Goal: Task Accomplishment & Management: Complete application form

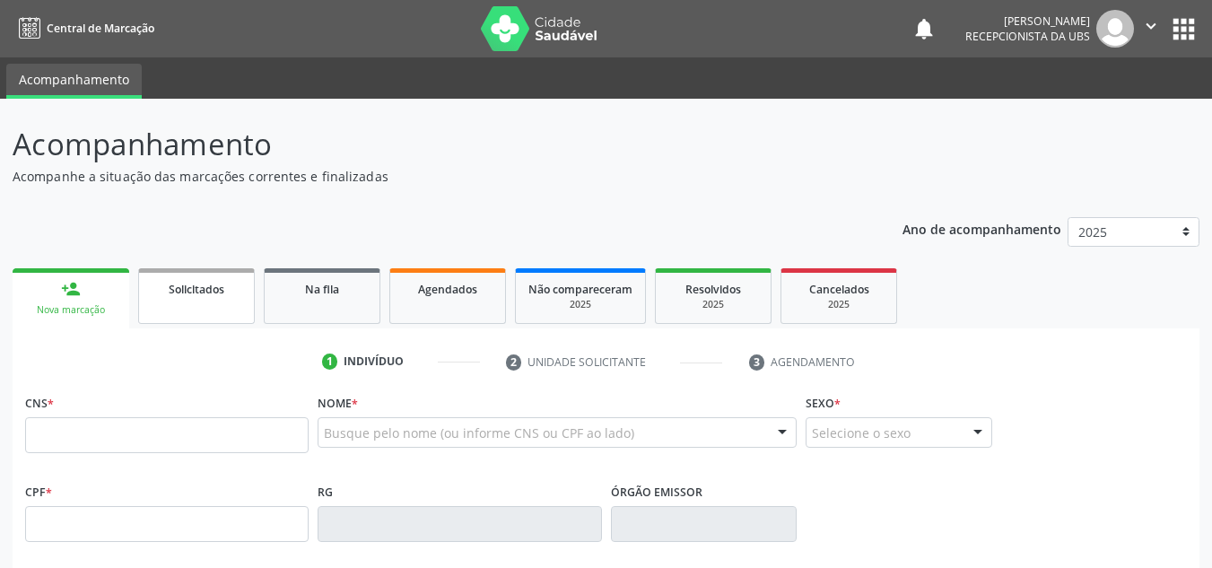
click at [217, 291] on span "Solicitados" at bounding box center [197, 289] width 56 height 15
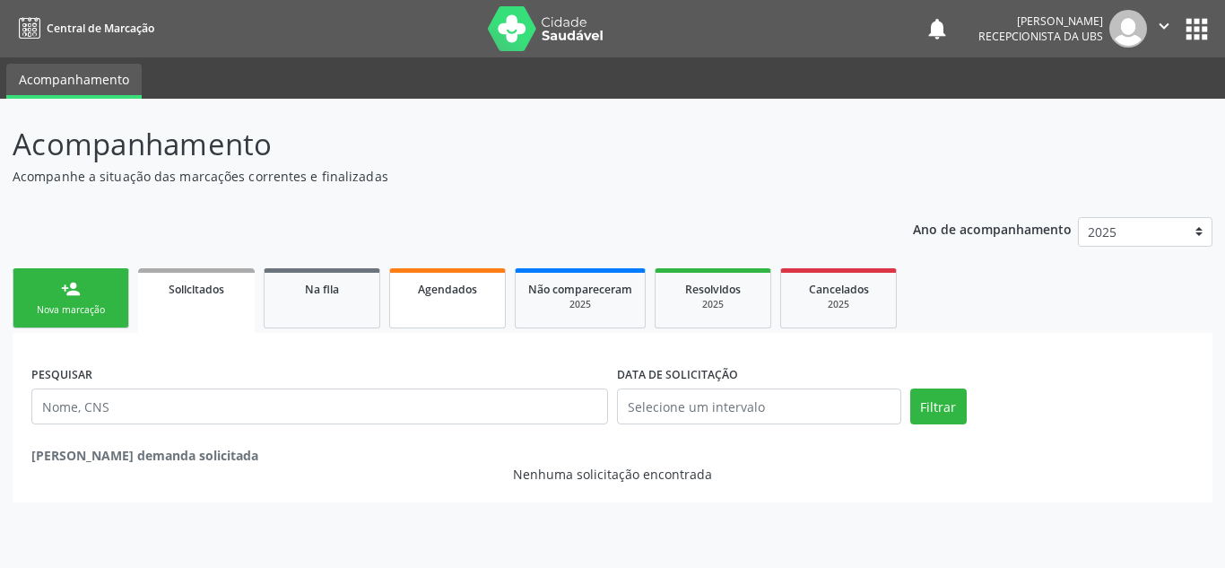
click at [412, 306] on link "Agendados" at bounding box center [447, 298] width 117 height 60
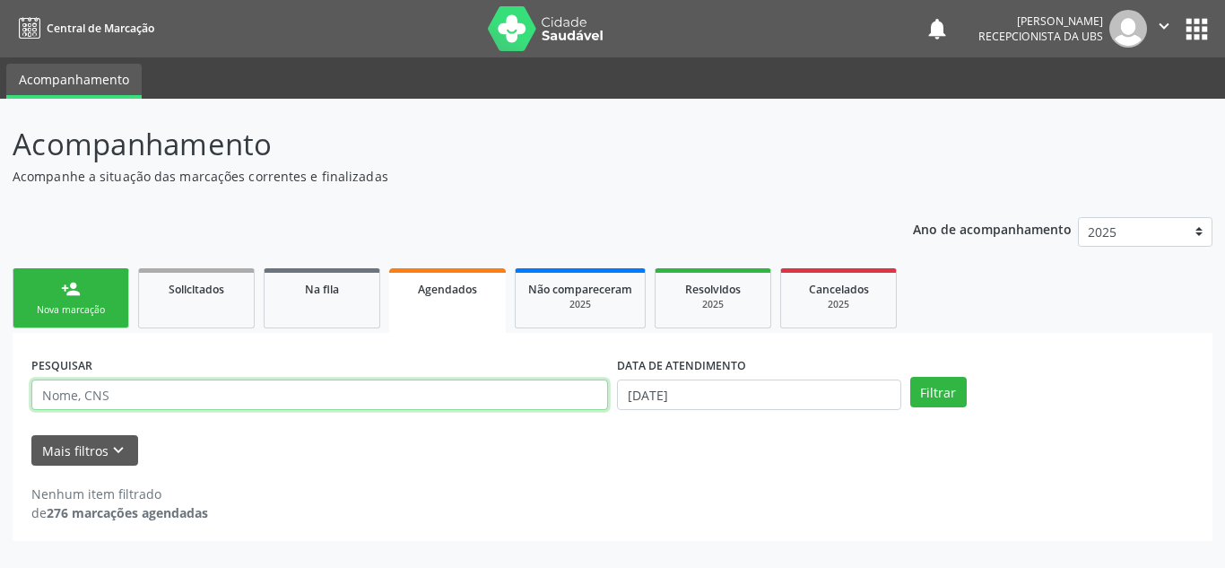
click at [305, 392] on input "text" at bounding box center [319, 394] width 577 height 30
type input "[PERSON_NAME][DEMOGRAPHIC_DATA]"
click at [910, 377] on button "Filtrar" at bounding box center [938, 392] width 57 height 30
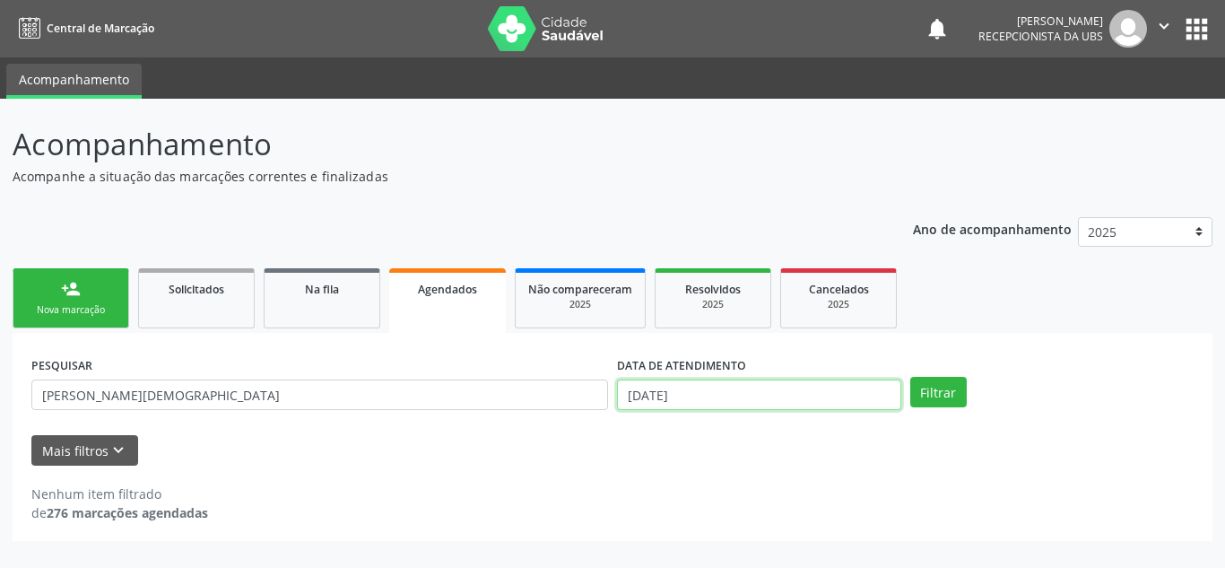
click at [878, 393] on input "[DATE]" at bounding box center [759, 394] width 284 height 30
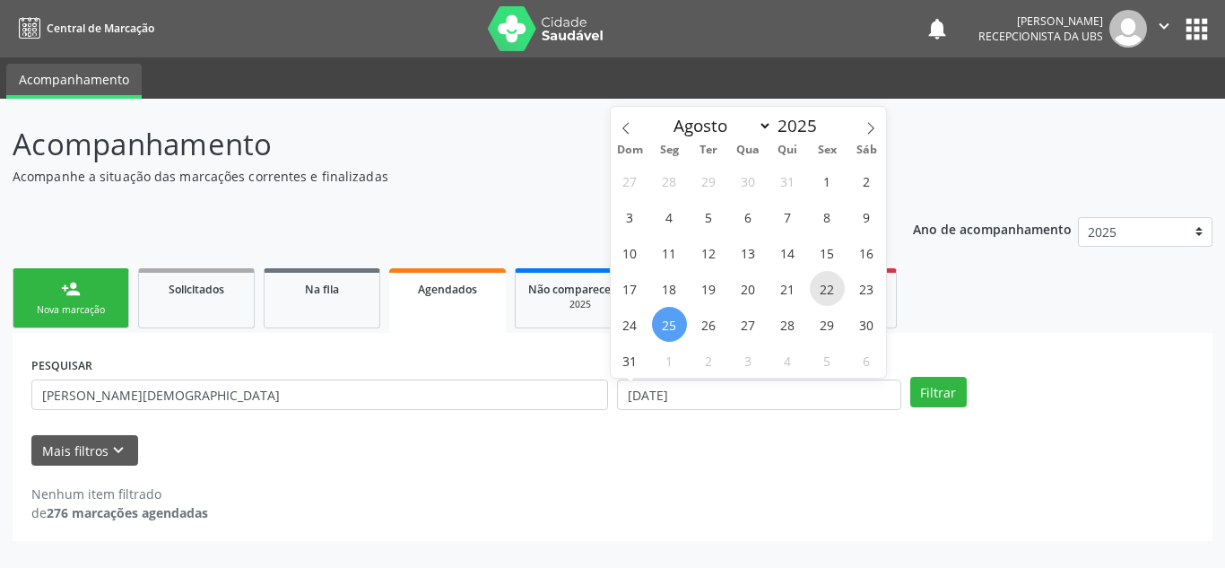
click at [825, 291] on span "22" at bounding box center [827, 288] width 35 height 35
type input "[DATE]"
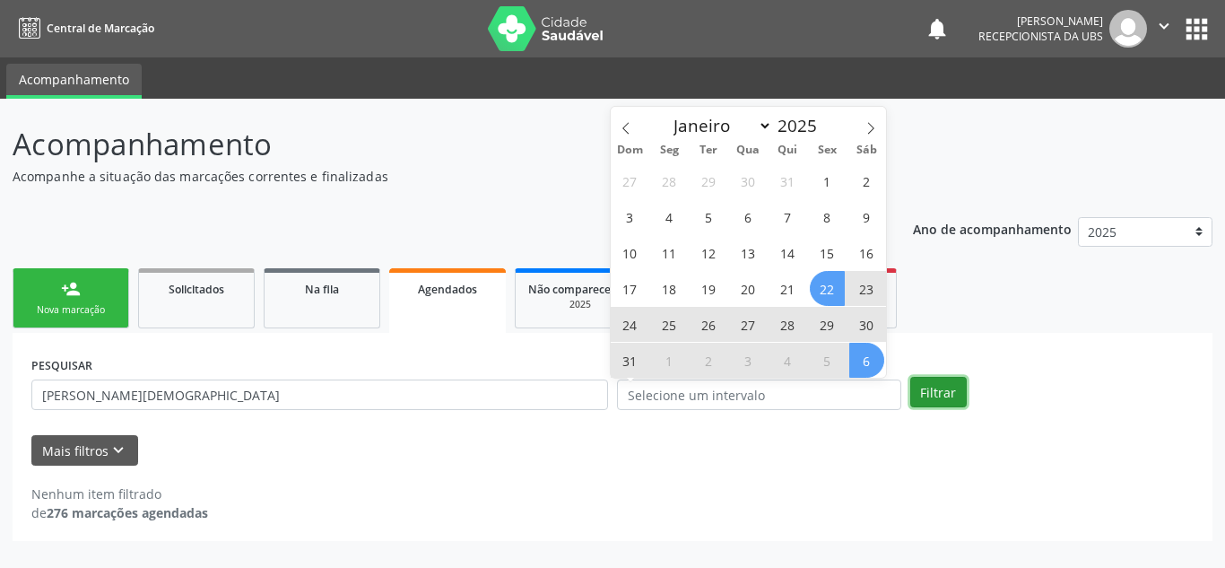
click at [943, 394] on button "Filtrar" at bounding box center [938, 392] width 57 height 30
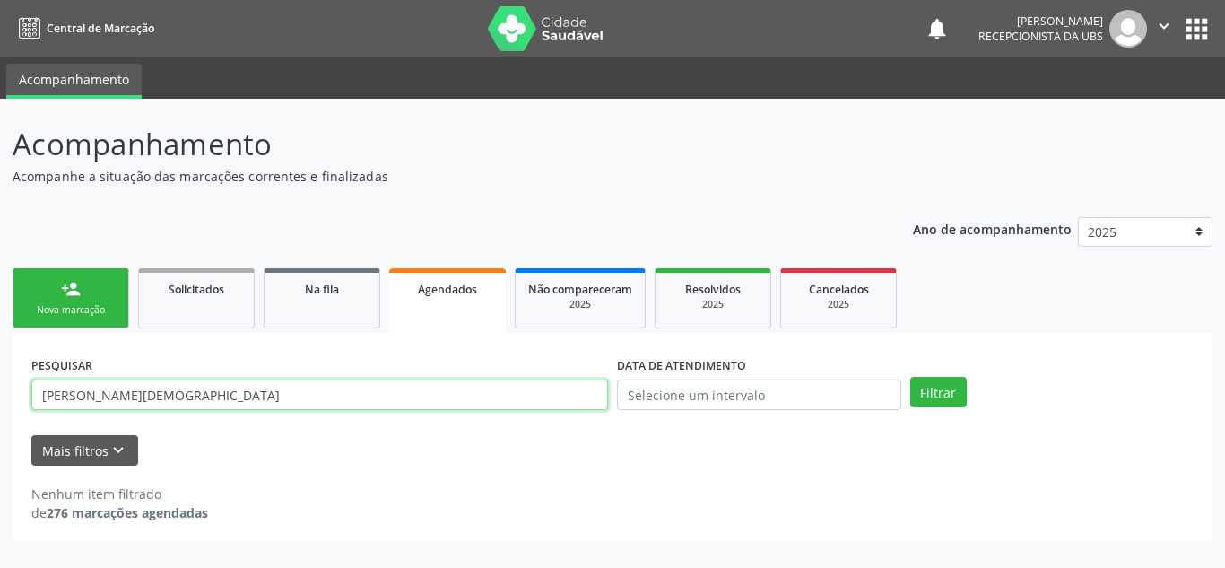
drag, startPoint x: 279, startPoint y: 399, endPoint x: 33, endPoint y: 389, distance: 245.9
click at [33, 389] on input "[PERSON_NAME][DEMOGRAPHIC_DATA]" at bounding box center [319, 394] width 577 height 30
click at [221, 398] on input "[PERSON_NAME][DEMOGRAPHIC_DATA]" at bounding box center [319, 394] width 577 height 30
drag, startPoint x: 265, startPoint y: 395, endPoint x: 34, endPoint y: 393, distance: 230.5
click at [34, 393] on input "[PERSON_NAME][DEMOGRAPHIC_DATA]" at bounding box center [319, 394] width 577 height 30
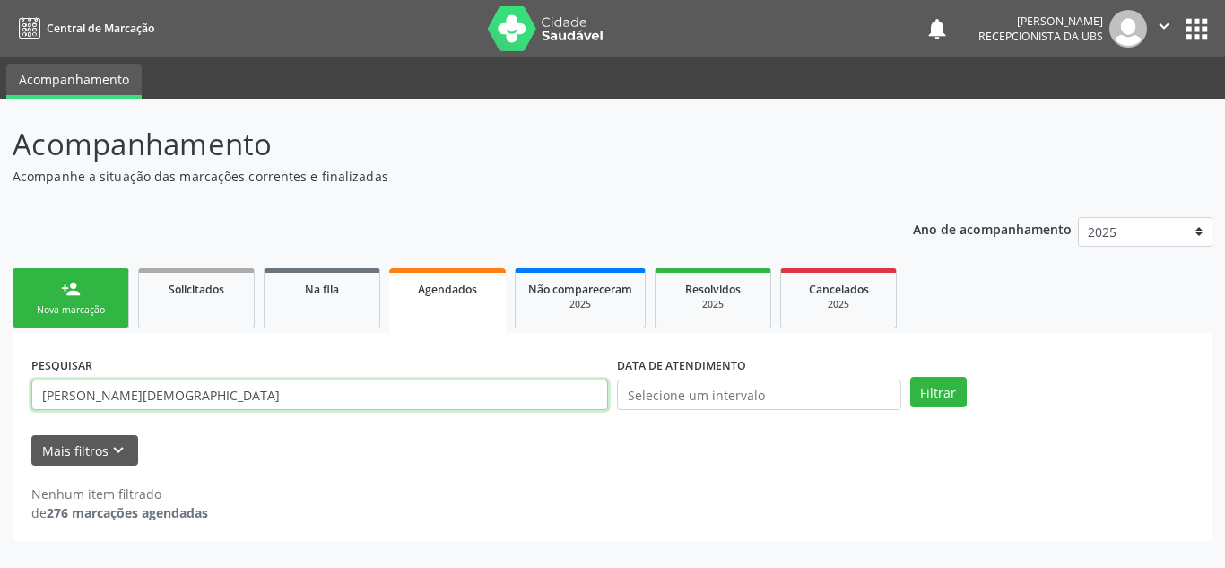
drag, startPoint x: 305, startPoint y: 402, endPoint x: 18, endPoint y: 378, distance: 288.0
click at [18, 378] on div "PESQUISAR [PERSON_NAME] DATA DE ATENDIMENTO Filtrar UNIDADE EXECUTANTE Selecion…" at bounding box center [613, 437] width 1200 height 208
type input "[PERSON_NAME][DEMOGRAPHIC_DATA]"
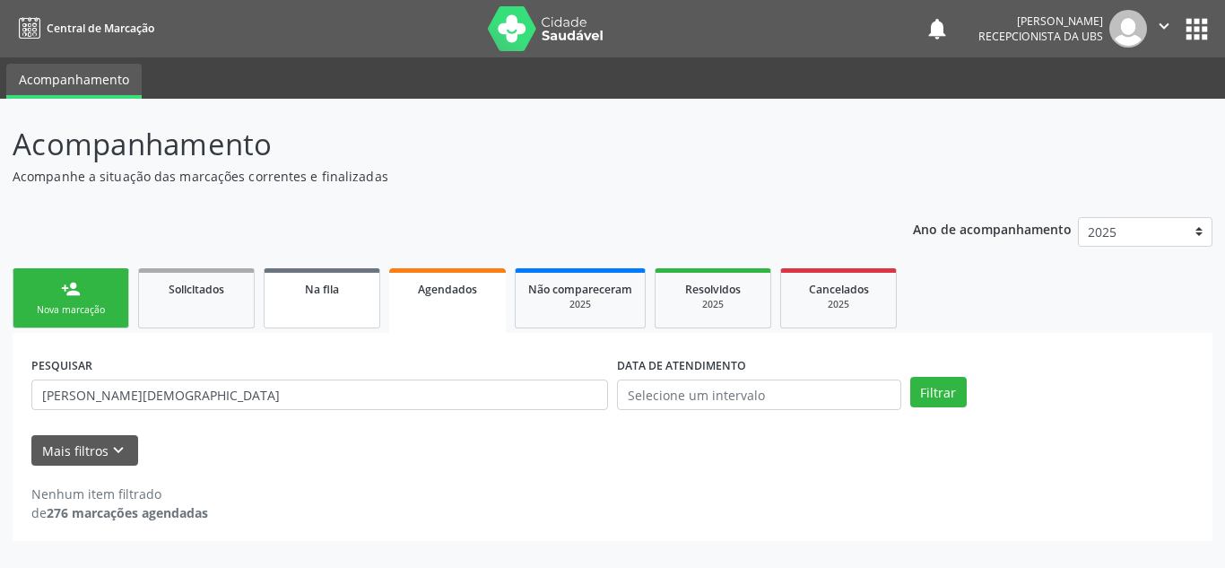
click at [355, 297] on div "Na fila" at bounding box center [322, 288] width 90 height 19
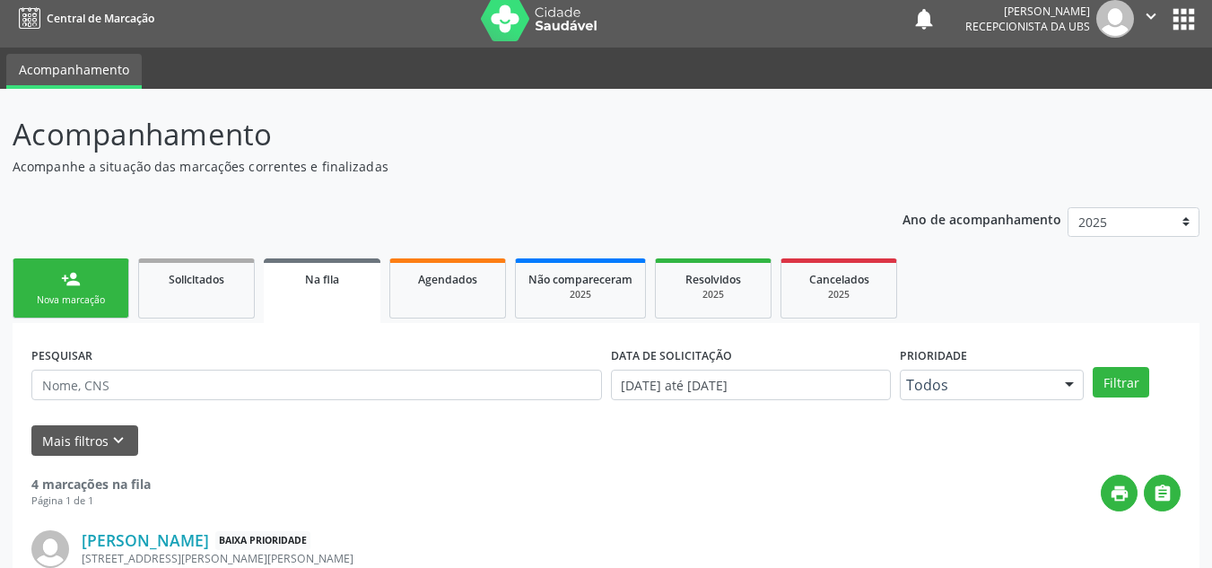
scroll to position [90, 0]
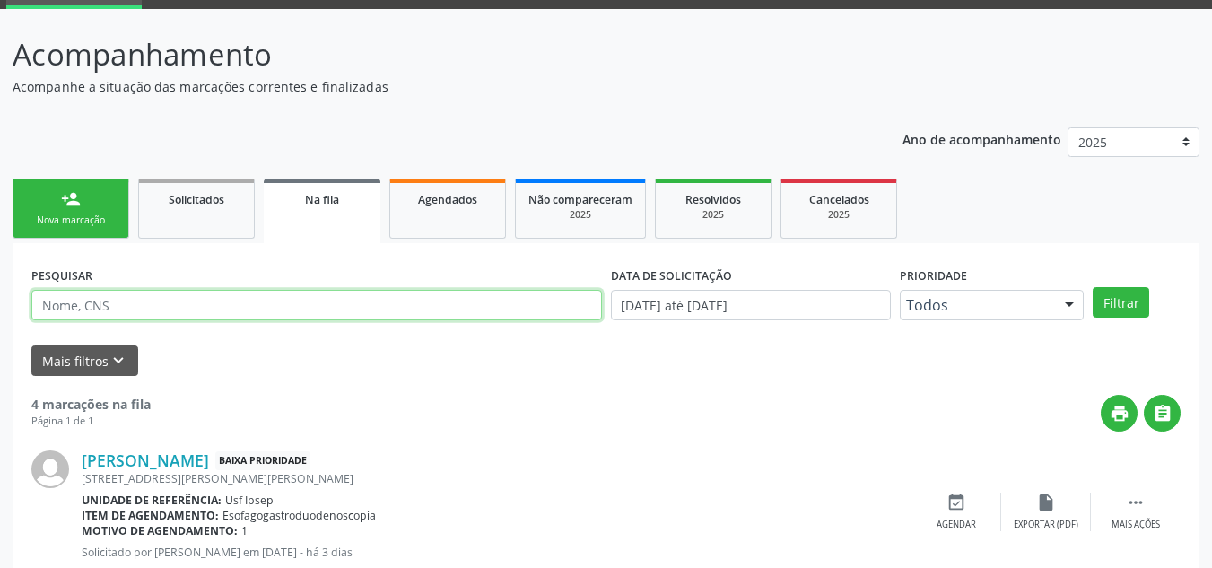
click at [183, 299] on input "text" at bounding box center [316, 305] width 570 height 30
paste input "[PERSON_NAME][DEMOGRAPHIC_DATA]"
type input "[PERSON_NAME][DEMOGRAPHIC_DATA]"
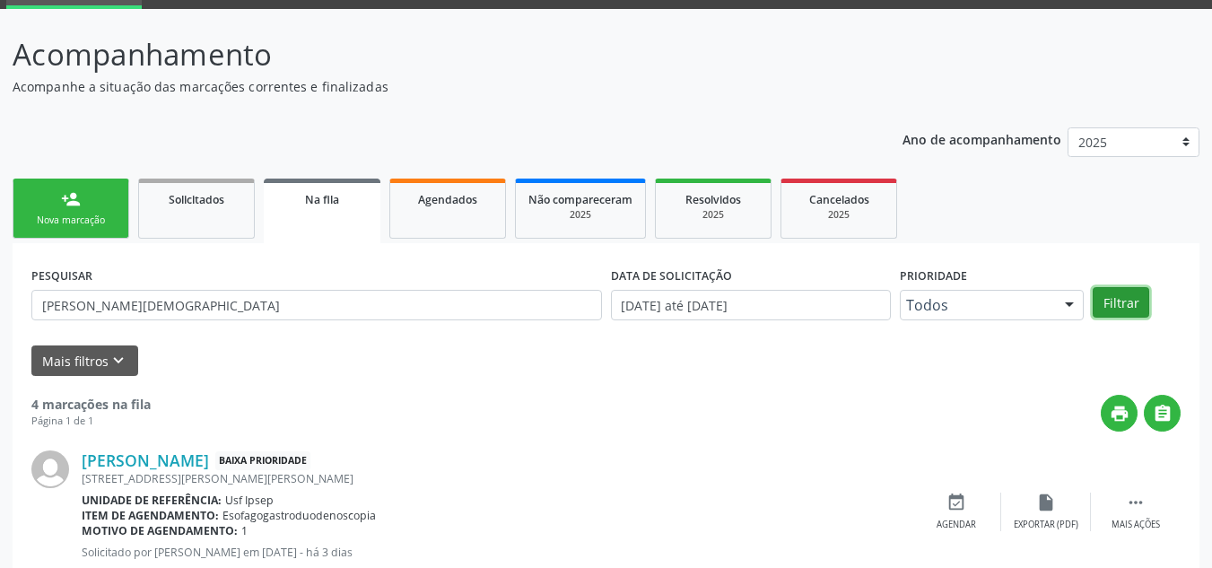
click at [1118, 304] on button "Filtrar" at bounding box center [1120, 302] width 57 height 30
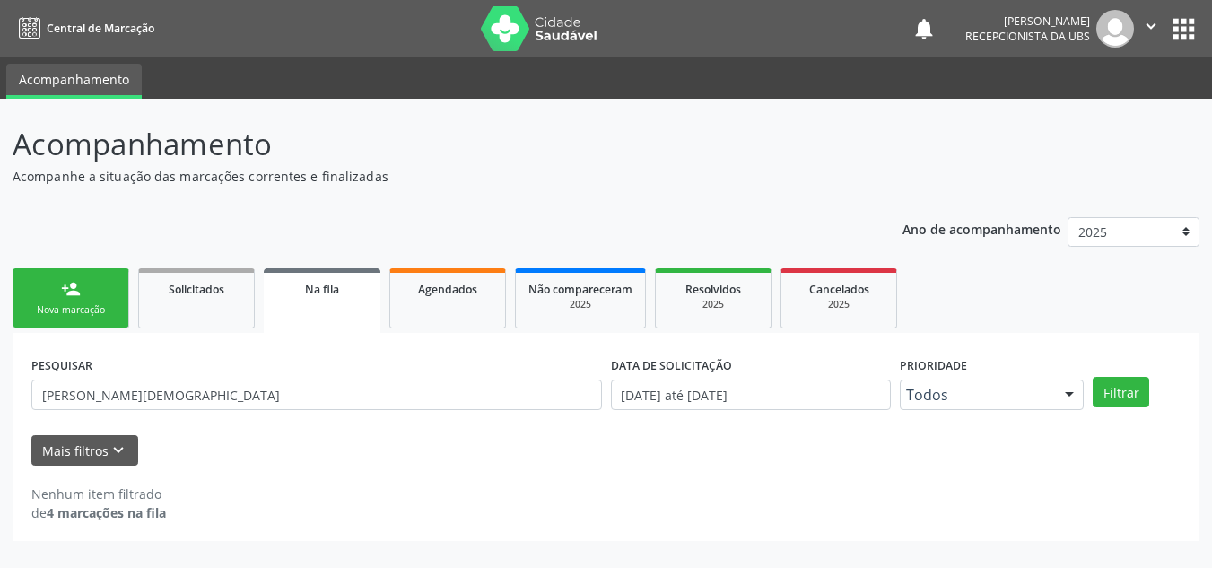
scroll to position [0, 0]
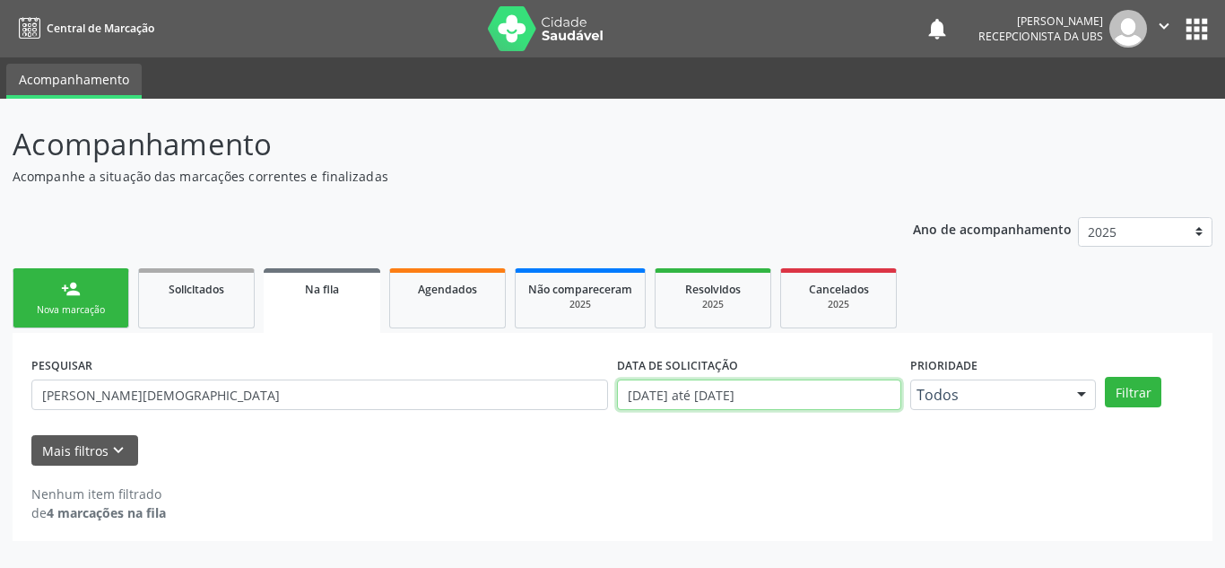
click at [696, 404] on input "[DATE] até [DATE]" at bounding box center [759, 394] width 284 height 30
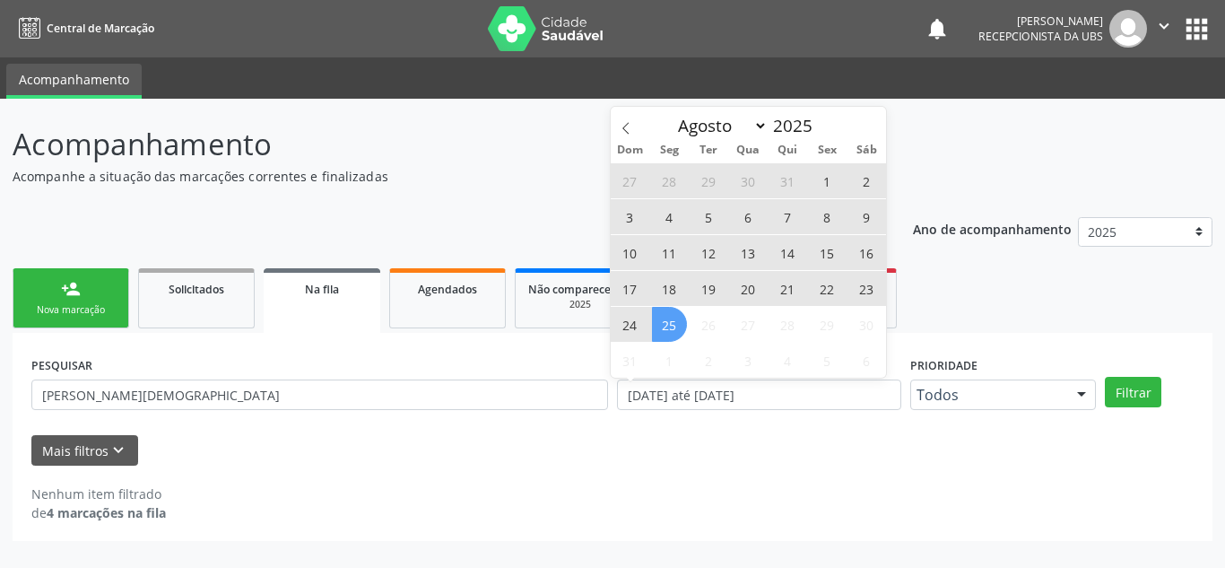
click at [666, 328] on span "25" at bounding box center [669, 324] width 35 height 35
type input "[DATE]"
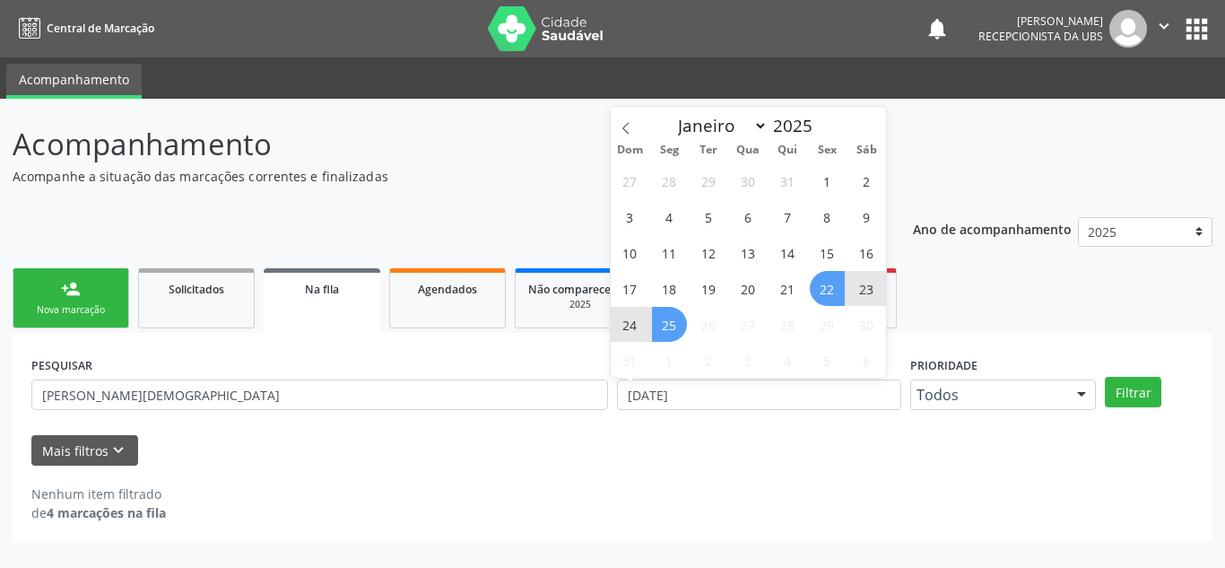
click at [839, 291] on span "22" at bounding box center [827, 288] width 35 height 35
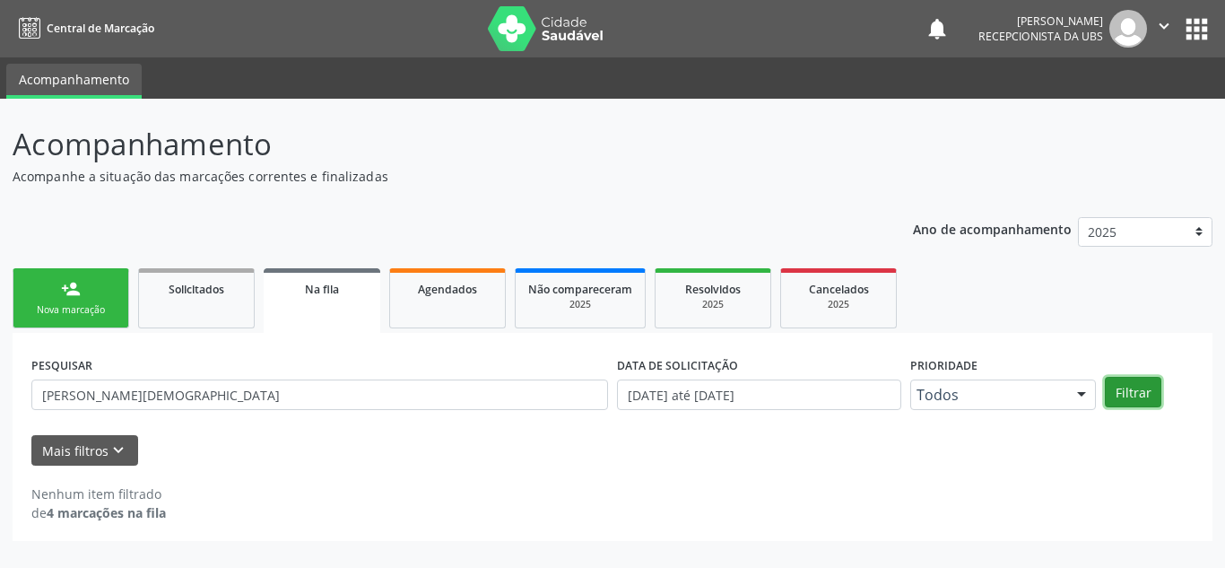
click at [1143, 391] on button "Filtrar" at bounding box center [1133, 392] width 57 height 30
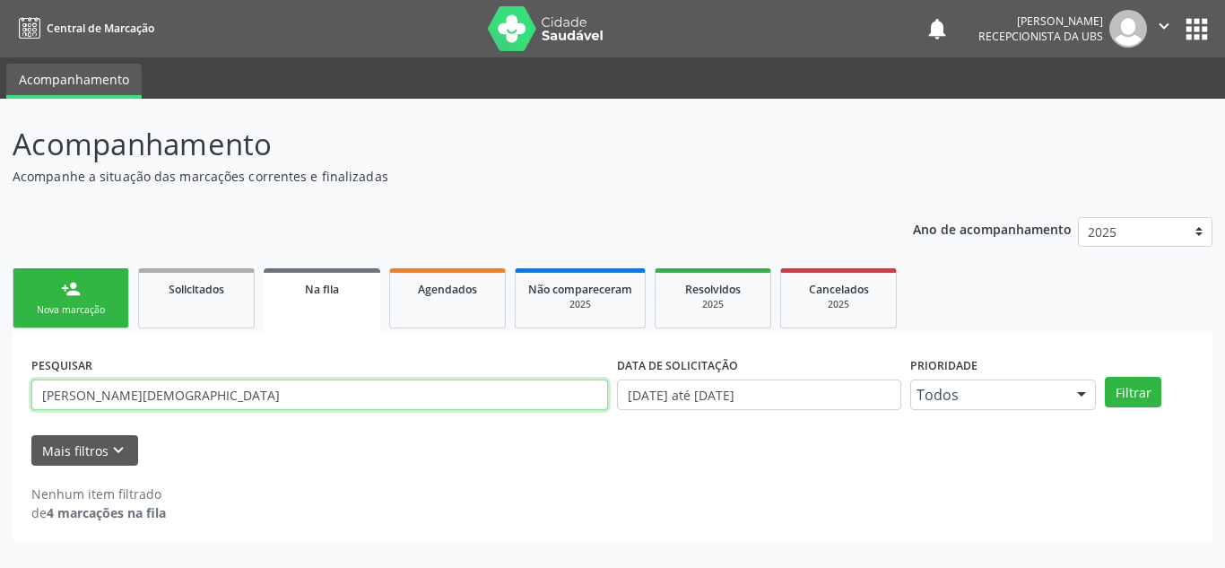
drag, startPoint x: 317, startPoint y: 401, endPoint x: 3, endPoint y: 371, distance: 315.3
click at [0, 372] on div "Acompanhamento Acompanhe a situação das marcações correntes e finalizadas Relat…" at bounding box center [612, 333] width 1225 height 469
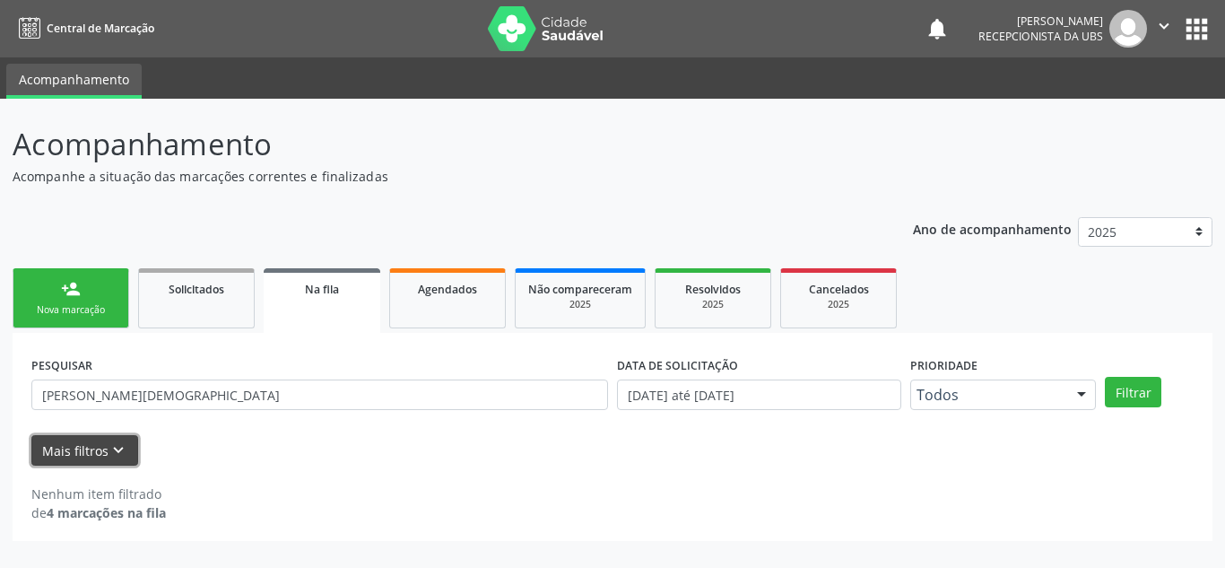
click at [86, 445] on button "Mais filtros keyboard_arrow_down" at bounding box center [84, 450] width 107 height 31
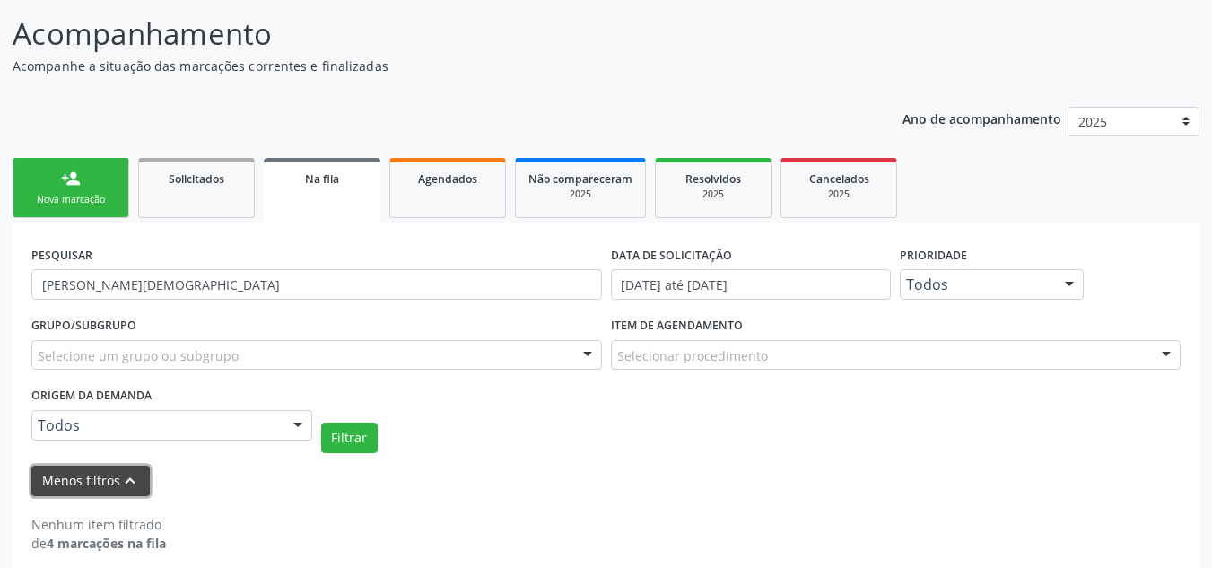
scroll to position [126, 0]
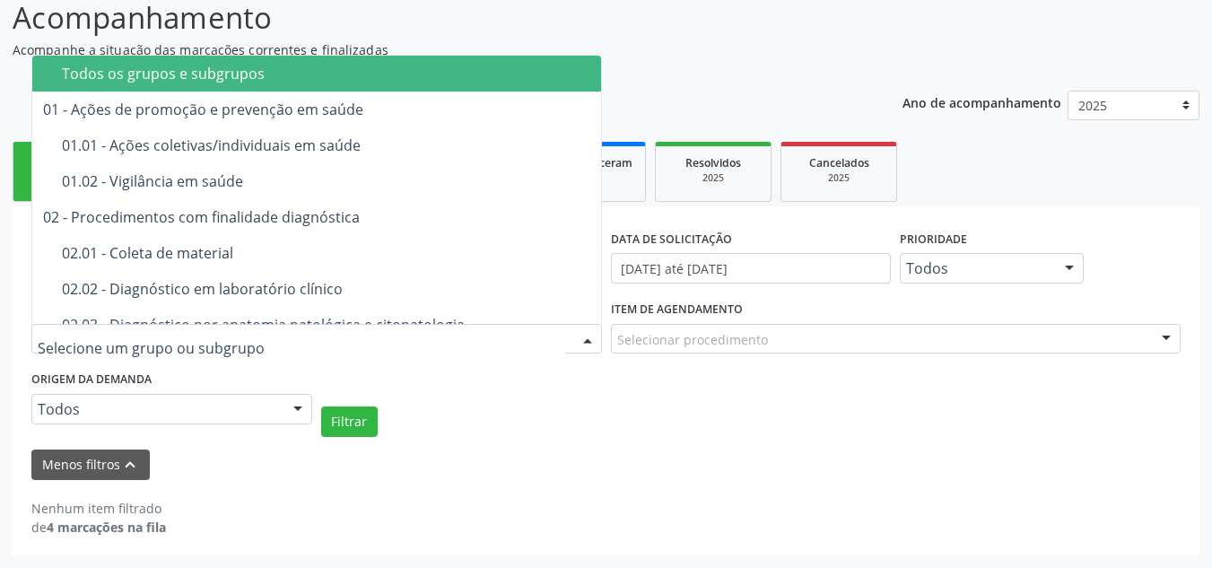
click at [299, 340] on div at bounding box center [316, 339] width 570 height 30
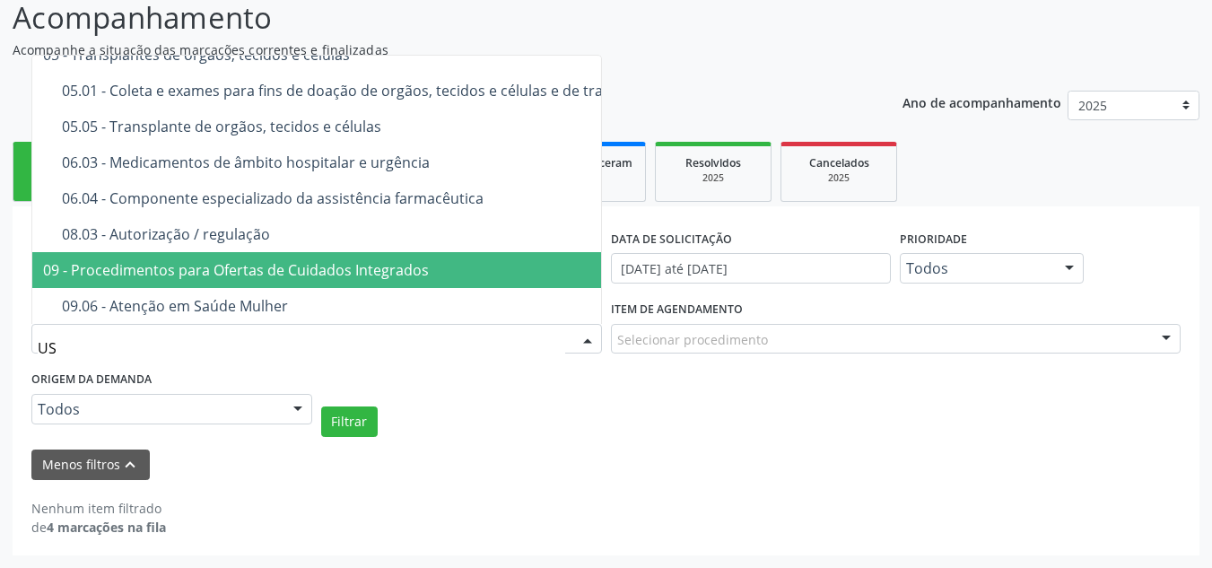
scroll to position [0, 0]
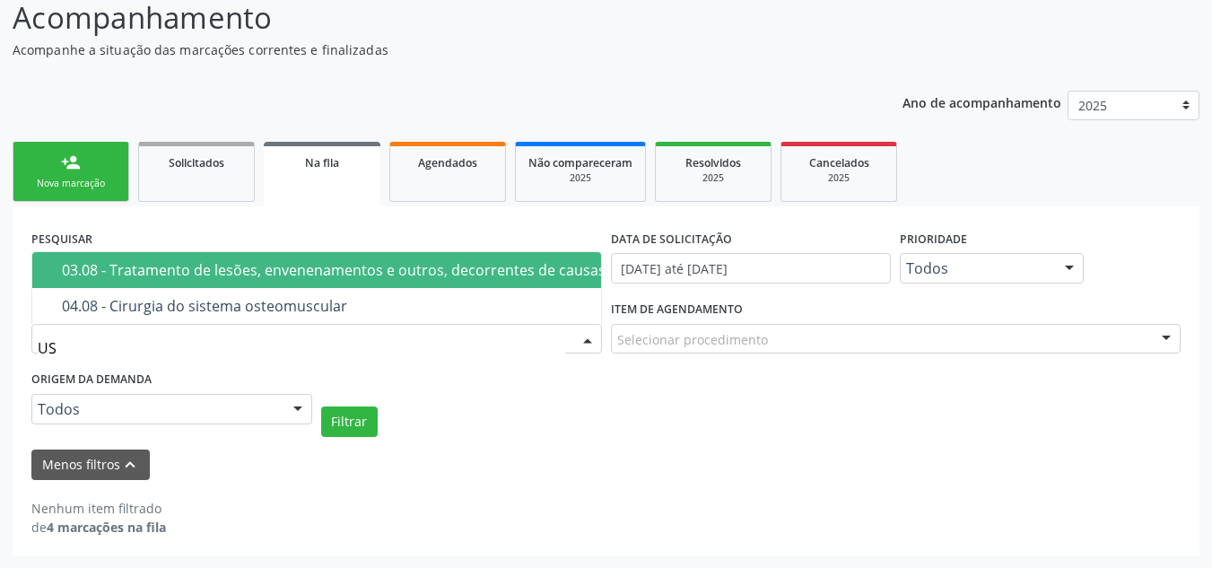
type input "USG"
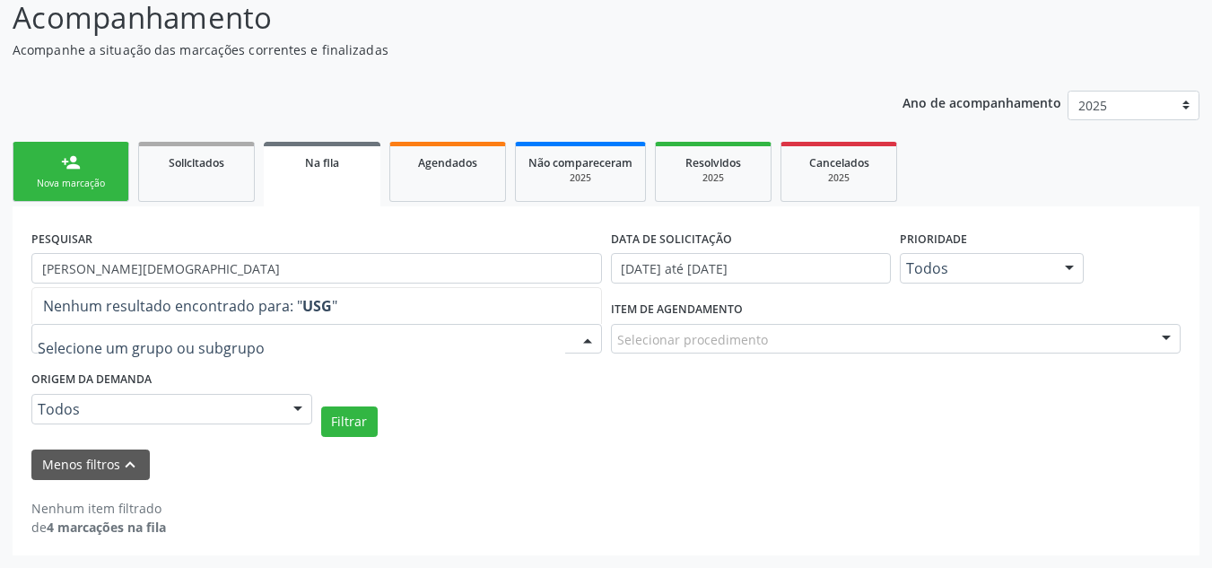
click at [587, 335] on div at bounding box center [587, 340] width 27 height 30
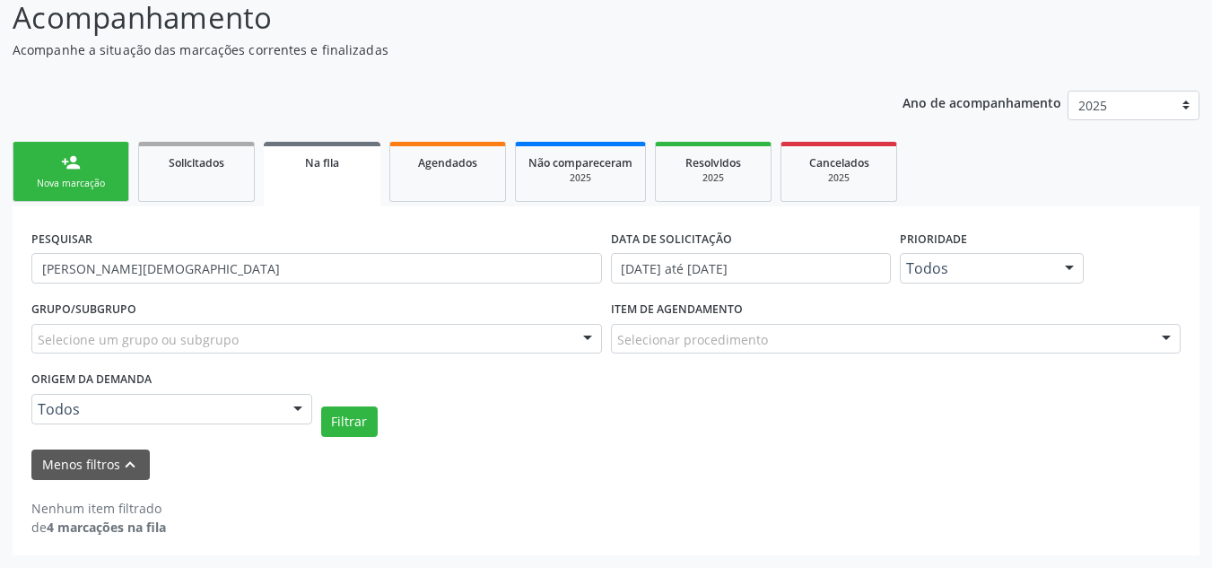
click at [587, 337] on div at bounding box center [587, 340] width 27 height 30
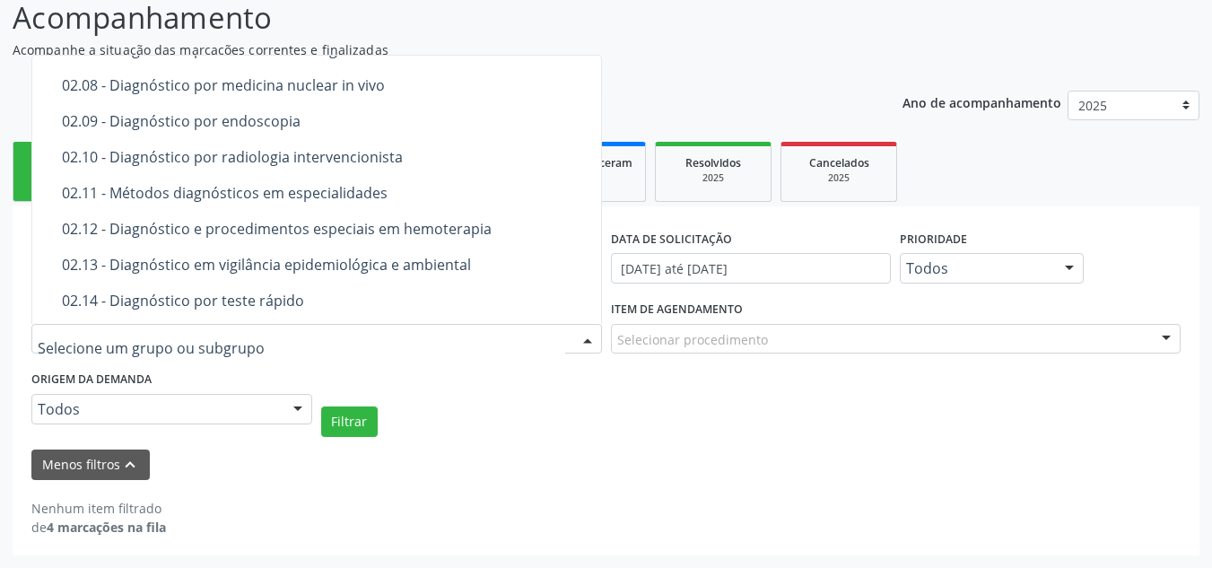
scroll to position [448, 0]
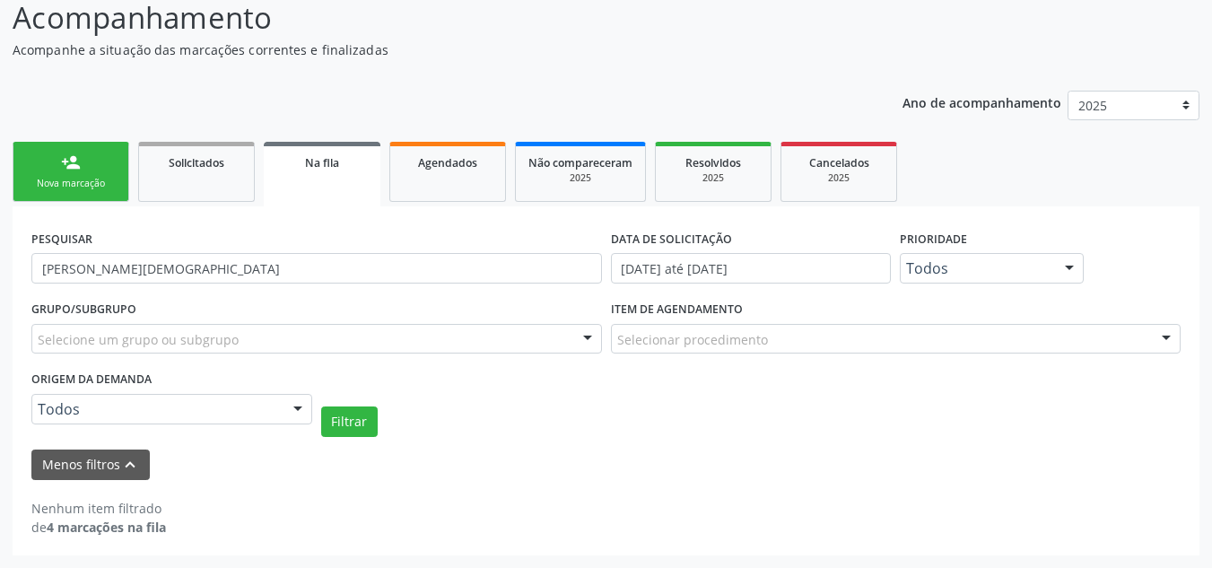
click at [777, 75] on div "Acompanhamento Acompanhe a situação das marcações correntes e finalizadas Relat…" at bounding box center [606, 276] width 1187 height 560
click at [325, 161] on span "Na fila" at bounding box center [322, 162] width 34 height 15
click at [200, 173] on link "Solicitados" at bounding box center [196, 172] width 117 height 60
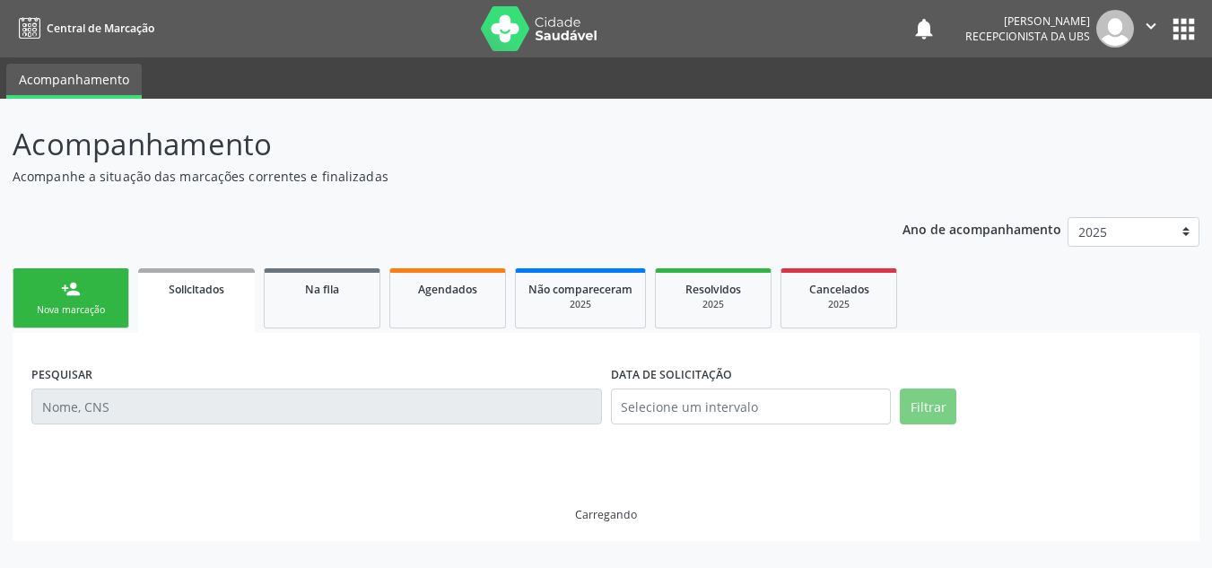
scroll to position [0, 0]
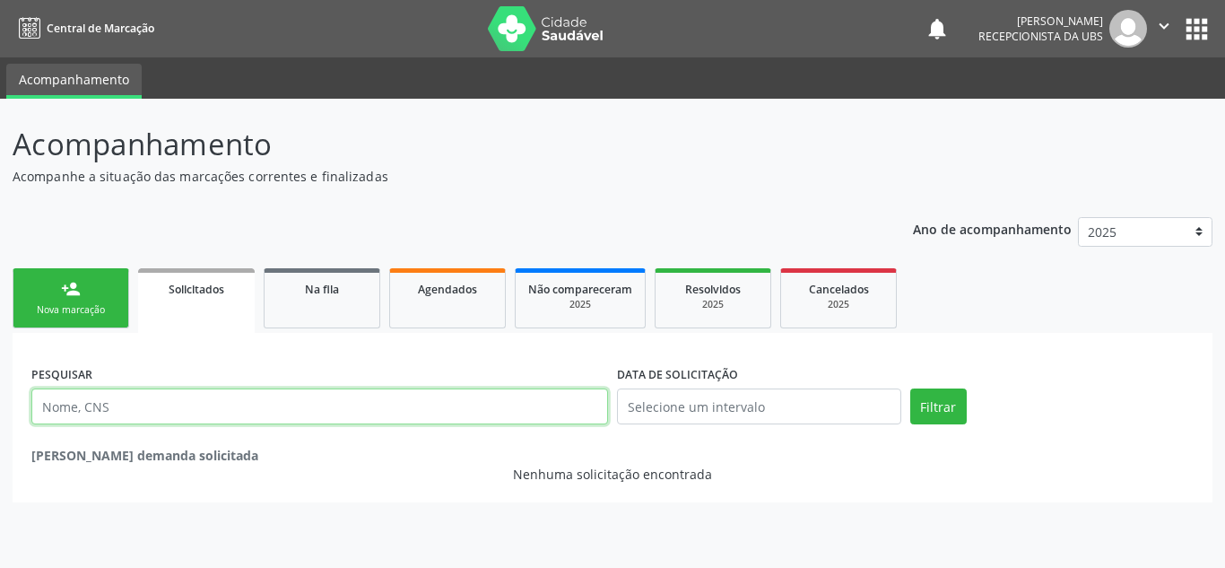
click at [213, 410] on input "text" at bounding box center [319, 406] width 577 height 36
paste input "[PERSON_NAME][DEMOGRAPHIC_DATA]"
type input "[PERSON_NAME][DEMOGRAPHIC_DATA]"
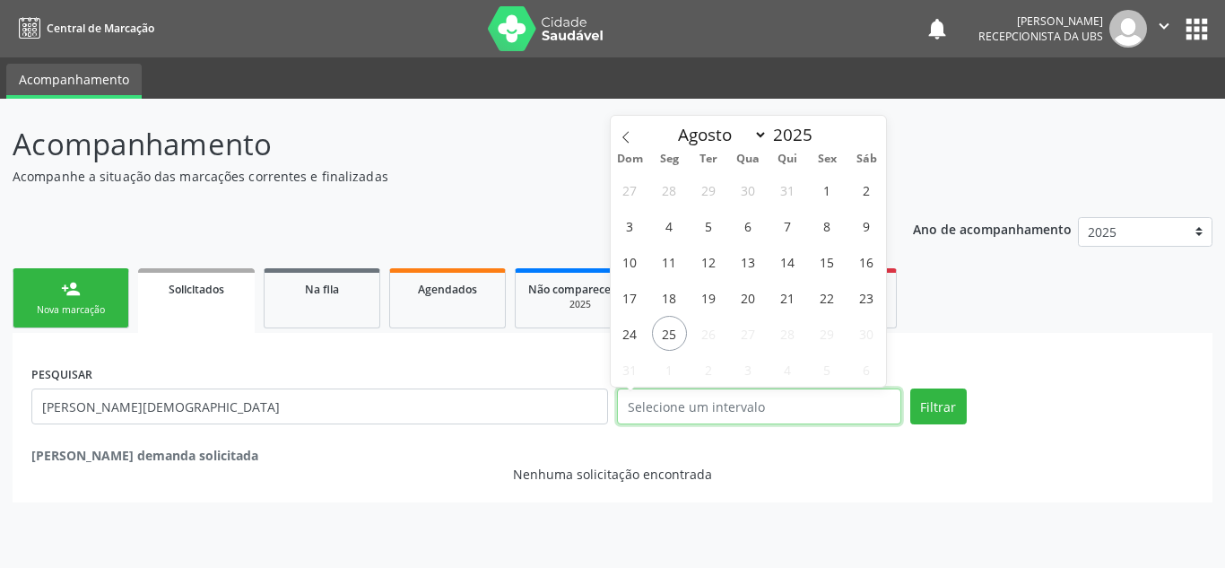
click at [677, 407] on input "text" at bounding box center [759, 406] width 284 height 36
click at [822, 292] on span "22" at bounding box center [827, 297] width 35 height 35
type input "[DATE]"
click at [925, 396] on button "Filtrar" at bounding box center [938, 406] width 57 height 36
select select "7"
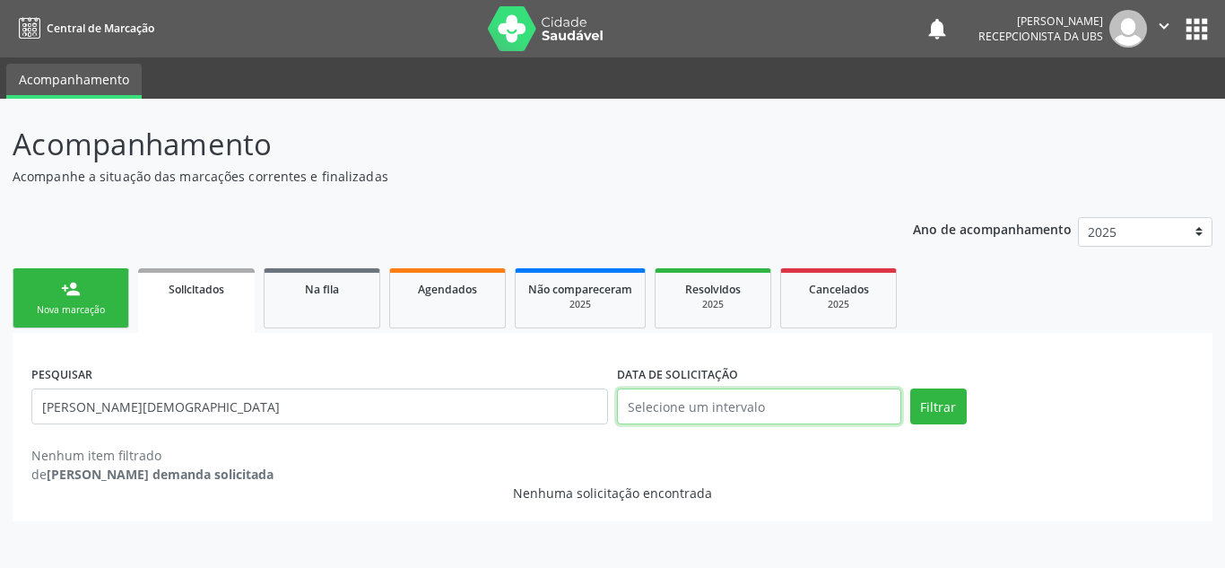
click at [723, 415] on input "text" at bounding box center [759, 406] width 284 height 36
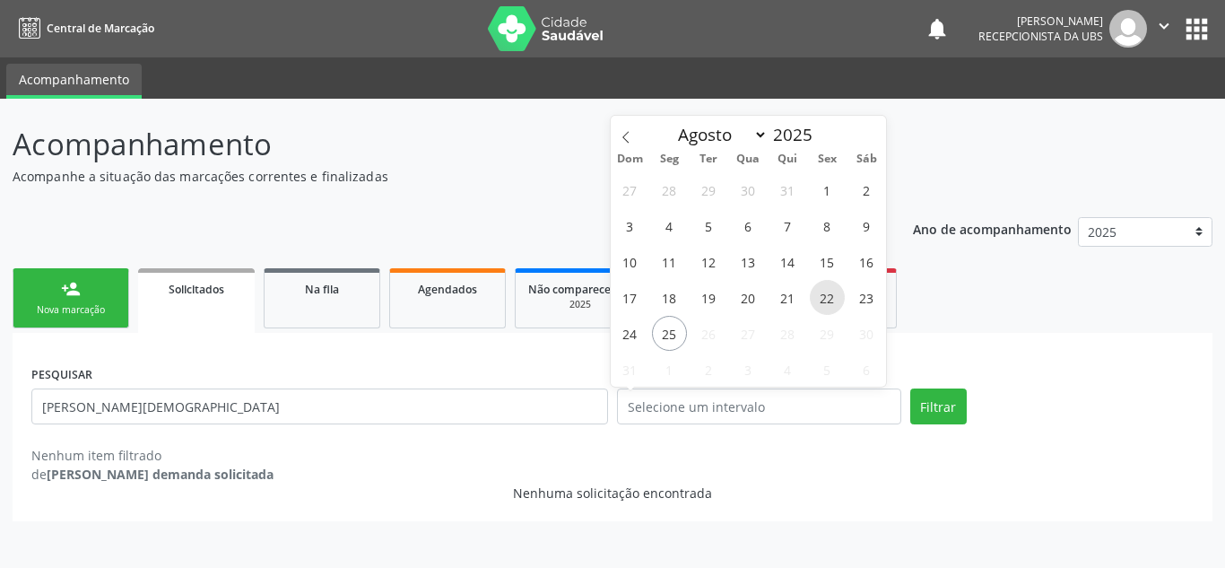
click at [837, 306] on span "22" at bounding box center [827, 297] width 35 height 35
type input "[DATE]"
click at [836, 299] on span "22" at bounding box center [827, 297] width 35 height 35
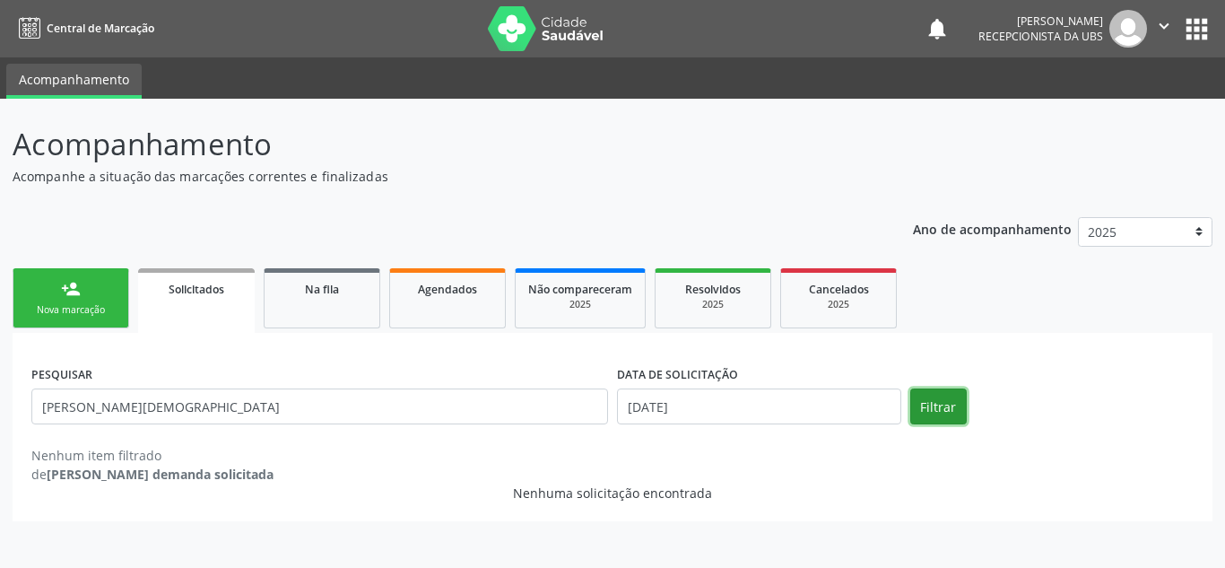
click at [937, 401] on button "Filtrar" at bounding box center [938, 406] width 57 height 36
click at [222, 293] on span "Solicitados" at bounding box center [197, 289] width 56 height 15
click at [333, 302] on link "Na fila" at bounding box center [322, 298] width 117 height 60
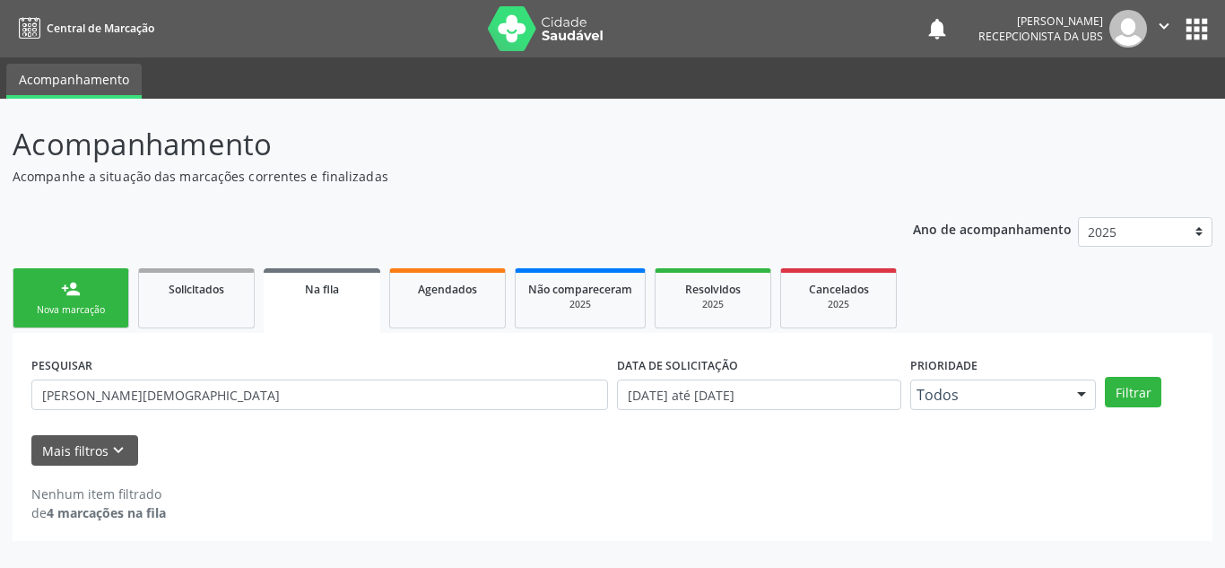
click at [120, 519] on strong "4 marcações na fila" at bounding box center [106, 512] width 119 height 17
click at [101, 444] on button "Mais filtros keyboard_arrow_down" at bounding box center [84, 450] width 107 height 31
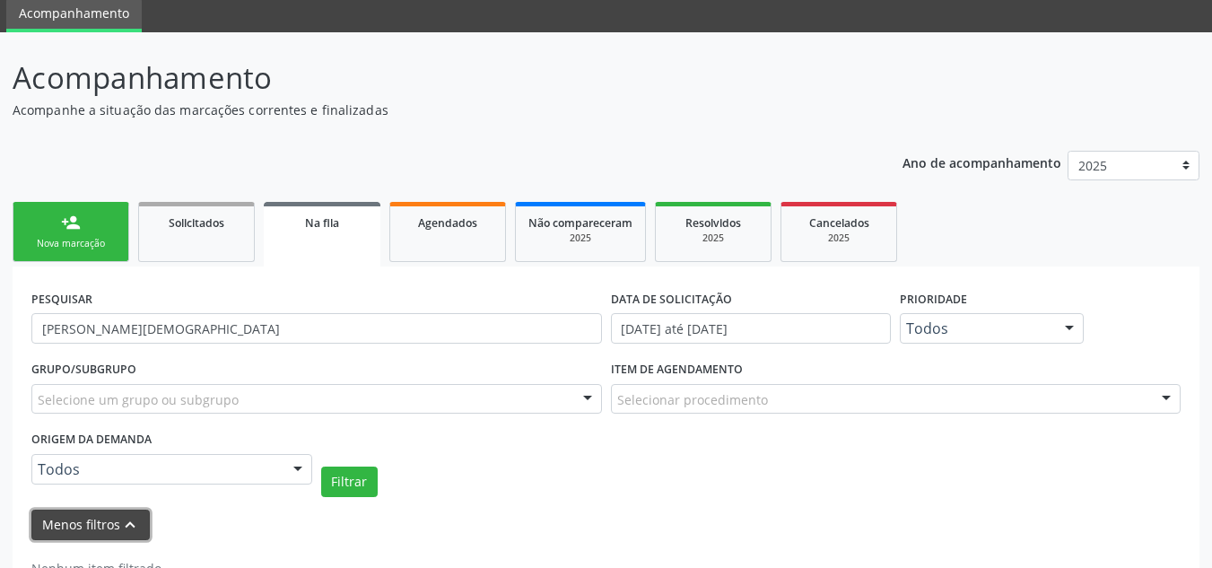
scroll to position [126, 0]
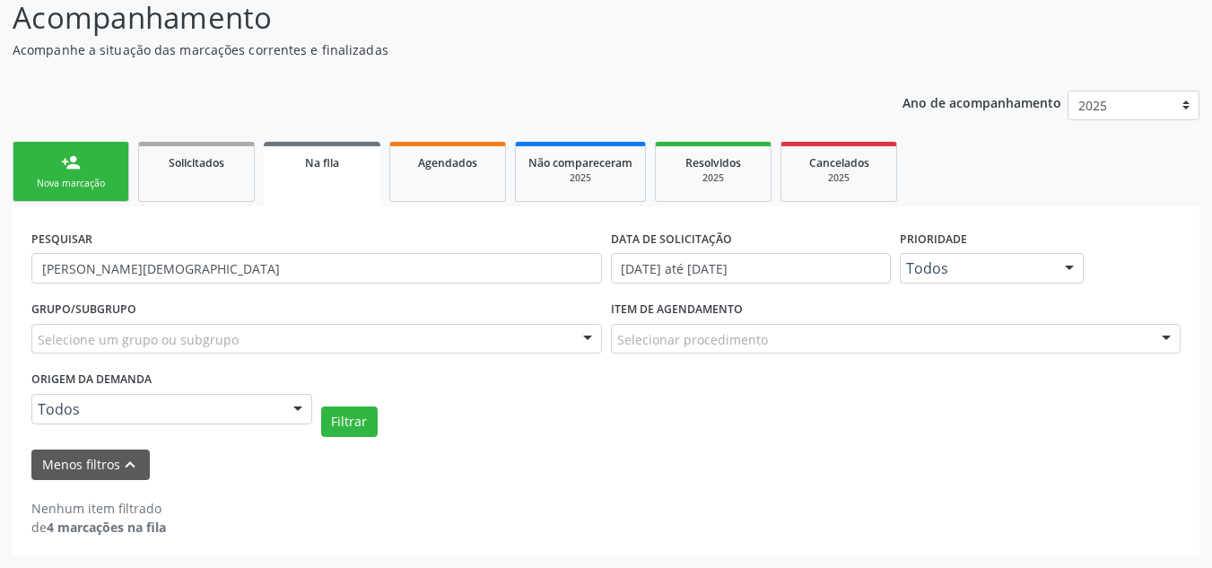
click at [139, 528] on strong "4 marcações na fila" at bounding box center [106, 526] width 119 height 17
click at [124, 449] on button "Menos filtros keyboard_arrow_up" at bounding box center [90, 464] width 118 height 31
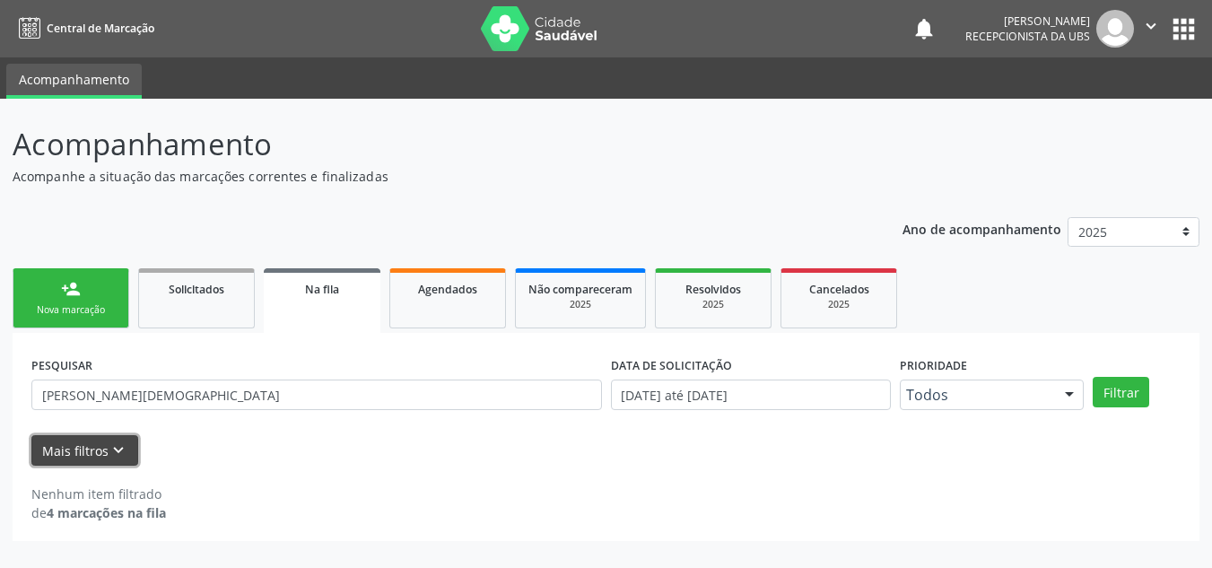
scroll to position [0, 0]
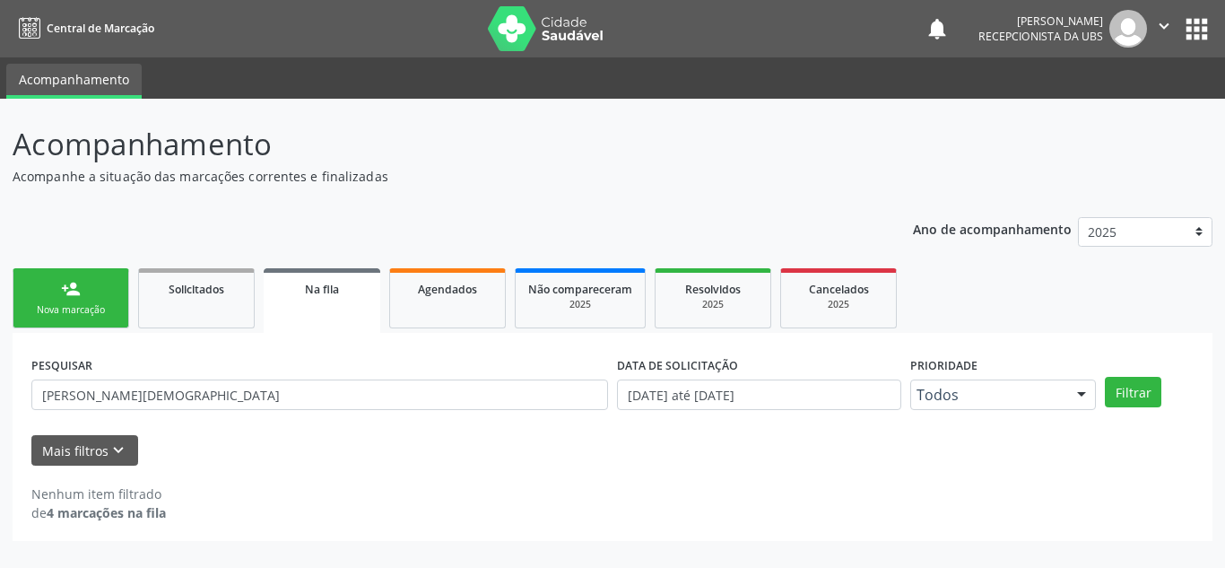
click at [83, 509] on strong "4 marcações na fila" at bounding box center [106, 512] width 119 height 17
click at [465, 304] on link "Agendados" at bounding box center [447, 298] width 117 height 60
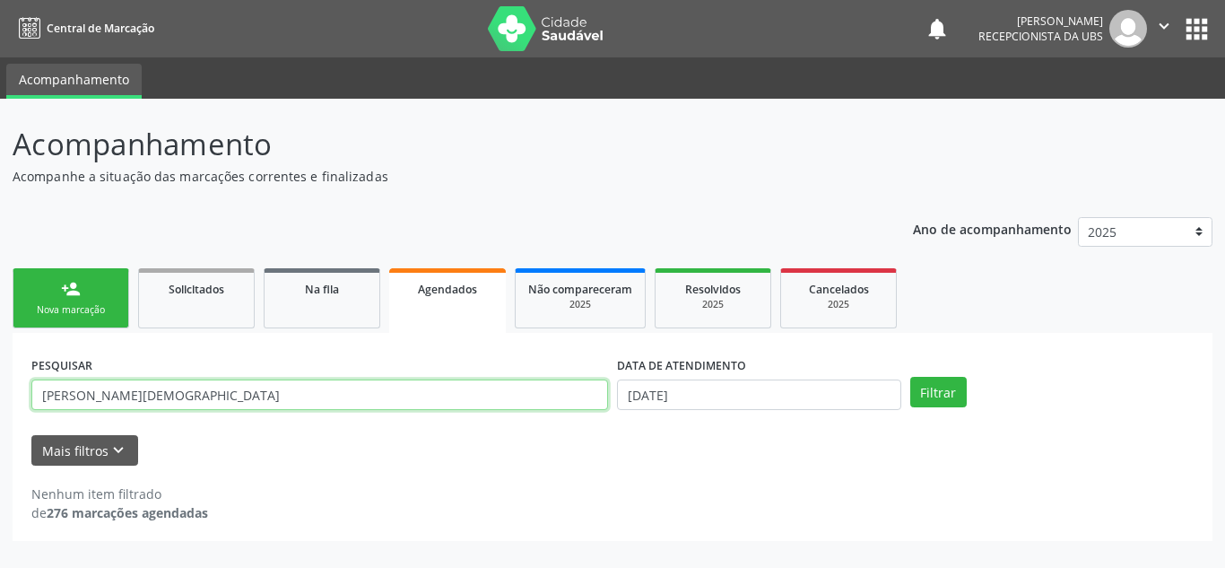
drag, startPoint x: 323, startPoint y: 388, endPoint x: 204, endPoint y: 396, distance: 119.6
click at [204, 396] on input "[PERSON_NAME][DEMOGRAPHIC_DATA]" at bounding box center [319, 394] width 577 height 30
type input "[PERSON_NAME][DEMOGRAPHIC_DATA]"
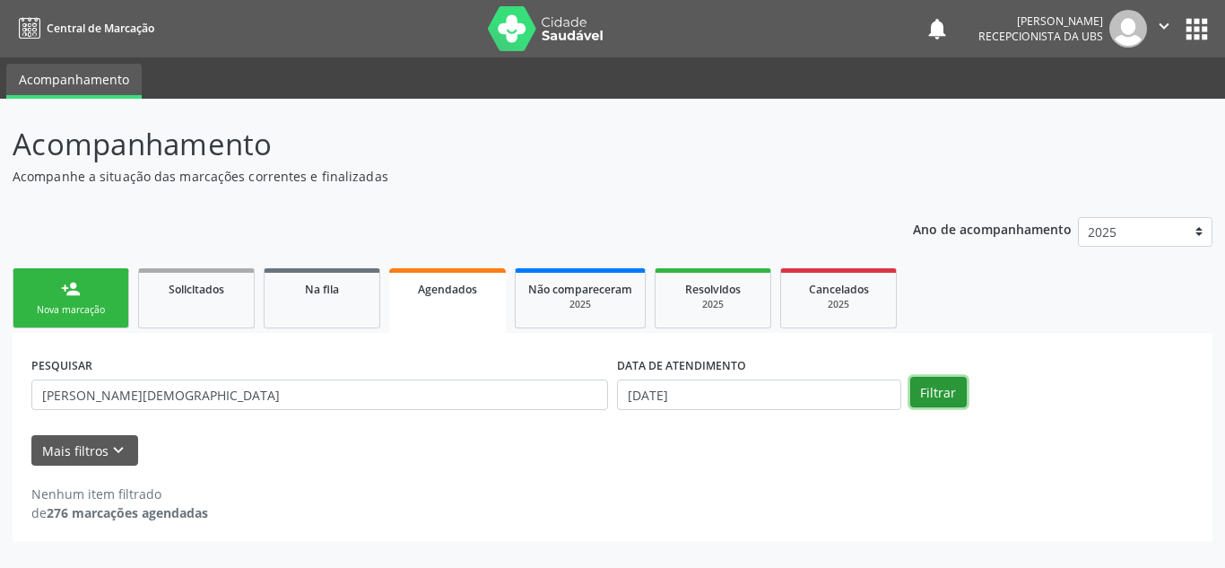
click at [934, 391] on button "Filtrar" at bounding box center [938, 392] width 57 height 30
click at [110, 79] on link "Acompanhamento" at bounding box center [73, 81] width 135 height 35
click at [83, 287] on link "person_add Nova marcação" at bounding box center [71, 298] width 117 height 60
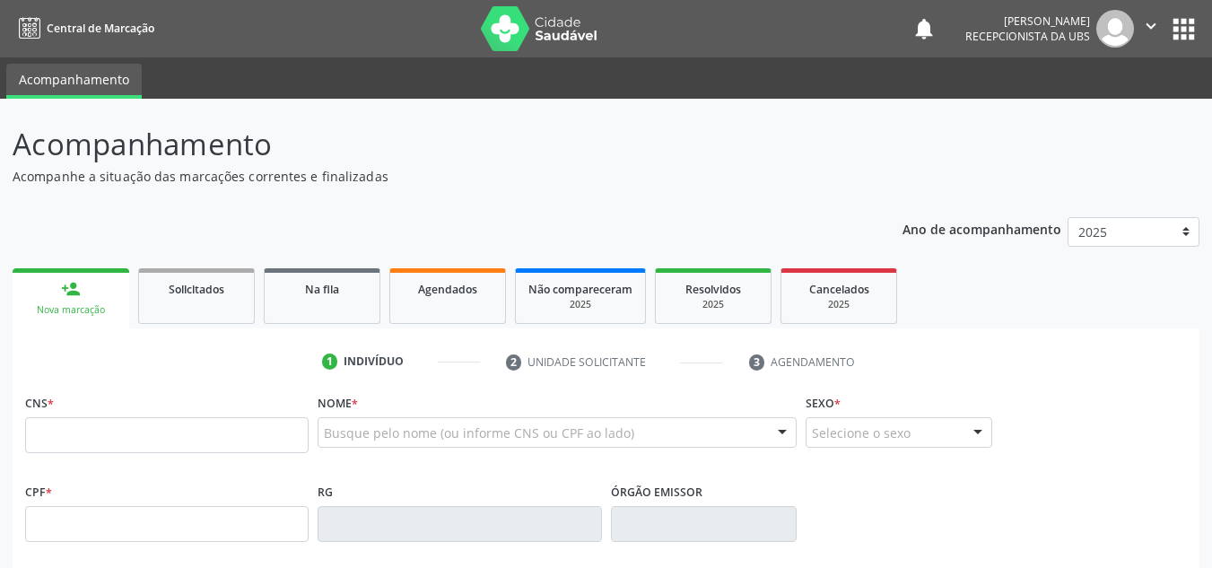
click at [421, 413] on div "Nome * Busque pelo nome (ou informe CNS ou CPF ao lado) Nenhum resultado encont…" at bounding box center [556, 424] width 479 height 70
paste input "[PERSON_NAME][DEMOGRAPHIC_DATA]"
type input "[PERSON_NAME][DEMOGRAPHIC_DATA]"
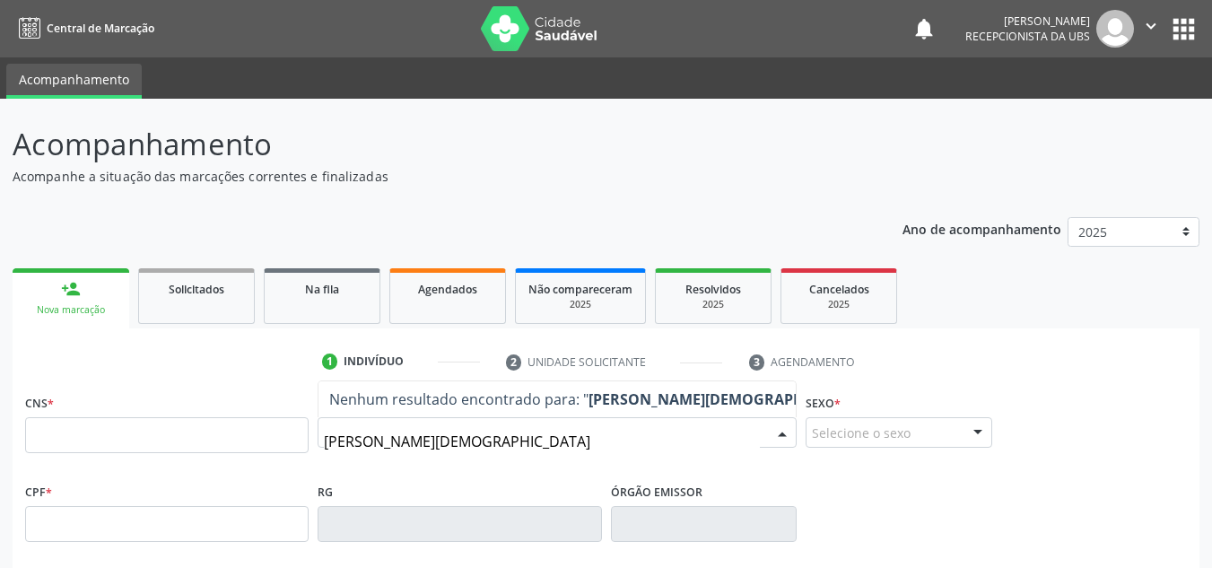
click at [580, 439] on input "[PERSON_NAME][DEMOGRAPHIC_DATA]" at bounding box center [542, 441] width 436 height 36
click at [612, 439] on input "[PERSON_NAME][DEMOGRAPHIC_DATA]" at bounding box center [542, 441] width 436 height 36
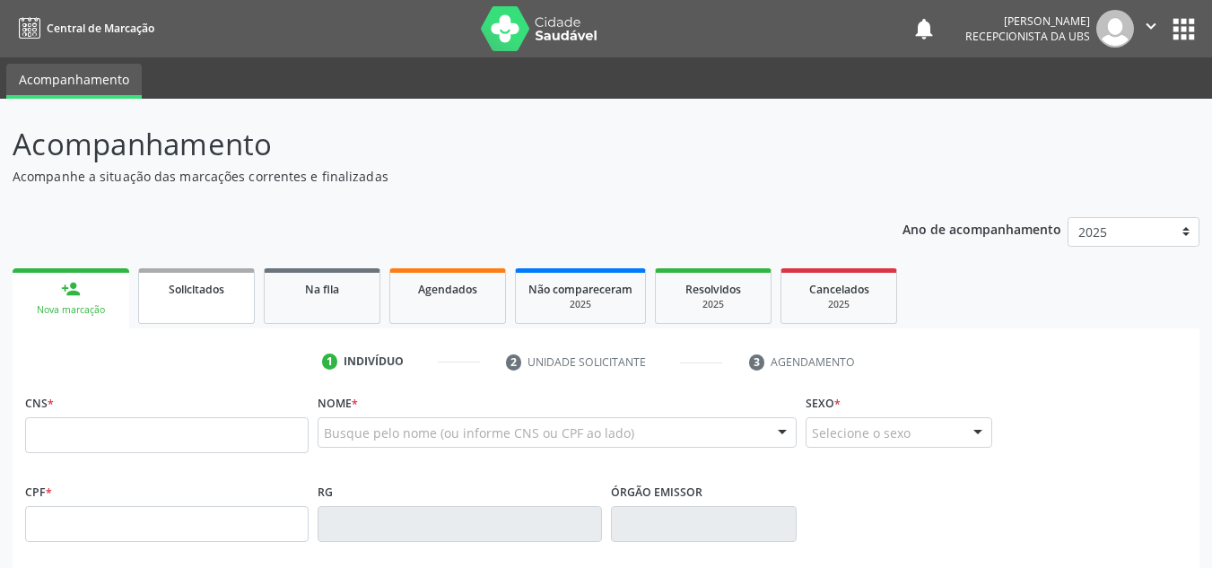
click at [196, 301] on link "Solicitados" at bounding box center [196, 296] width 117 height 56
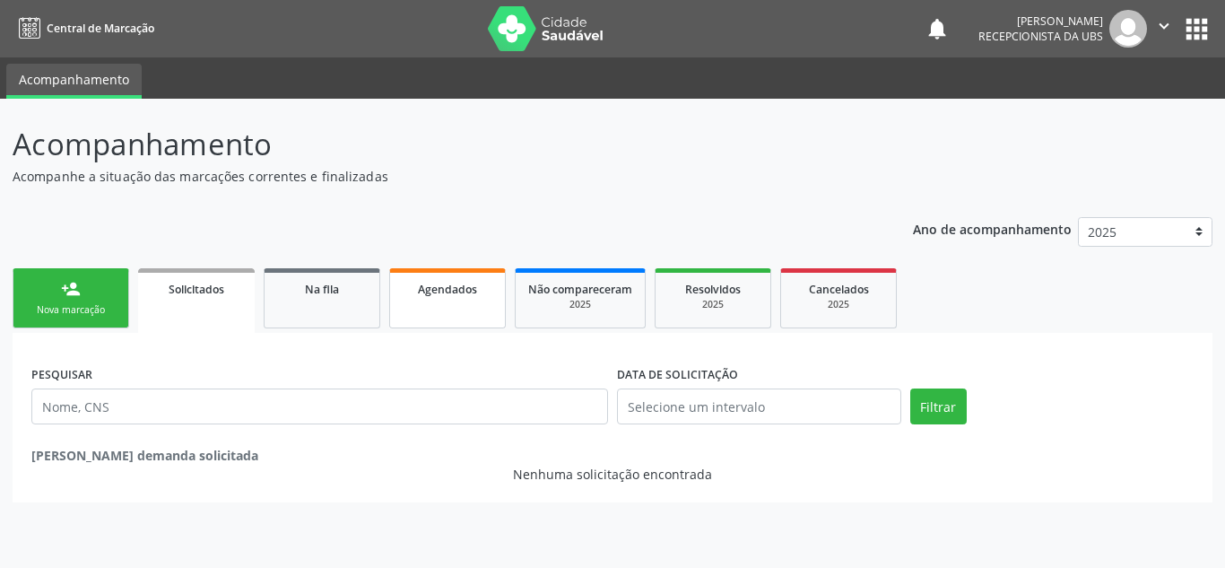
click at [433, 295] on span "Agendados" at bounding box center [447, 289] width 59 height 15
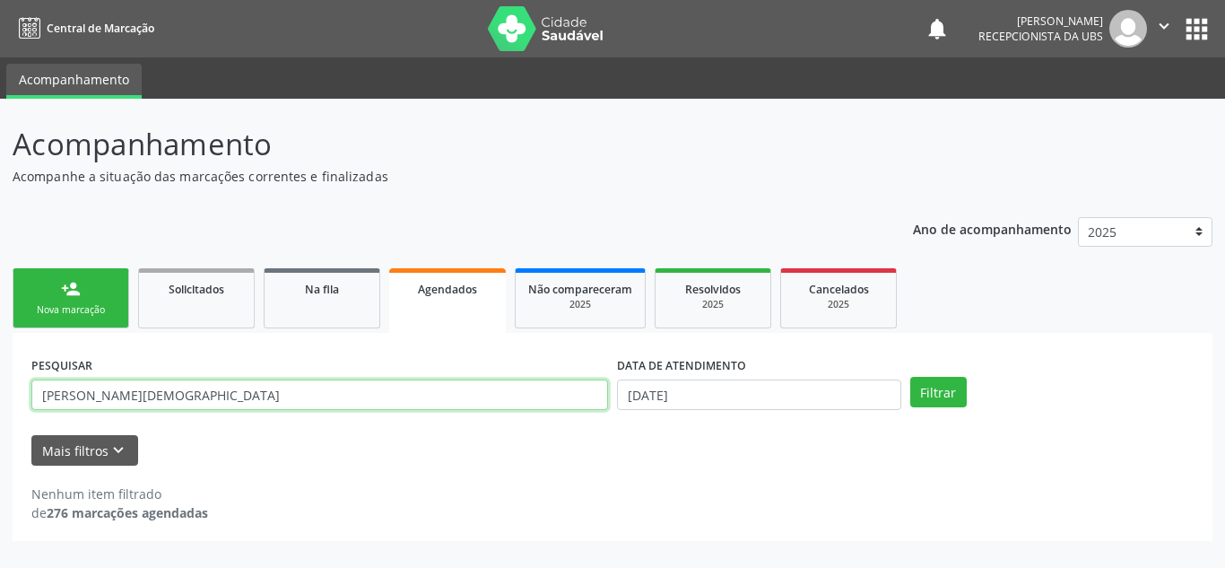
click at [213, 393] on input "[PERSON_NAME][DEMOGRAPHIC_DATA]" at bounding box center [319, 394] width 577 height 30
type input "[PERSON_NAME][DEMOGRAPHIC_DATA]"
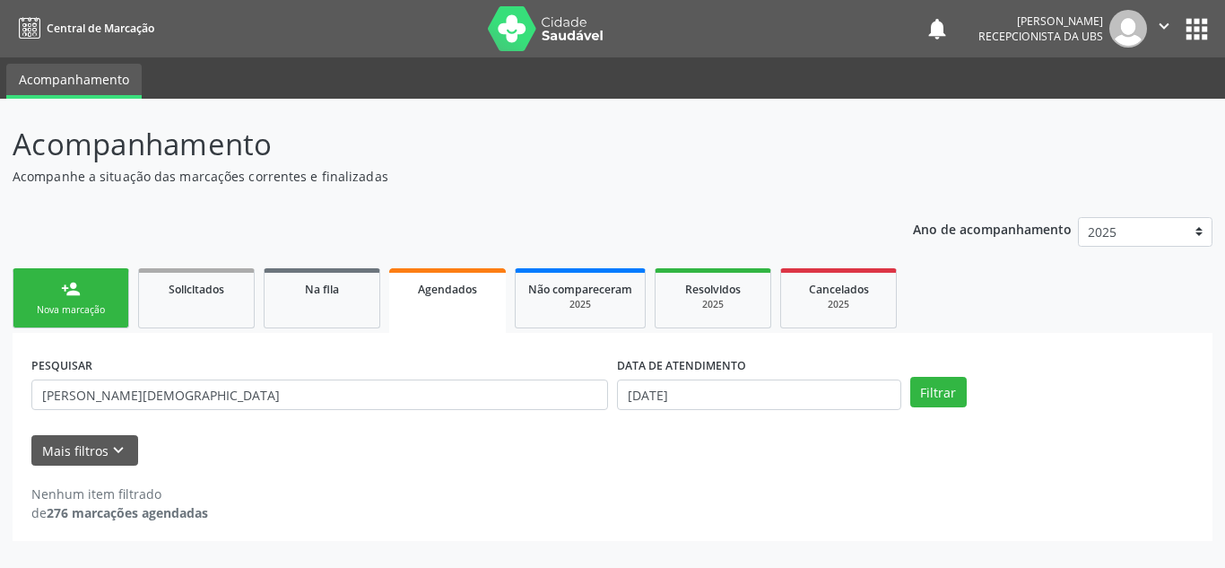
click at [965, 388] on div "Filtrar" at bounding box center [1052, 392] width 293 height 30
click at [942, 396] on button "Filtrar" at bounding box center [938, 392] width 57 height 30
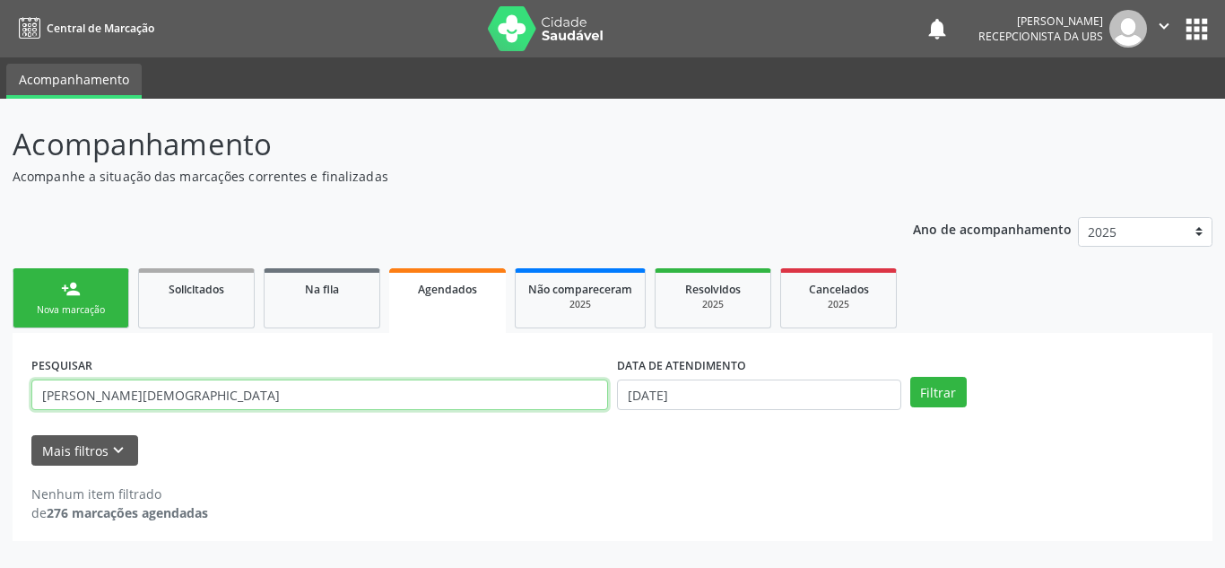
drag, startPoint x: 283, startPoint y: 394, endPoint x: 0, endPoint y: 396, distance: 283.4
click at [0, 396] on div "Acompanhamento Acompanhe a situação das marcações correntes e finalizadas Relat…" at bounding box center [612, 333] width 1225 height 469
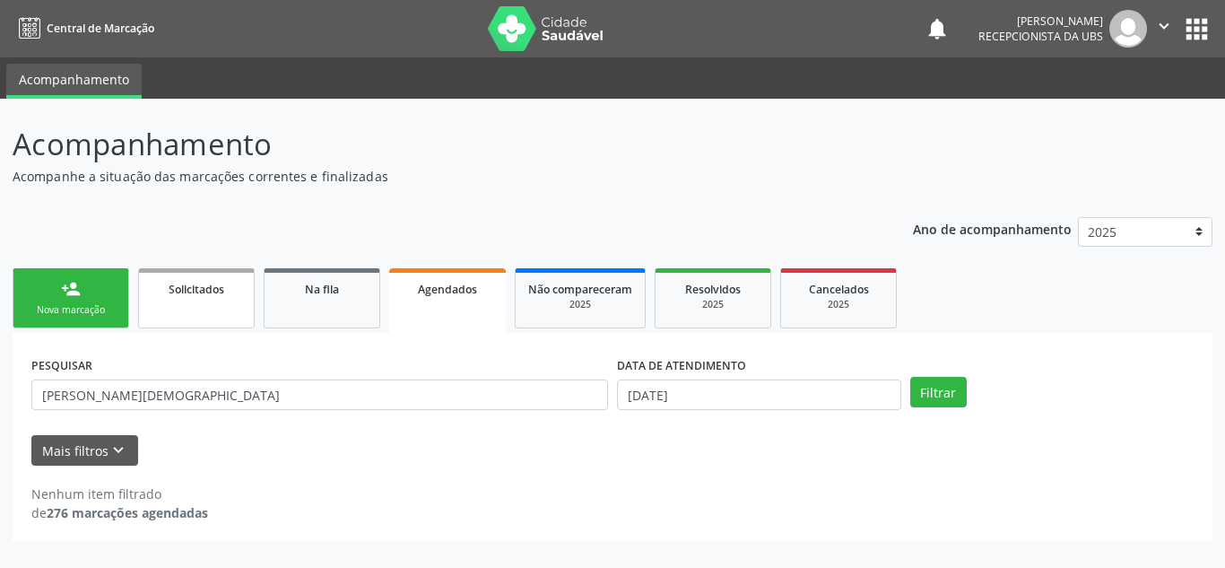
click at [179, 282] on span "Solicitados" at bounding box center [197, 289] width 56 height 15
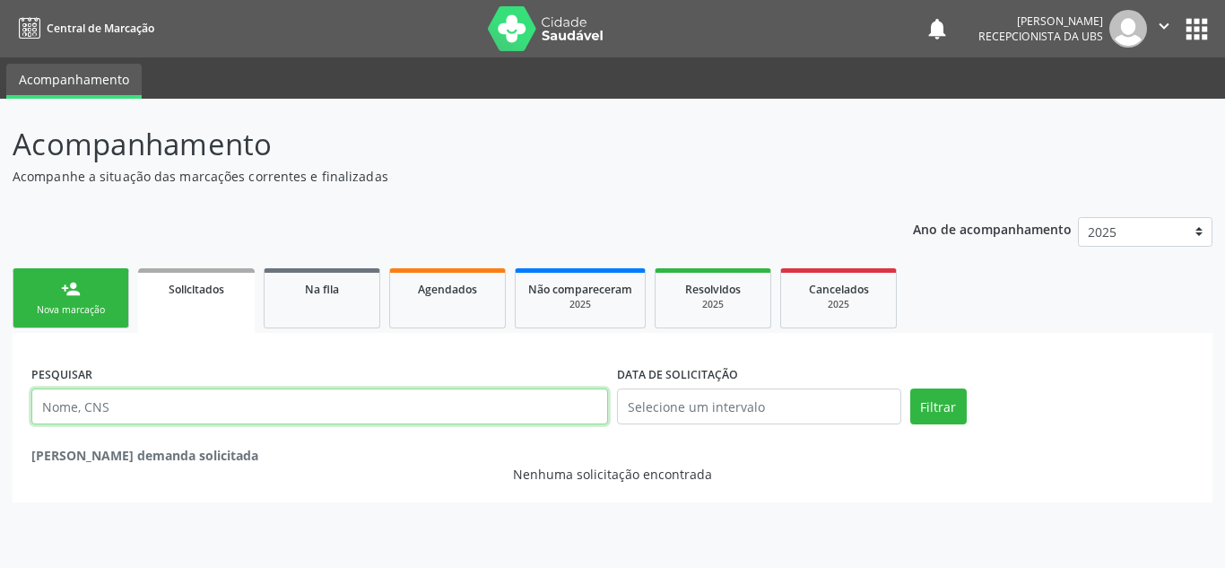
click at [214, 400] on input "text" at bounding box center [319, 406] width 577 height 36
paste input "[PERSON_NAME][DEMOGRAPHIC_DATA]"
type input "[PERSON_NAME][DEMOGRAPHIC_DATA]"
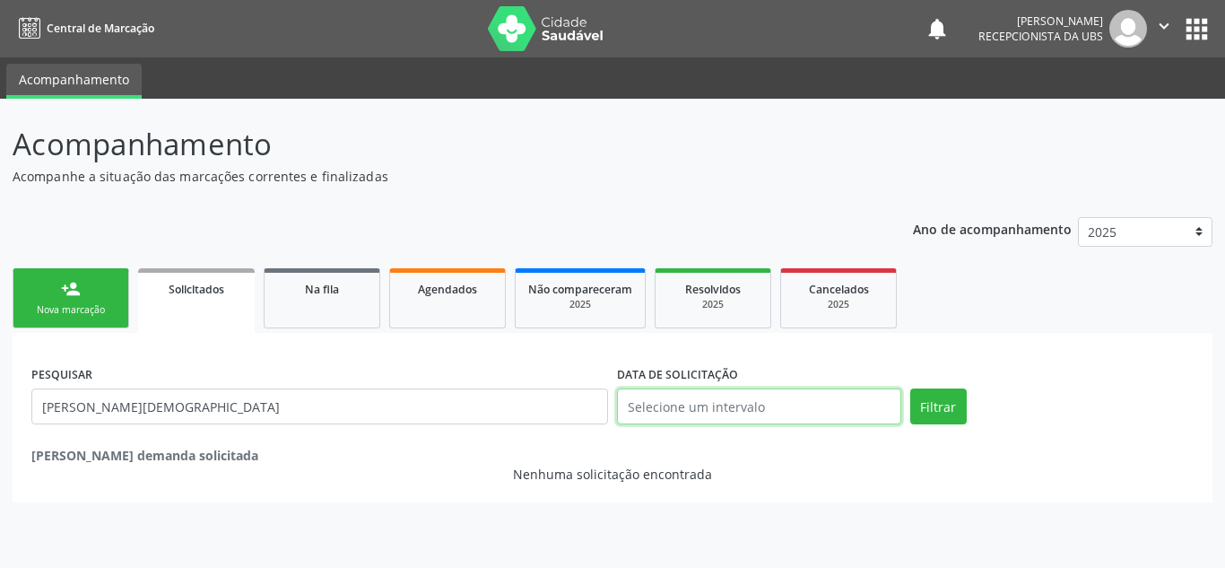
click at [862, 399] on input "text" at bounding box center [759, 406] width 284 height 36
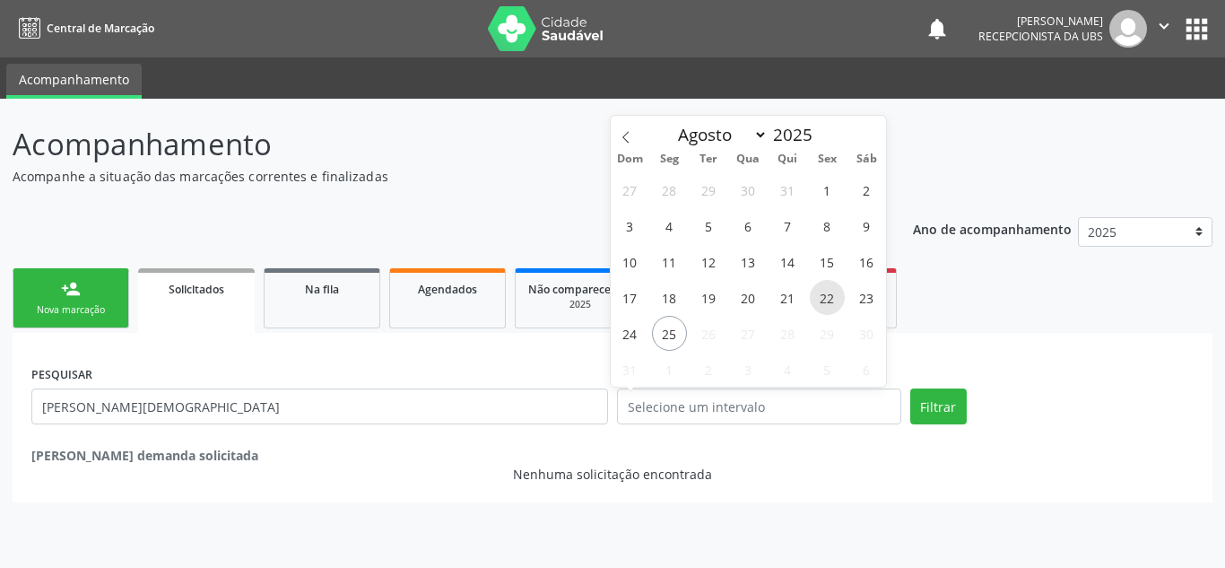
click at [826, 309] on span "22" at bounding box center [827, 297] width 35 height 35
type input "[DATE]"
click at [940, 404] on button "Filtrar" at bounding box center [938, 406] width 57 height 36
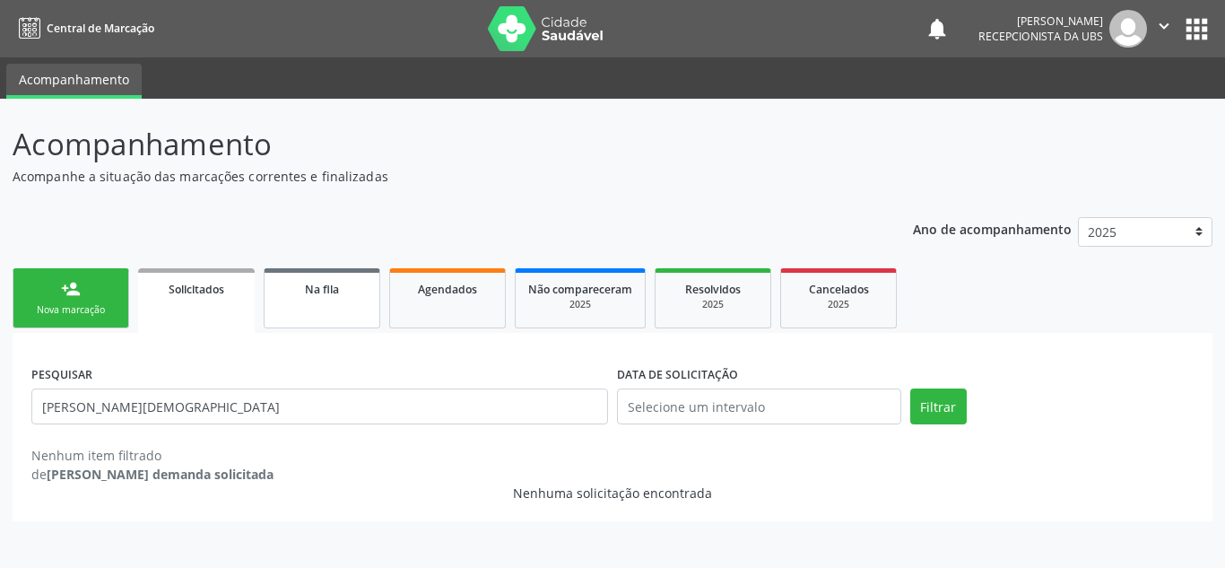
click at [317, 296] on span "Na fila" at bounding box center [322, 289] width 34 height 15
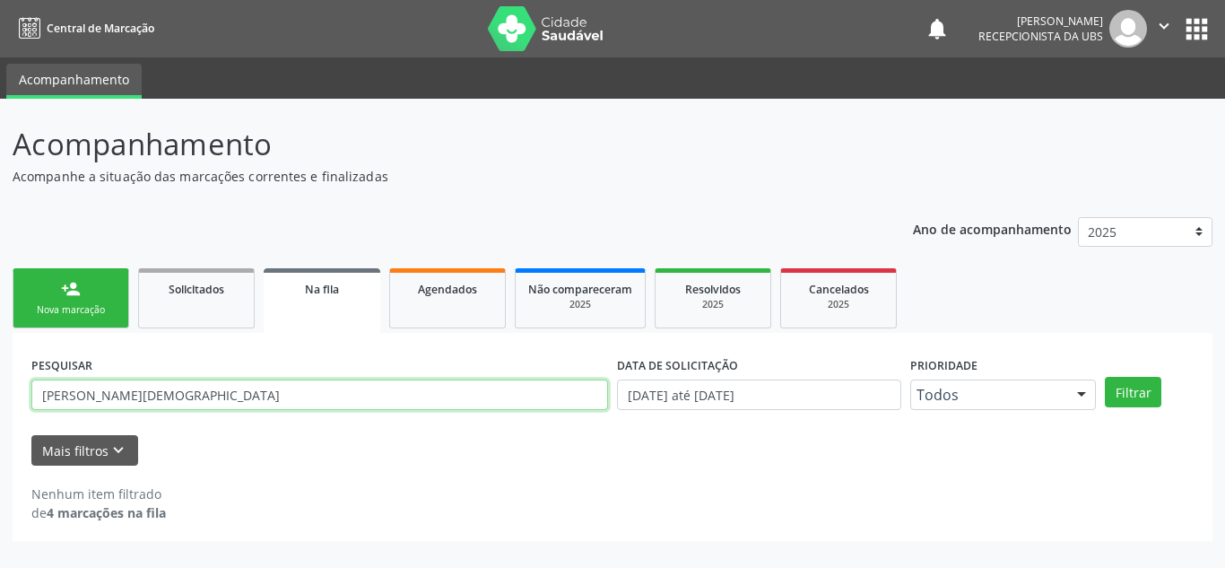
drag, startPoint x: 290, startPoint y: 396, endPoint x: 199, endPoint y: 393, distance: 90.7
click at [199, 393] on input "[PERSON_NAME][DEMOGRAPHIC_DATA]" at bounding box center [319, 394] width 577 height 30
click at [324, 399] on input "[PERSON_NAME][DEMOGRAPHIC_DATA]" at bounding box center [319, 394] width 577 height 30
drag, startPoint x: 308, startPoint y: 400, endPoint x: 0, endPoint y: 403, distance: 307.6
click at [0, 403] on div "Acompanhamento Acompanhe a situação das marcações correntes e finalizadas Relat…" at bounding box center [612, 333] width 1225 height 469
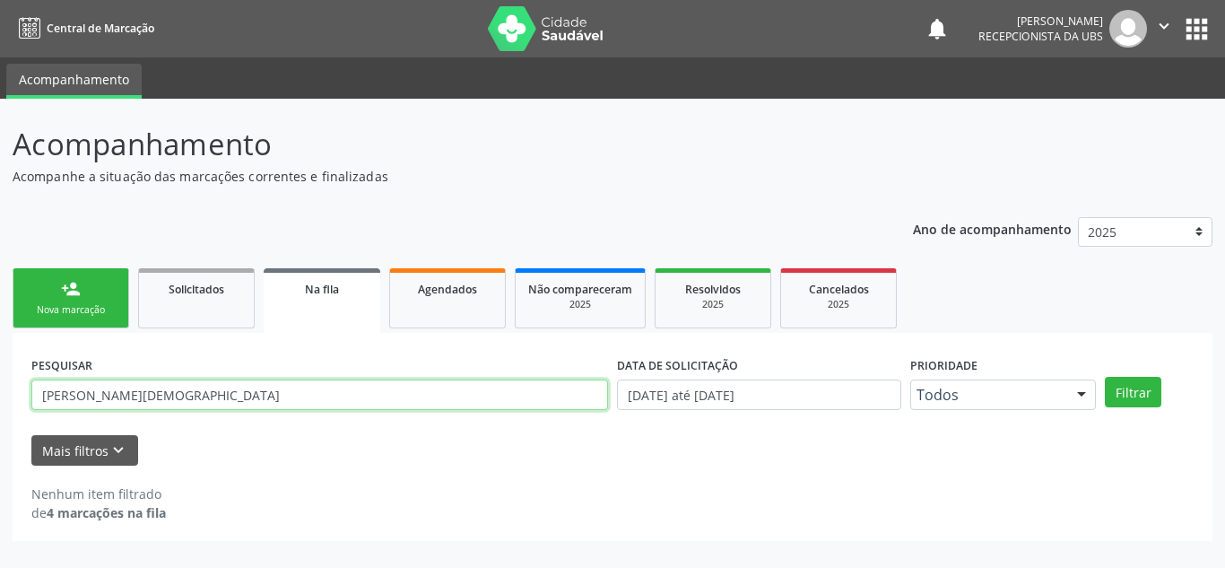
paste input "text"
type input "[PERSON_NAME][DEMOGRAPHIC_DATA]"
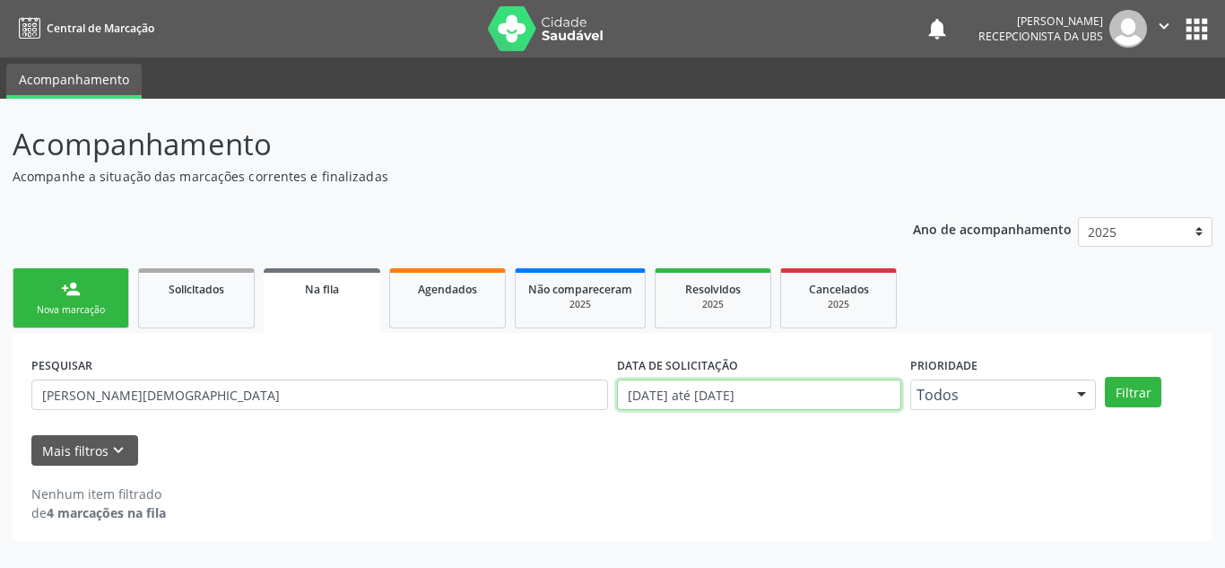
click at [859, 396] on input "[DATE] até [DATE]" at bounding box center [759, 394] width 284 height 30
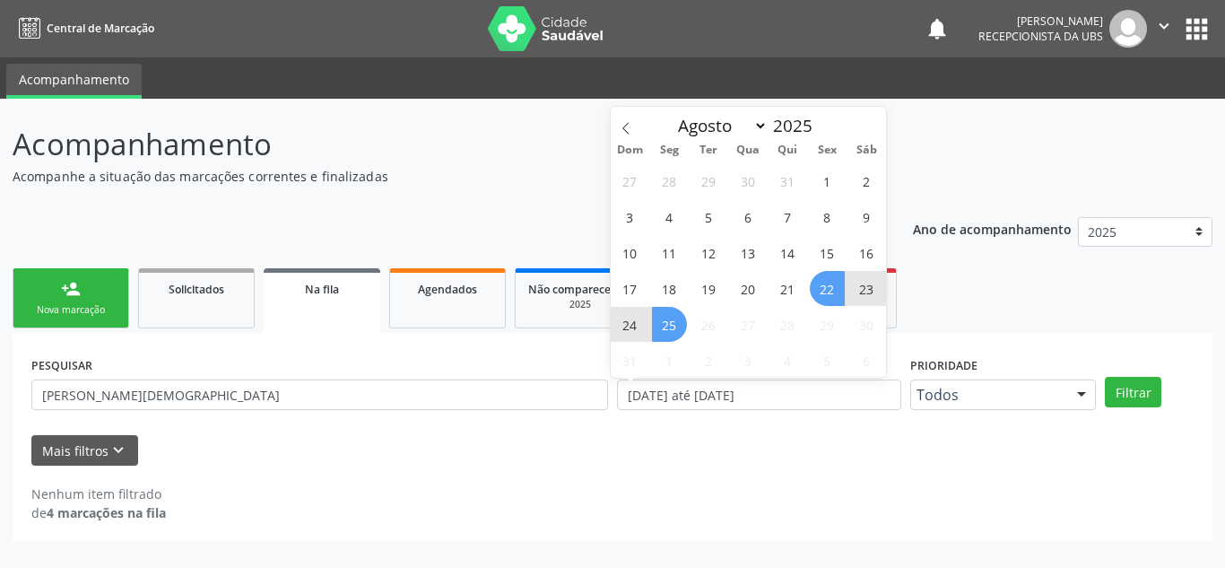
click at [1162, 392] on div "Filtrar" at bounding box center [1149, 392] width 98 height 30
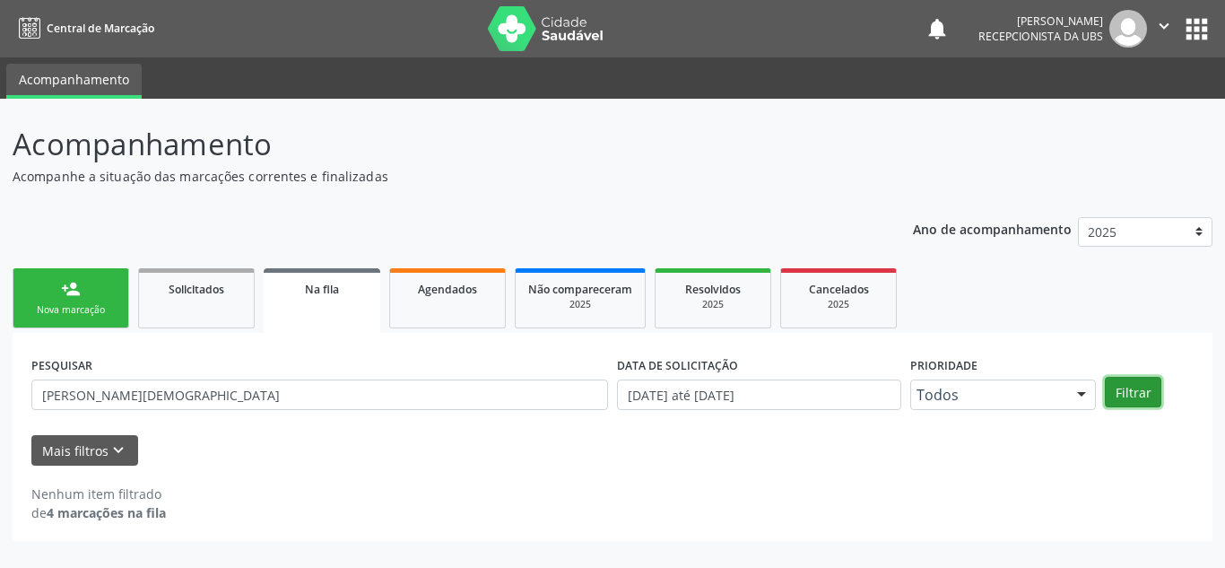
click at [1137, 392] on button "Filtrar" at bounding box center [1133, 392] width 57 height 30
click at [565, 290] on span "Não compareceram" at bounding box center [580, 289] width 104 height 15
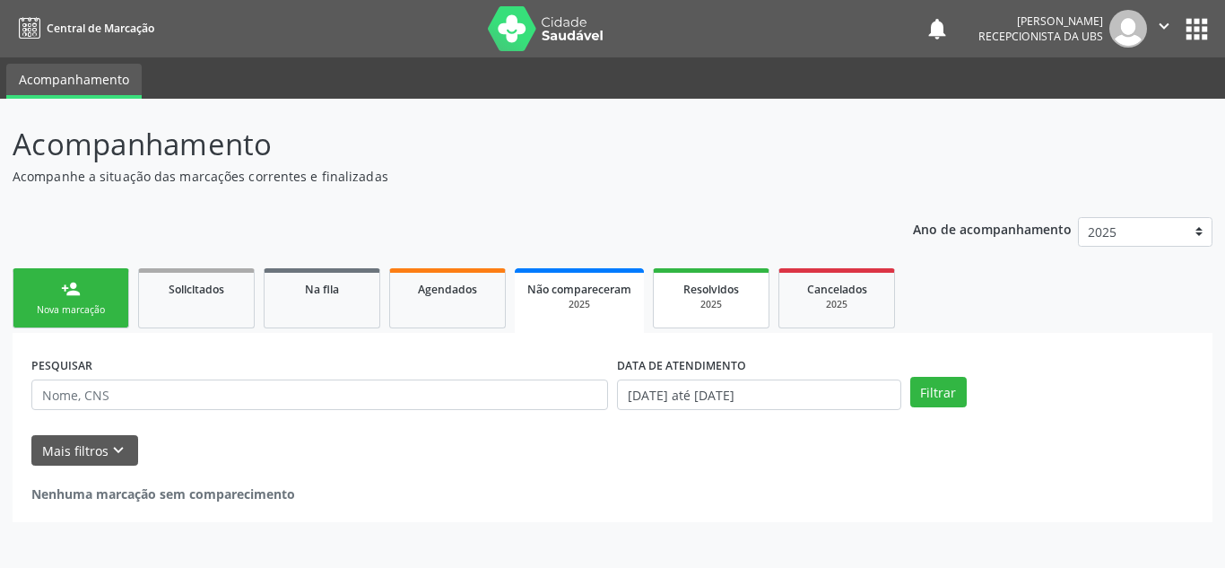
click at [690, 283] on span "Resolvidos" at bounding box center [711, 289] width 56 height 15
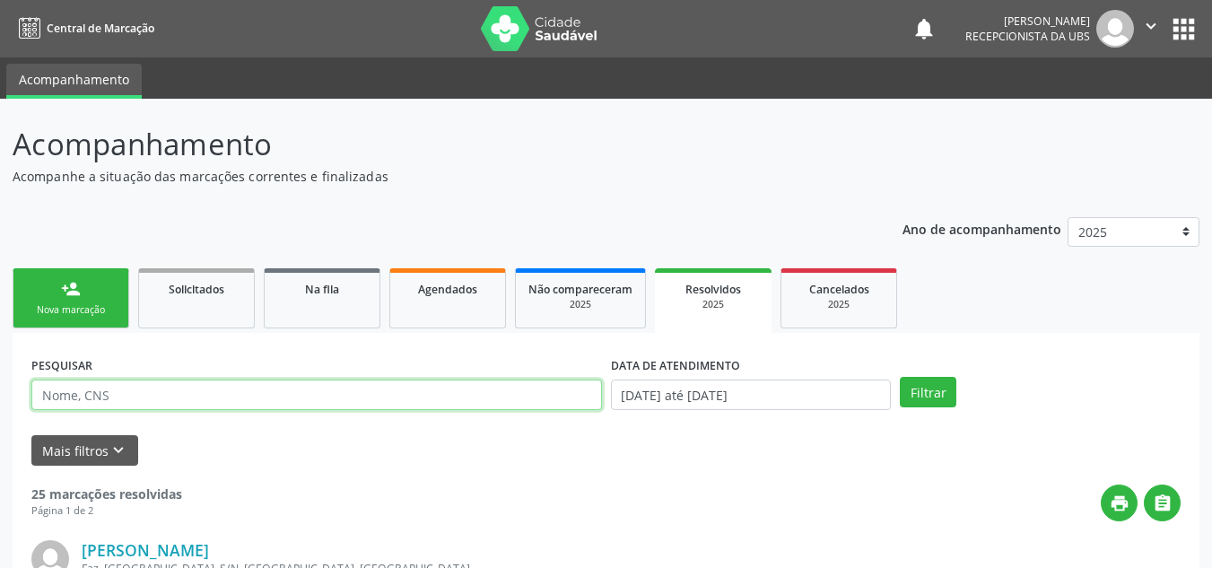
click at [440, 396] on input "text" at bounding box center [316, 394] width 570 height 30
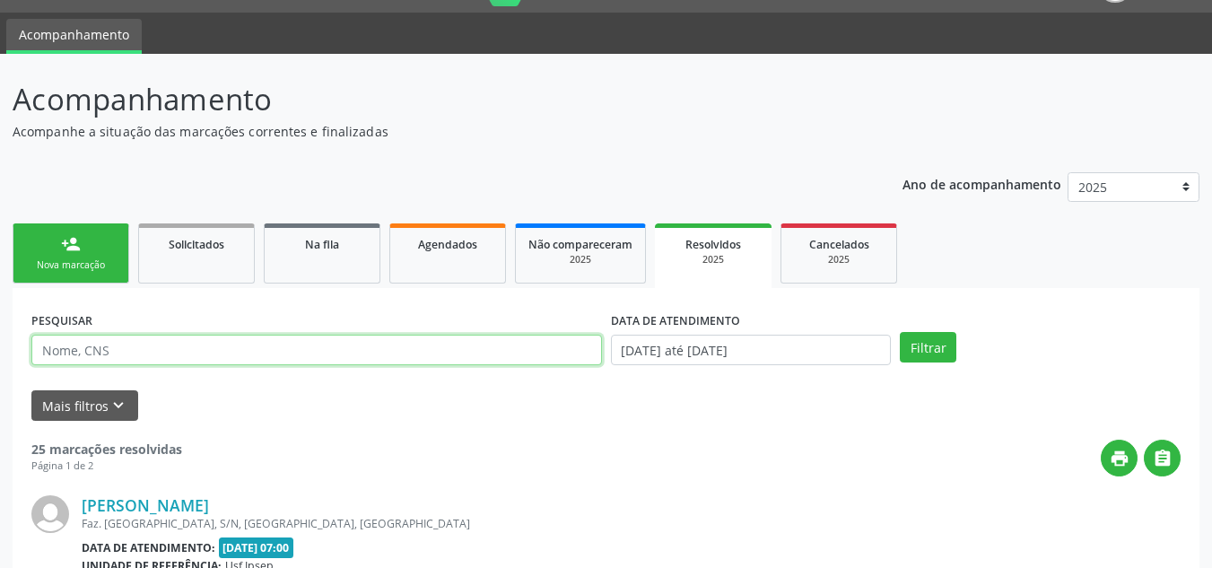
scroll to position [90, 0]
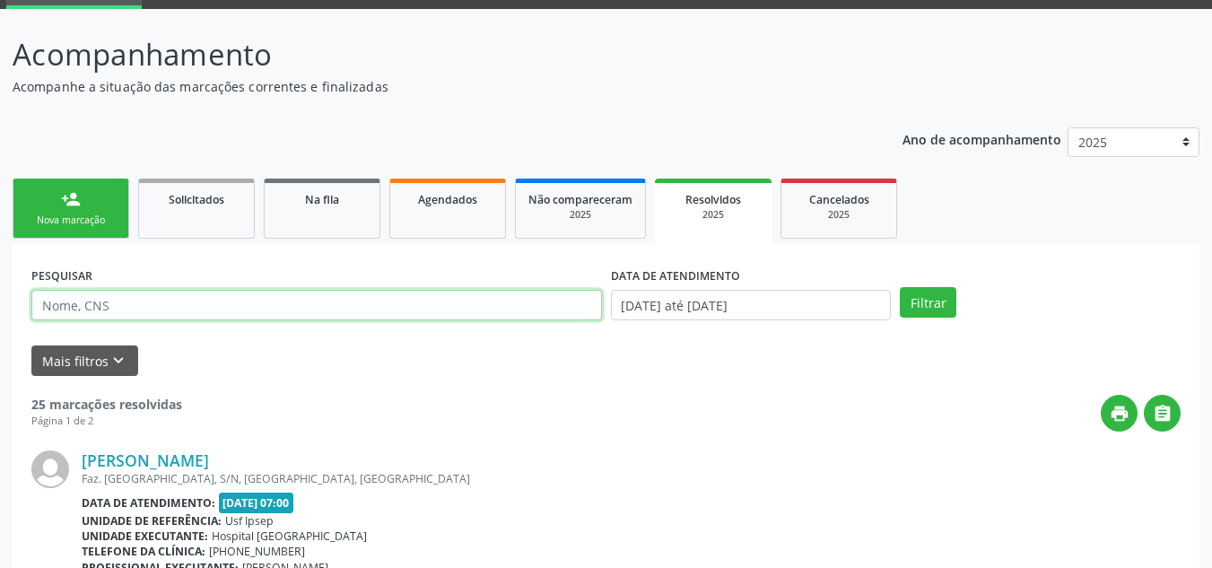
paste input "[PERSON_NAME][DEMOGRAPHIC_DATA]"
type input "[PERSON_NAME][DEMOGRAPHIC_DATA]"
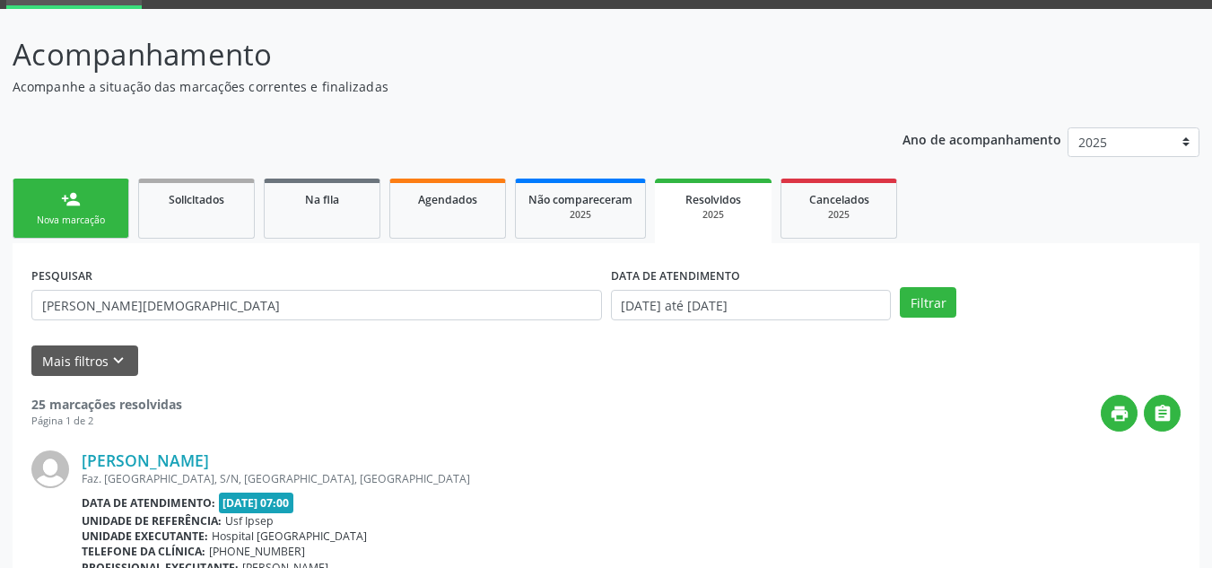
click at [956, 312] on div "Filtrar" at bounding box center [1040, 302] width 290 height 30
click at [937, 306] on button "Filtrar" at bounding box center [928, 302] width 57 height 30
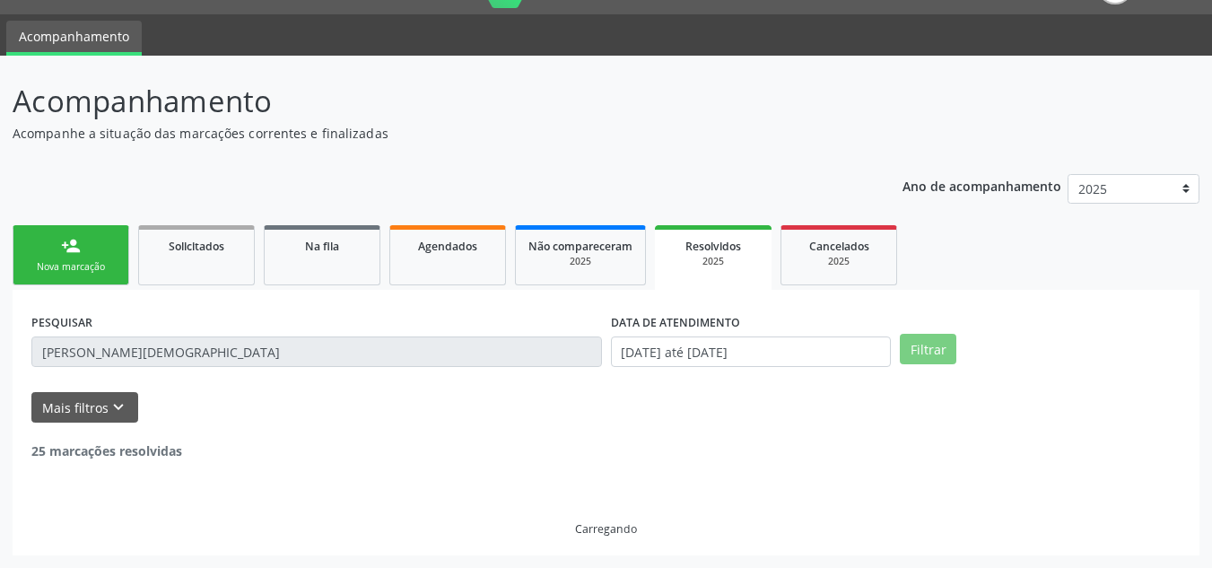
scroll to position [0, 0]
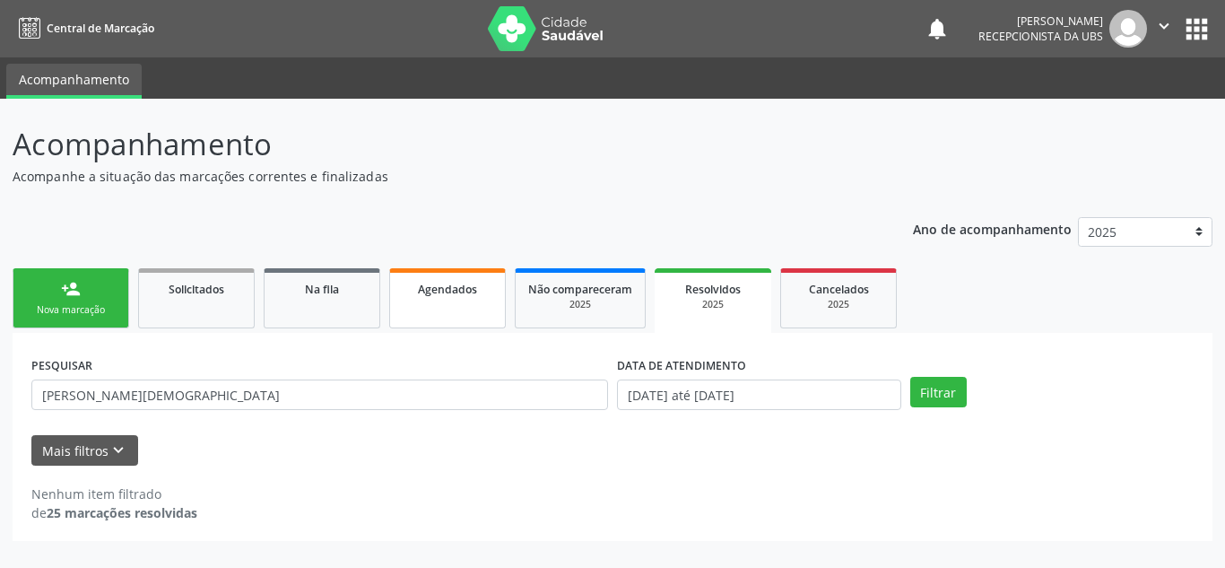
click at [469, 283] on span "Agendados" at bounding box center [447, 289] width 59 height 15
click at [126, 442] on button "Mais filtros keyboard_arrow_down" at bounding box center [84, 450] width 107 height 31
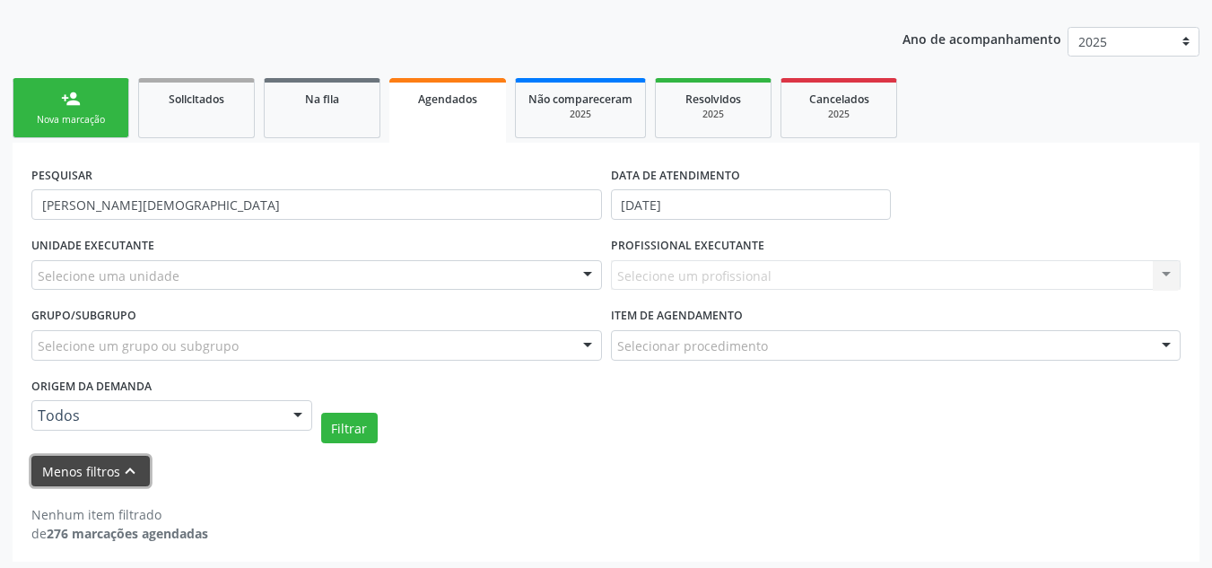
scroll to position [196, 0]
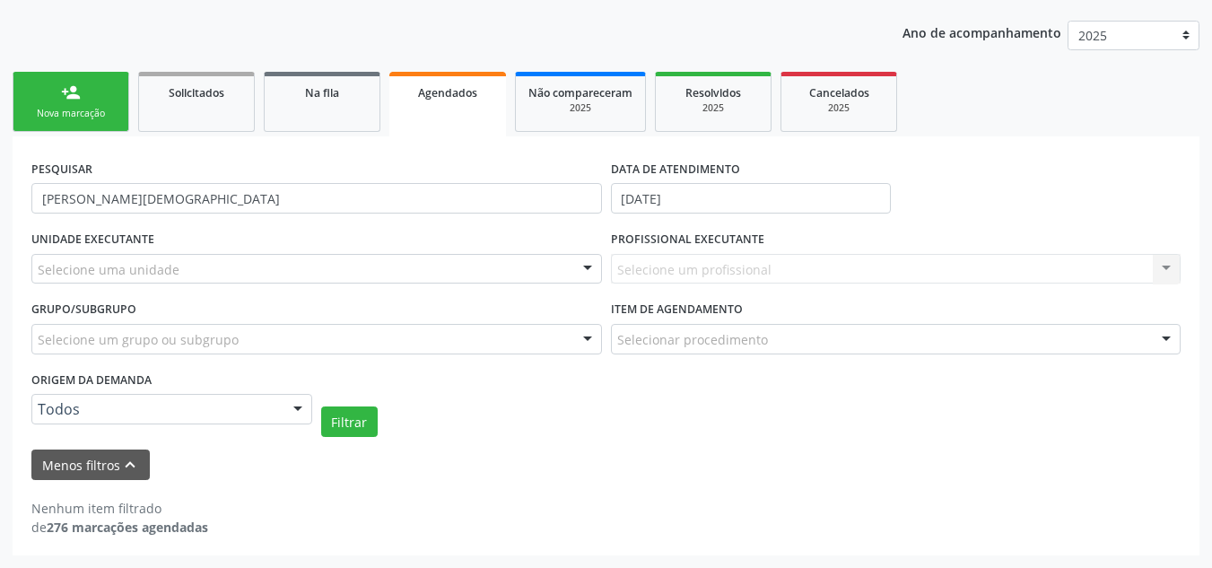
click at [303, 410] on div at bounding box center [297, 410] width 27 height 30
click at [347, 417] on button "Filtrar" at bounding box center [349, 421] width 57 height 30
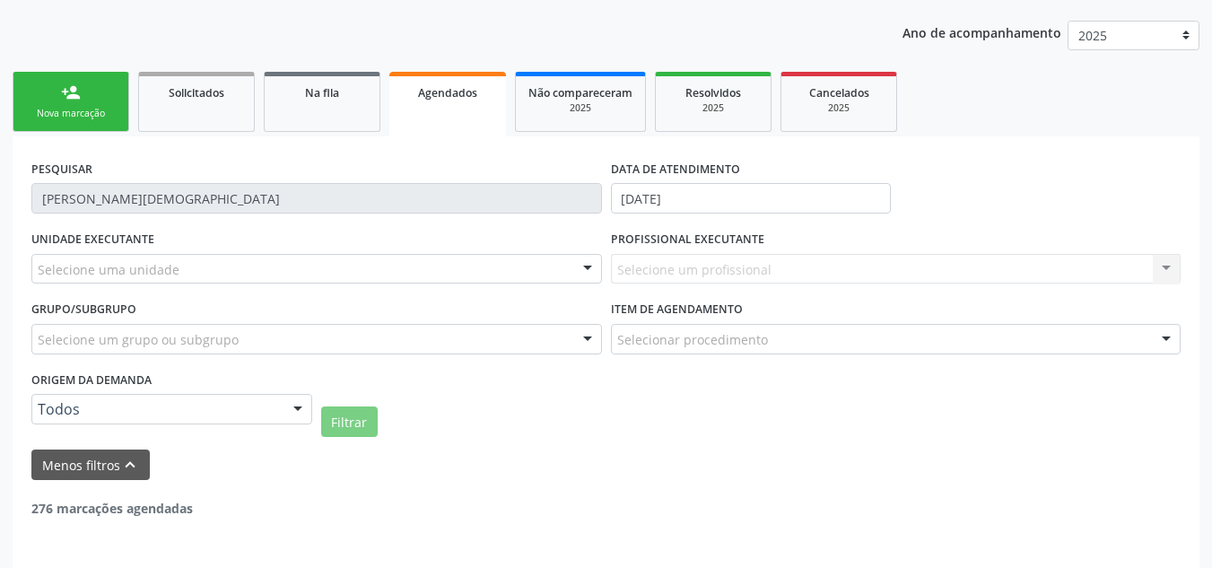
click at [384, 263] on div "Selecione uma unidade" at bounding box center [316, 269] width 570 height 30
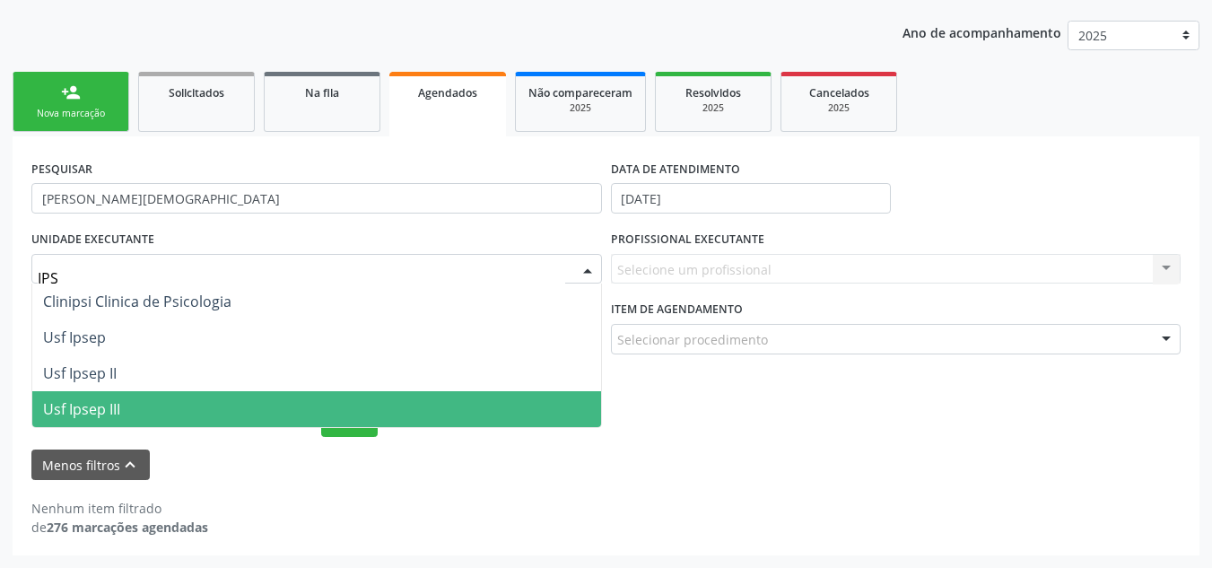
scroll to position [0, 0]
type input "IPSE"
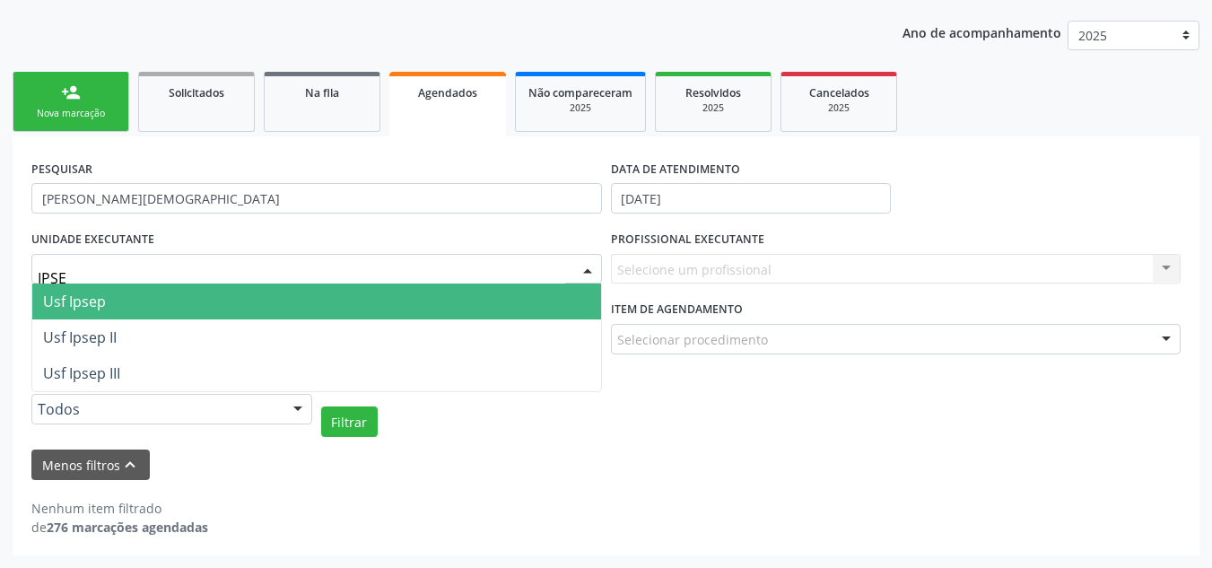
click at [134, 304] on span "Usf Ipsep" at bounding box center [316, 301] width 569 height 36
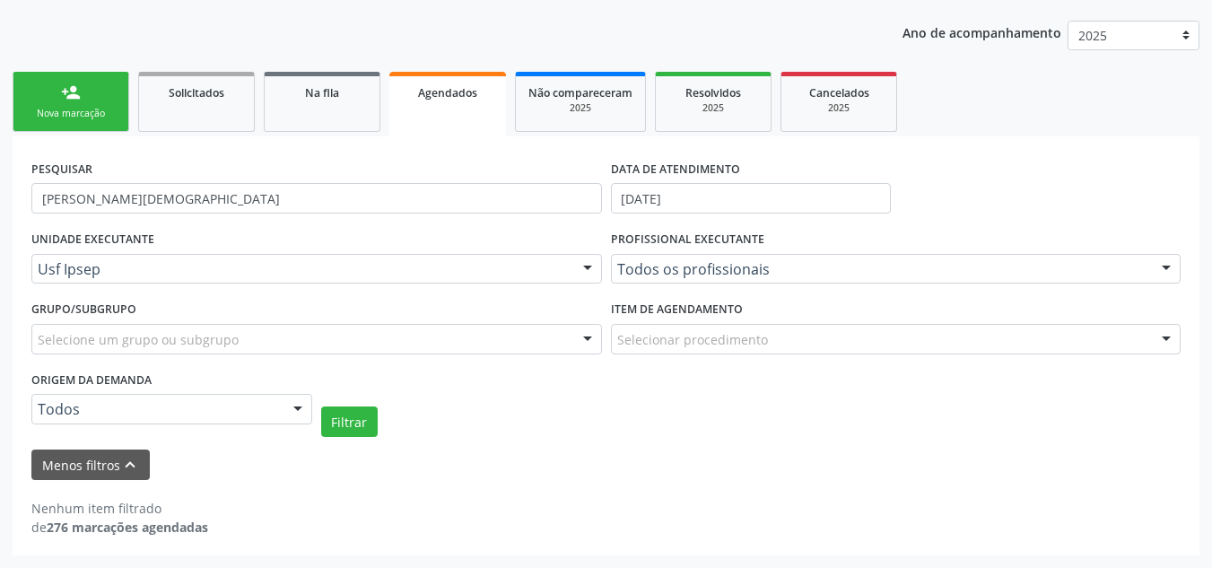
click at [911, 220] on div "PESQUISAR [PERSON_NAME][DEMOGRAPHIC_DATA] DATA DE ATENDIMENTO [DATE]" at bounding box center [606, 190] width 1158 height 70
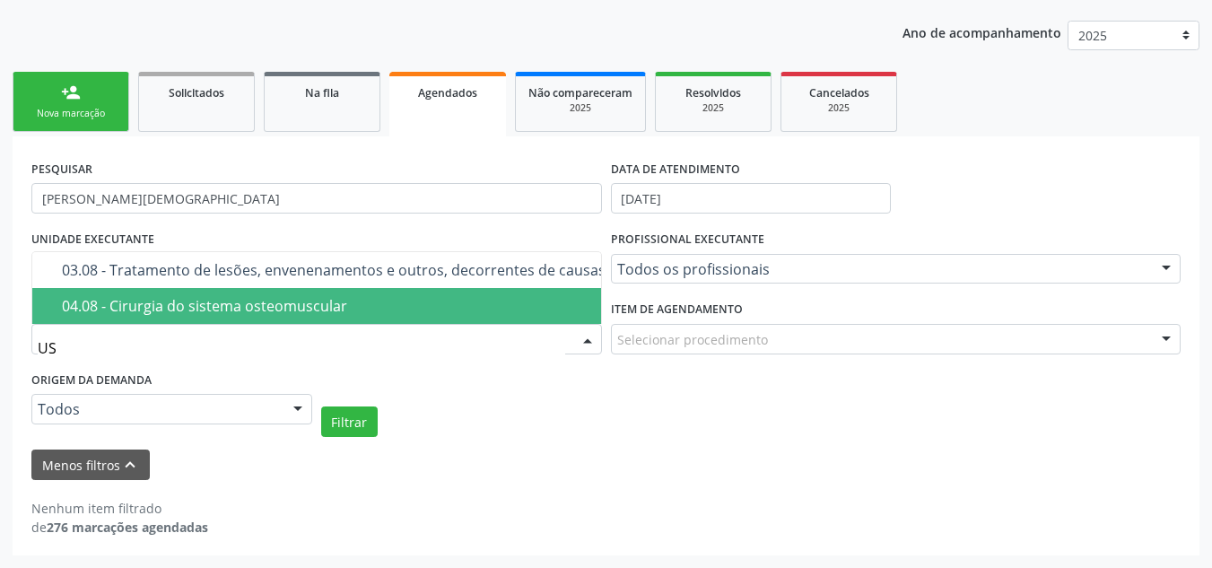
type input "USG"
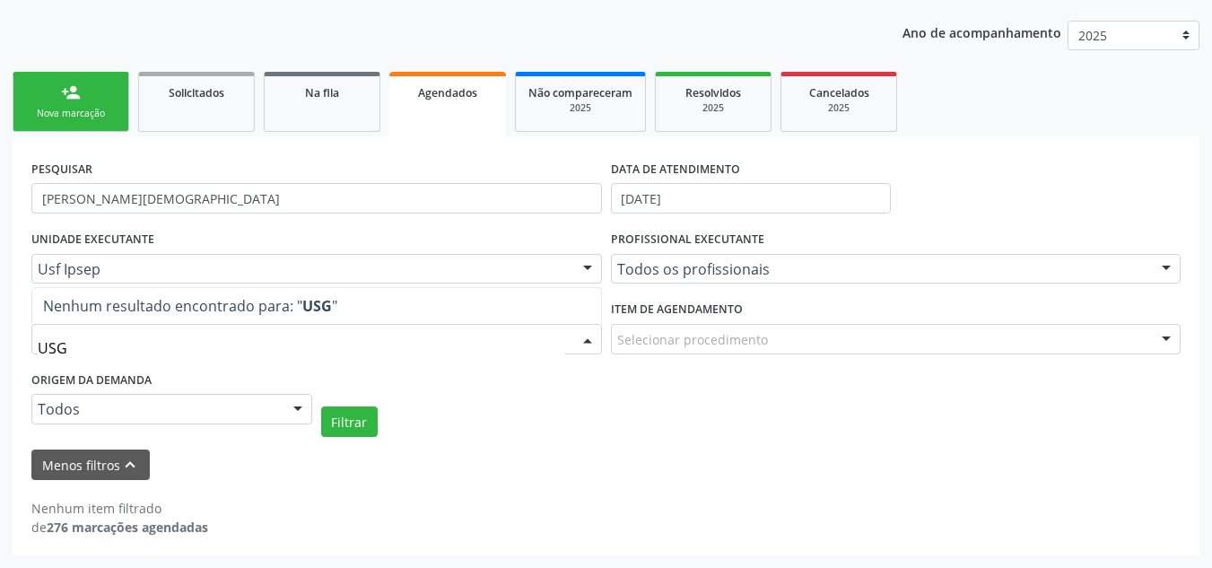
click at [190, 345] on input "USG" at bounding box center [301, 348] width 527 height 36
click at [365, 417] on button "Filtrar" at bounding box center [349, 421] width 57 height 30
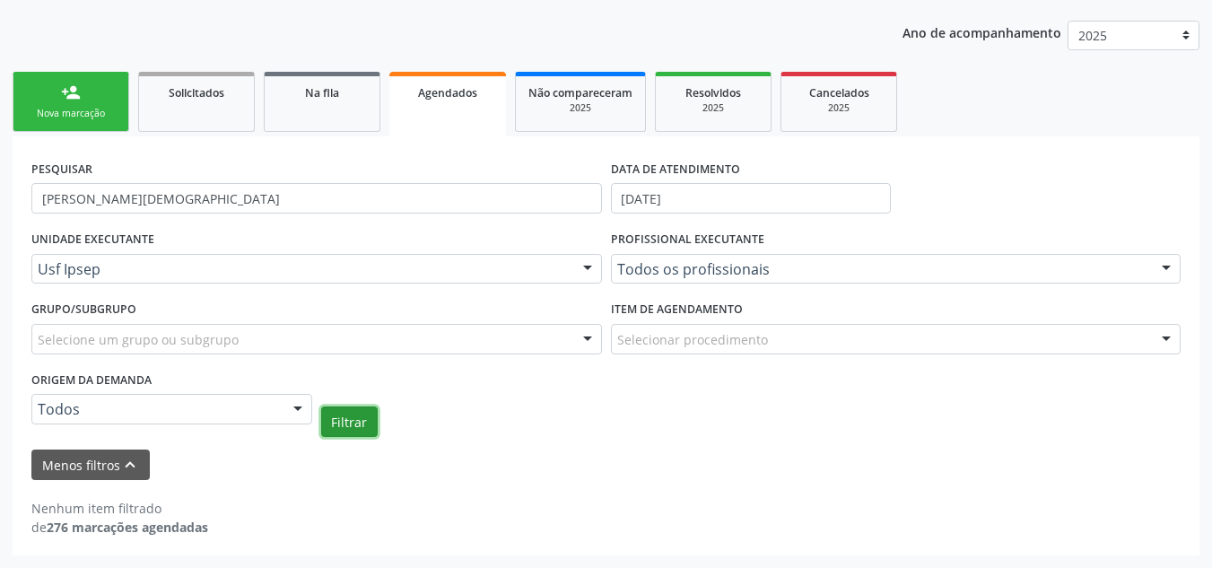
click at [339, 416] on button "Filtrar" at bounding box center [349, 421] width 57 height 30
drag, startPoint x: 347, startPoint y: 102, endPoint x: 195, endPoint y: 115, distance: 153.0
click at [347, 102] on link "Na fila" at bounding box center [322, 102] width 117 height 60
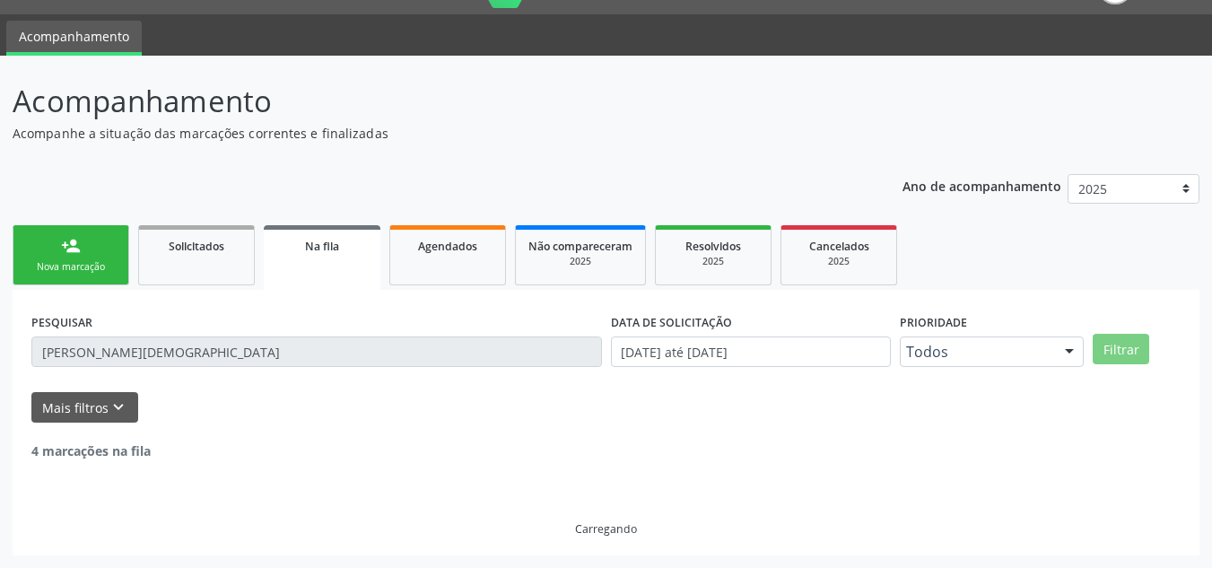
scroll to position [0, 0]
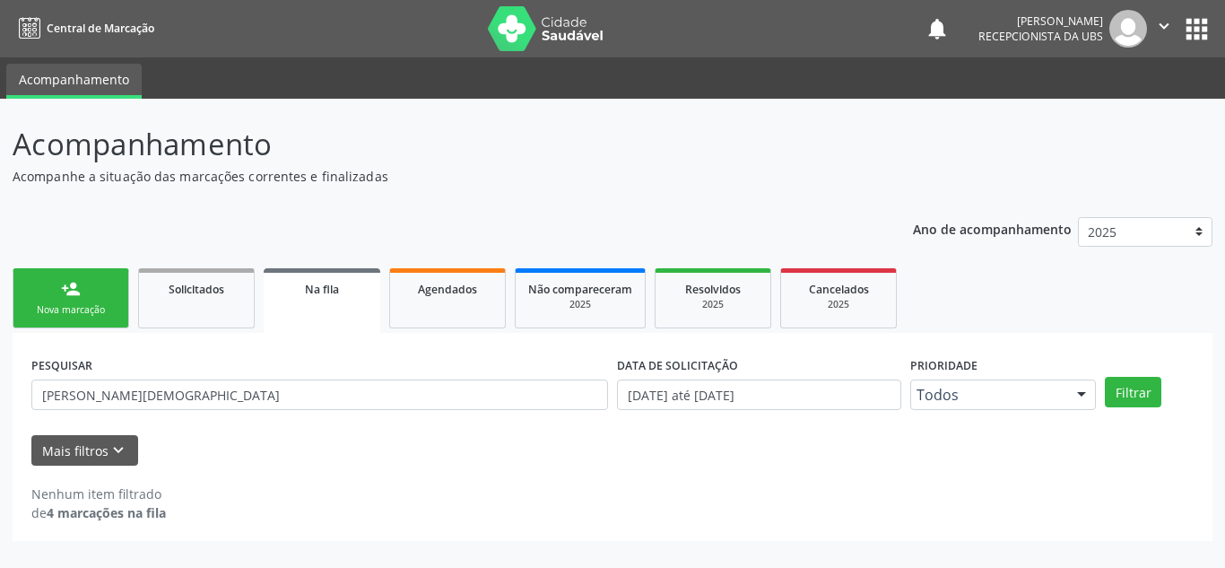
click at [76, 279] on div "person_add" at bounding box center [71, 289] width 20 height 20
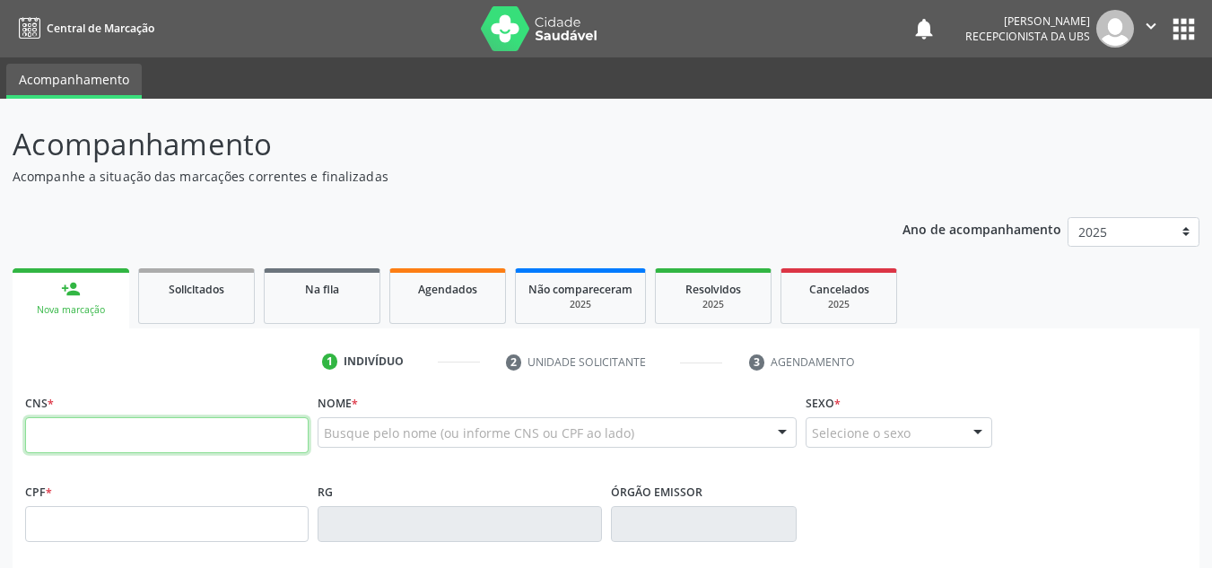
click at [119, 429] on input "text" at bounding box center [166, 435] width 283 height 36
paste input "700 5069 3350 5952"
type input "700 5069 3350 5952"
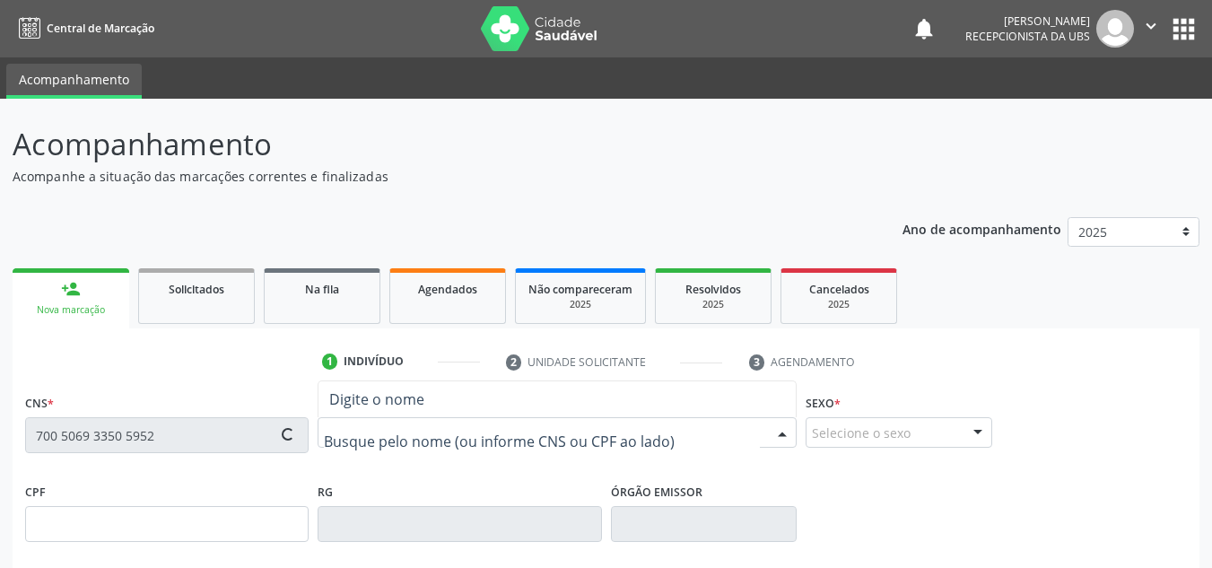
type input "875.934.678-72"
type input "[DATE]"
type input "[PERSON_NAME][US_STATE]"
type input "[PHONE_NUMBER]"
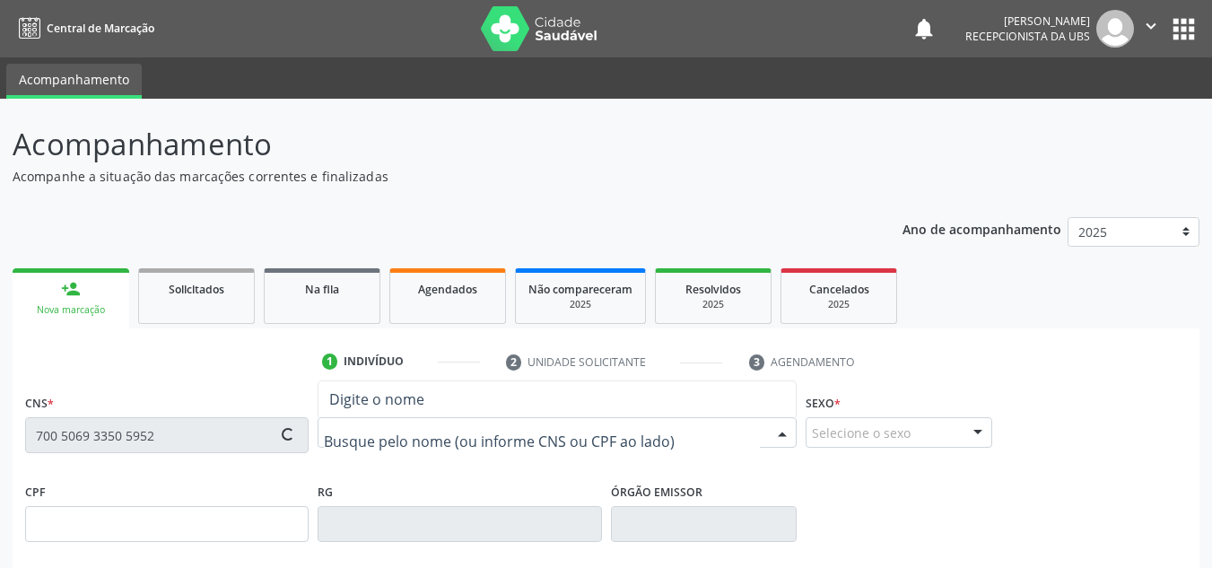
type input "620"
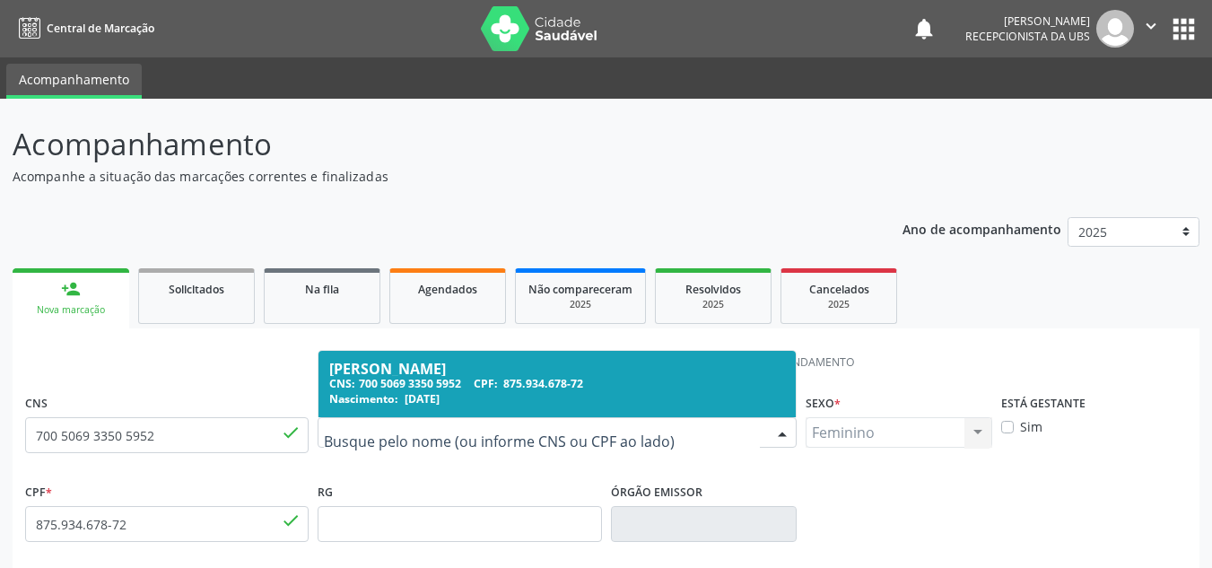
click at [555, 380] on span "875.934.678-72" at bounding box center [543, 383] width 80 height 15
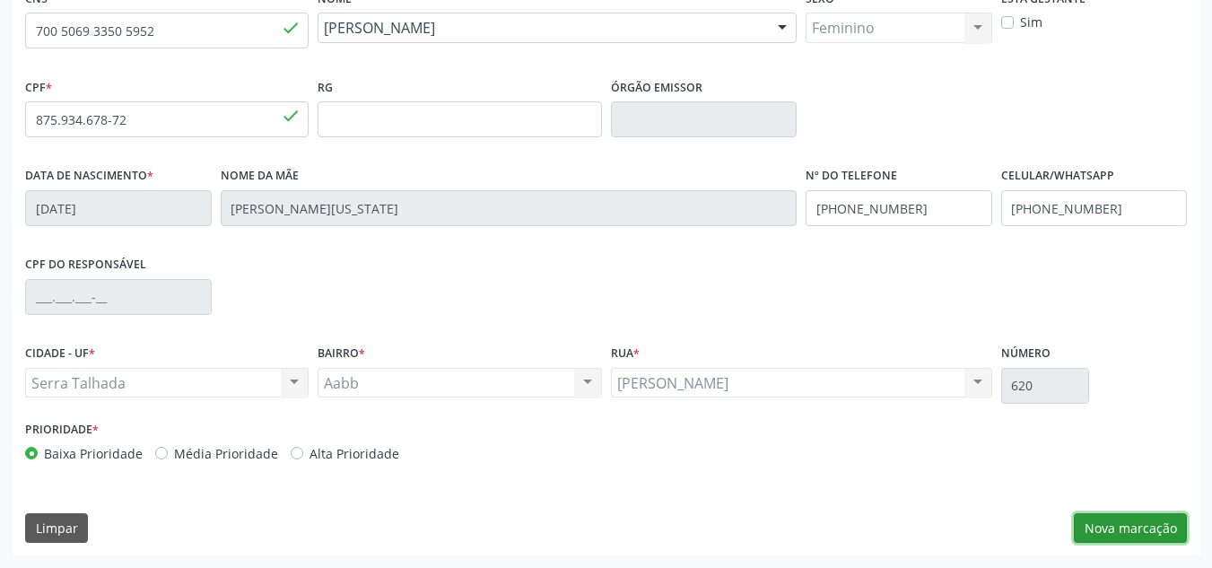
click at [1125, 531] on button "Nova marcação" at bounding box center [1130, 528] width 113 height 30
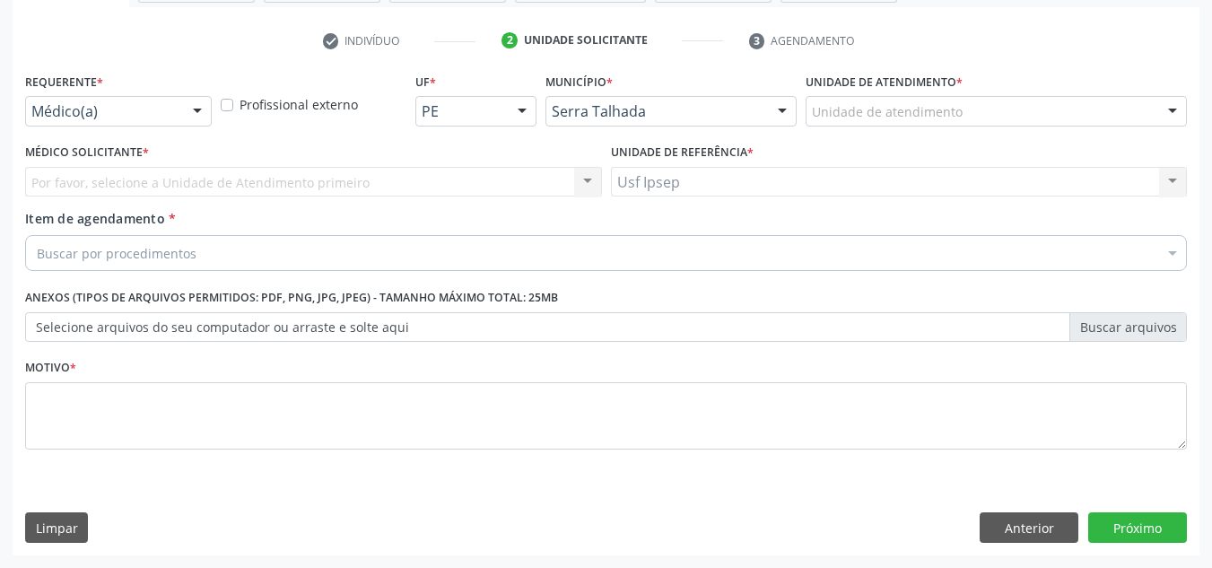
click at [200, 109] on div at bounding box center [197, 112] width 27 height 30
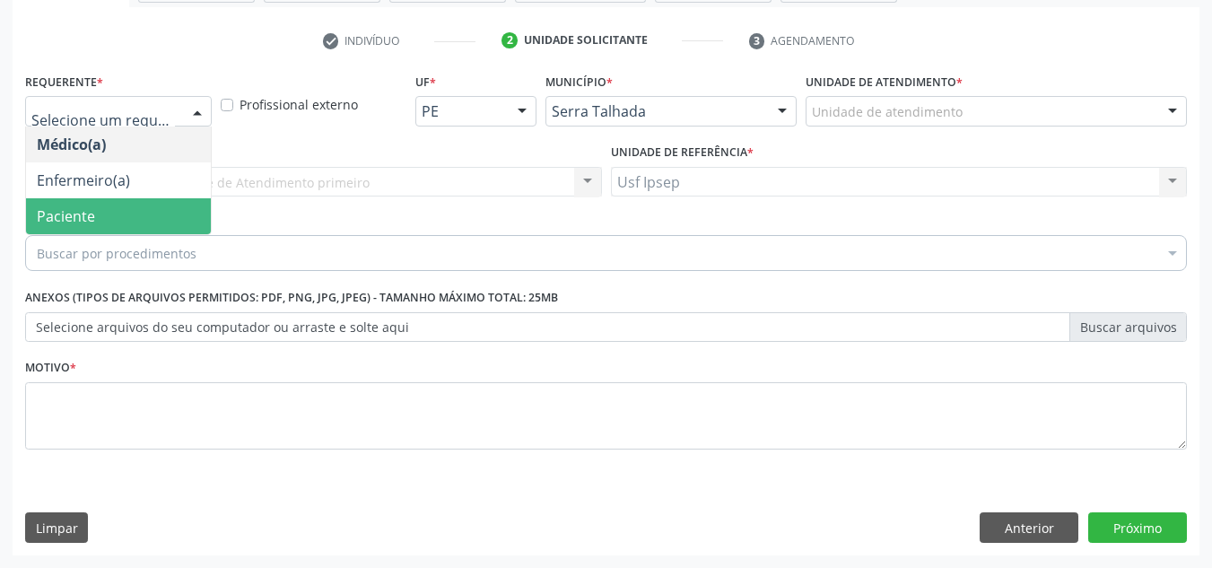
click at [71, 212] on span "Paciente" at bounding box center [66, 216] width 58 height 20
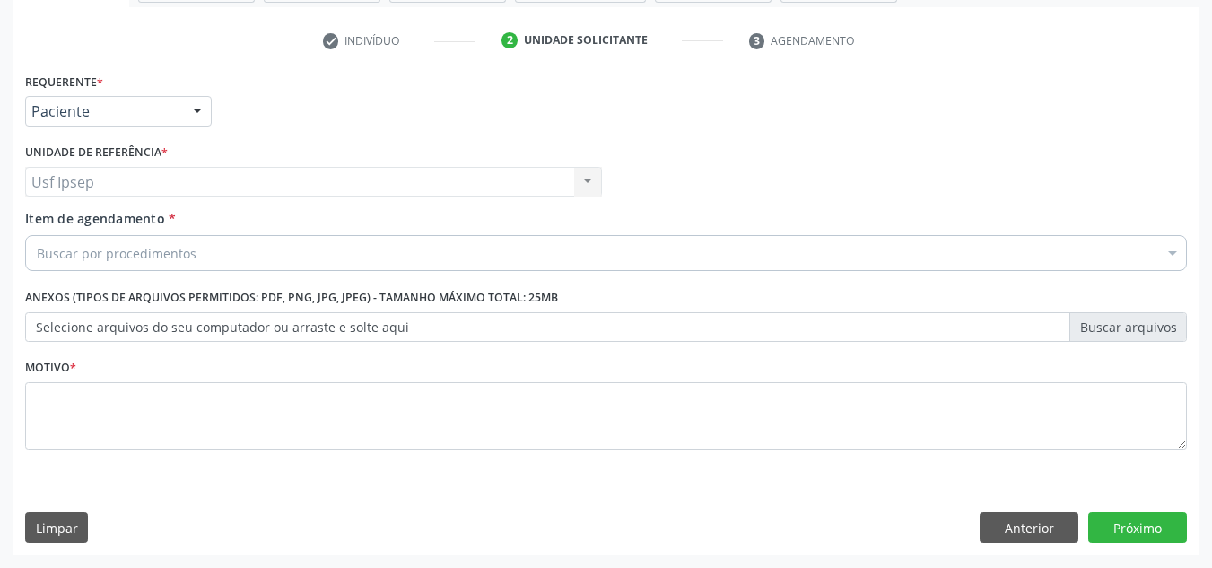
click at [157, 193] on div "Usf Ipsep Usf Ipsep Nenhum resultado encontrado para: " " Não há nenhuma opção …" at bounding box center [313, 182] width 577 height 30
click at [159, 223] on span "Item de agendamento" at bounding box center [95, 218] width 140 height 17
click at [37, 235] on input "Item de agendamento *" at bounding box center [37, 253] width 0 height 36
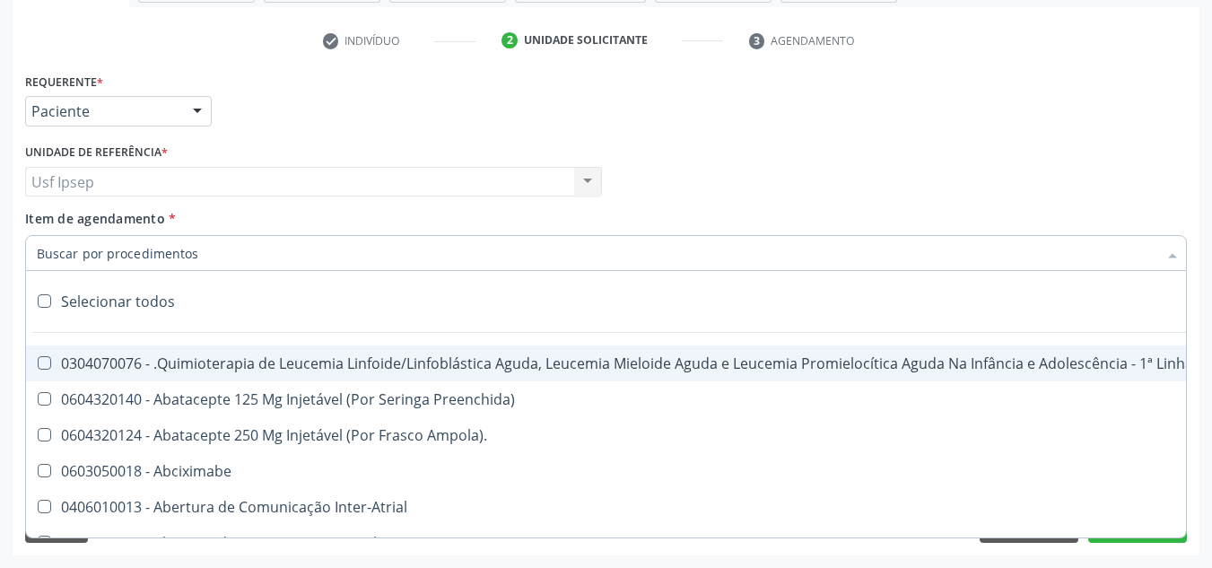
click at [163, 243] on input "Item de agendamento *" at bounding box center [597, 253] width 1120 height 36
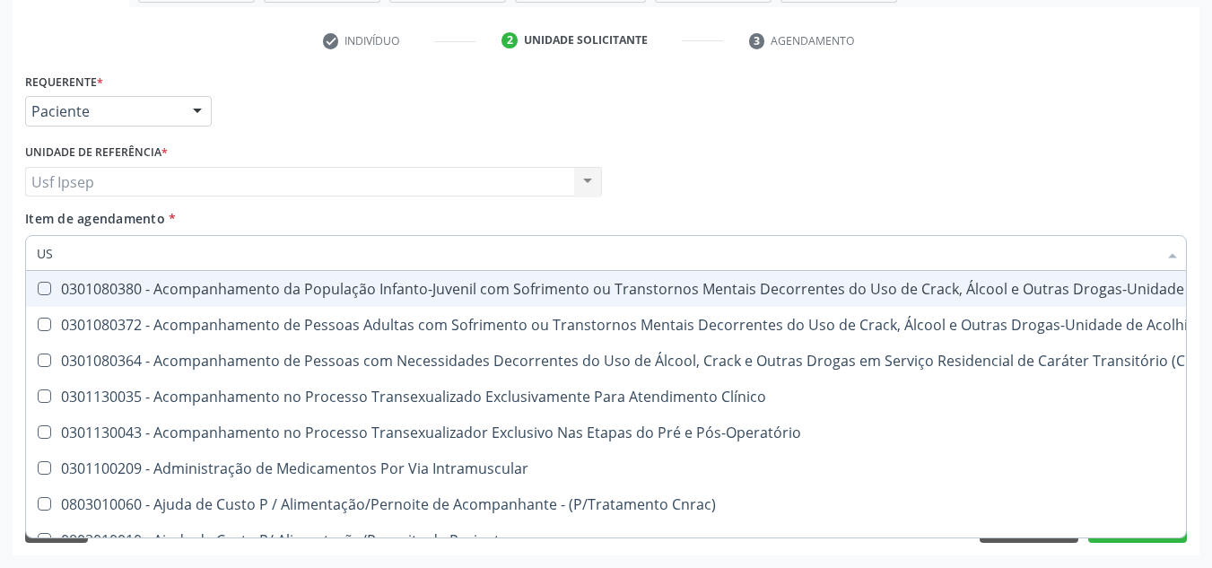
type input "USG"
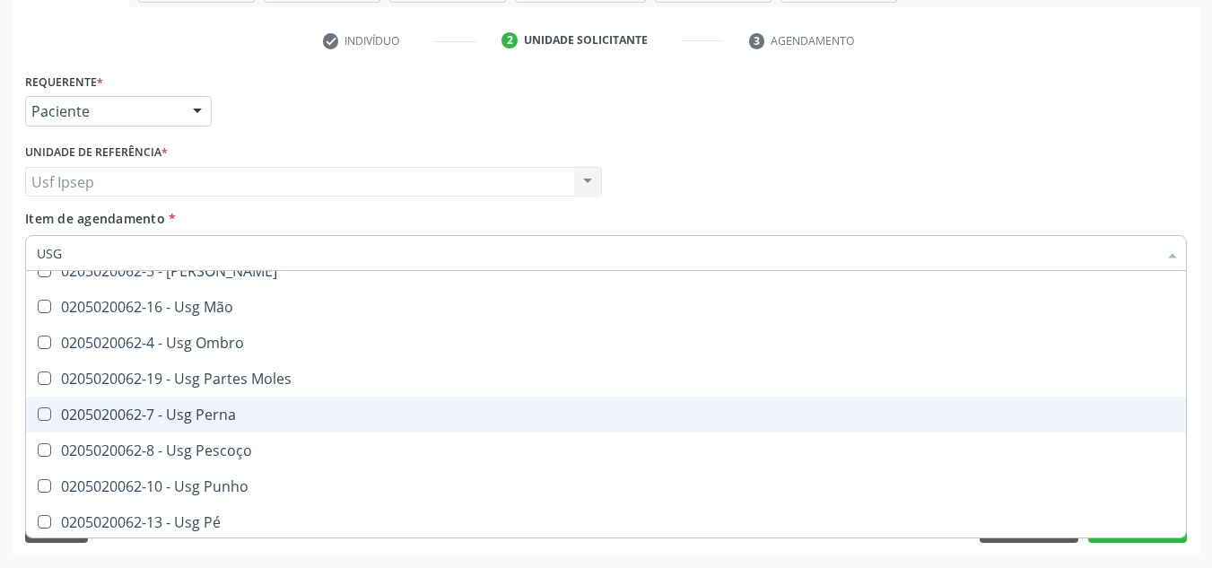
scroll to position [359, 0]
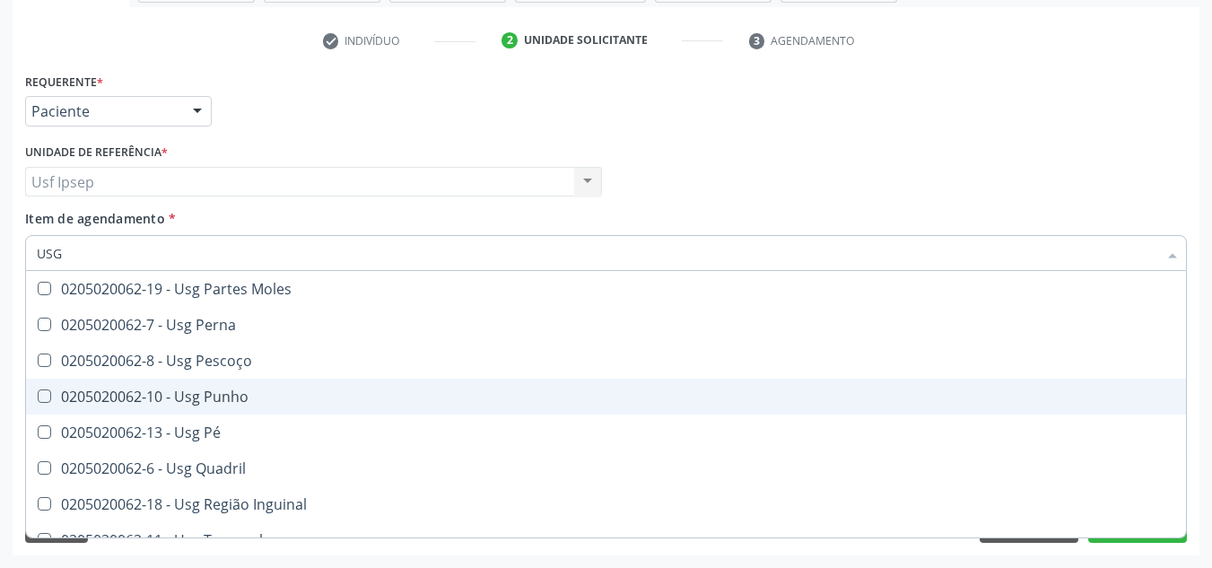
click at [265, 399] on div "0205020062-10 - Usg Punho" at bounding box center [606, 396] width 1138 height 14
checkbox Punho "true"
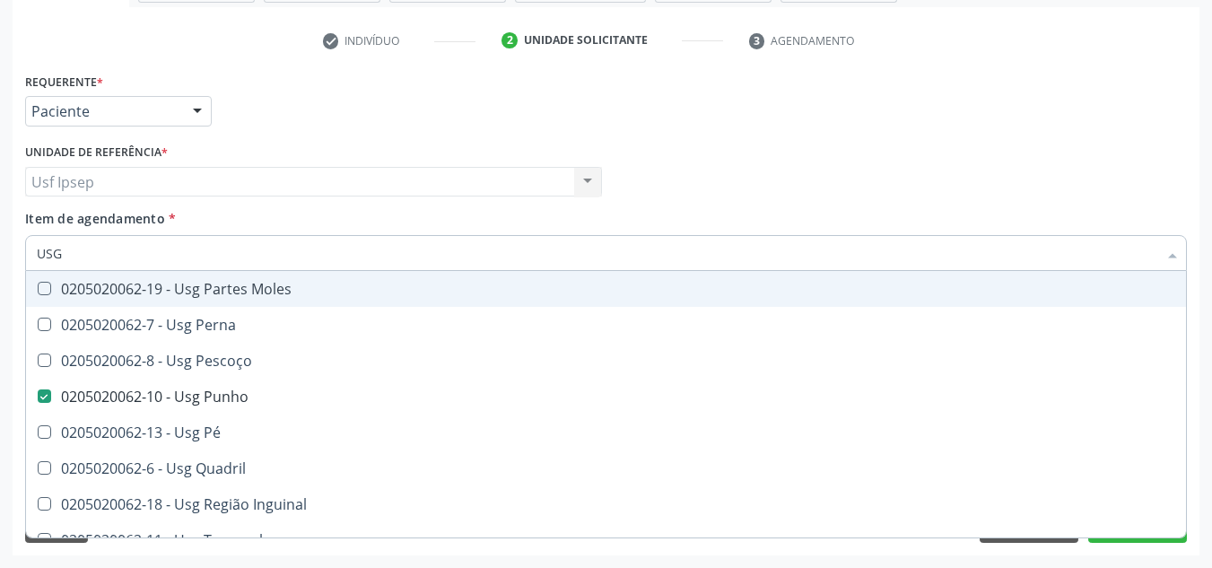
click at [738, 139] on div "Médico Solicitante Por favor, selecione a Unidade de Atendimento primeiro Nenhu…" at bounding box center [606, 174] width 1170 height 70
checkbox Braço "true"
checkbox Punho "false"
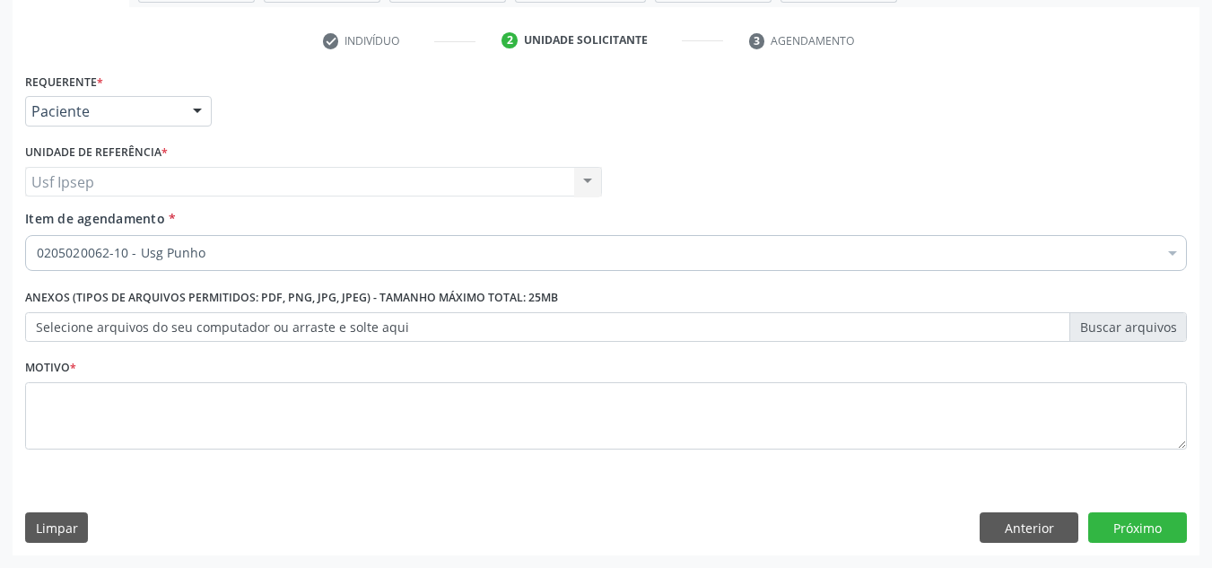
scroll to position [0, 0]
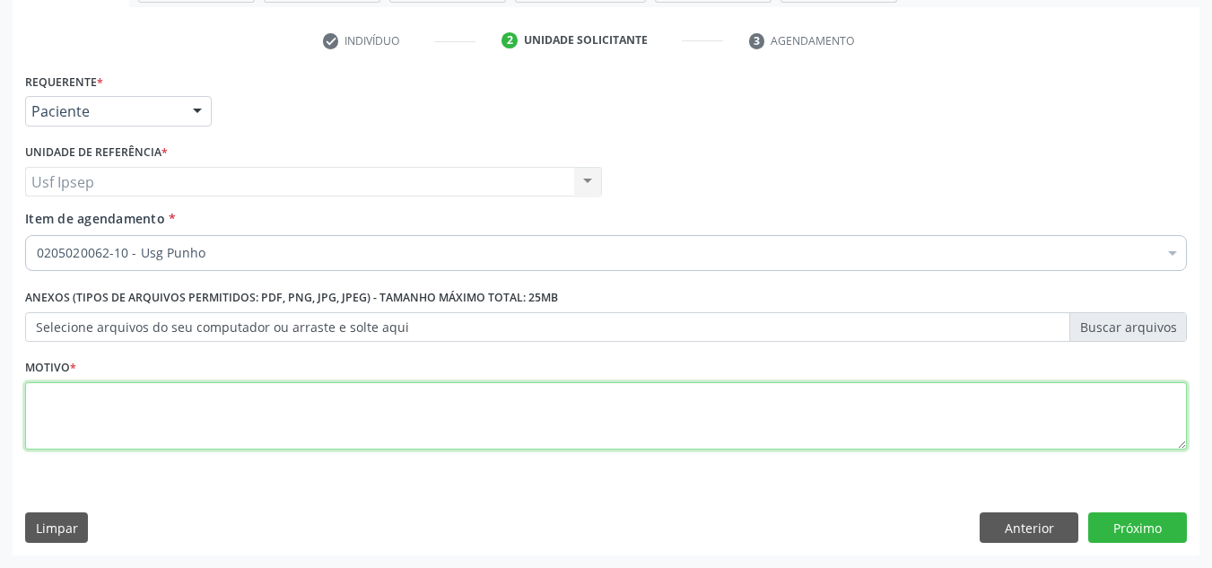
click at [112, 391] on textarea at bounding box center [605, 416] width 1161 height 68
type textarea "*"
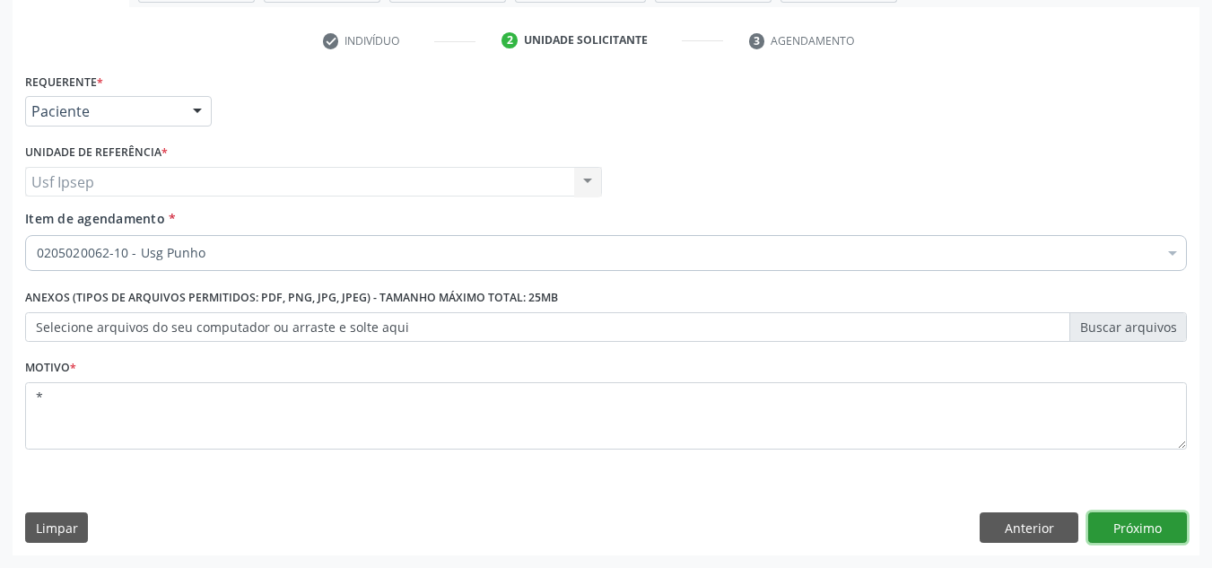
click at [1146, 518] on button "Próximo" at bounding box center [1137, 527] width 99 height 30
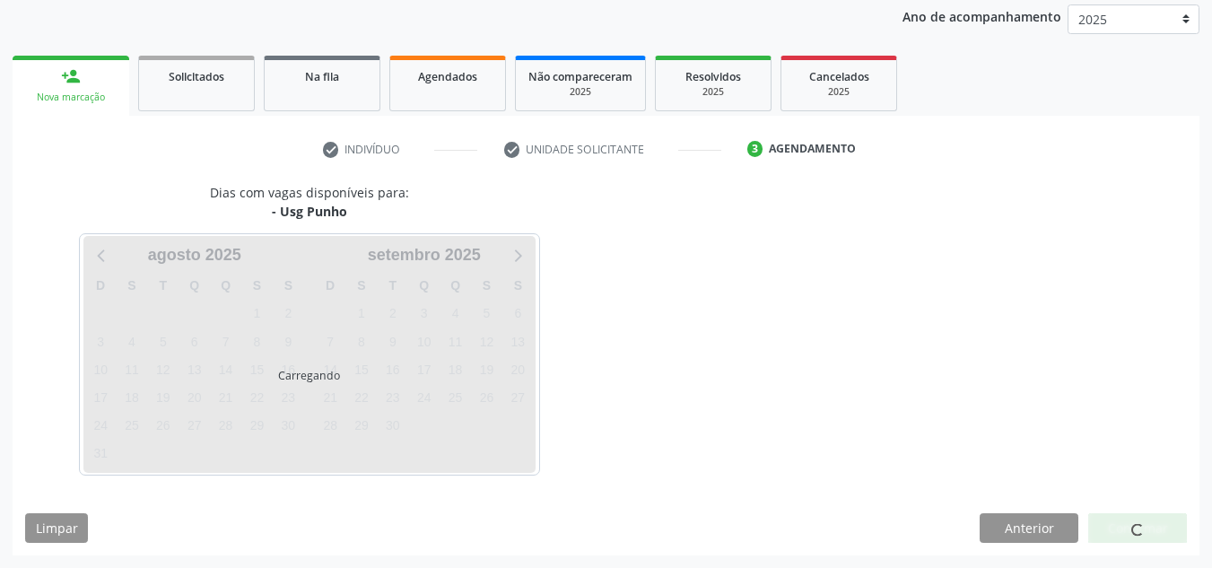
scroll to position [213, 0]
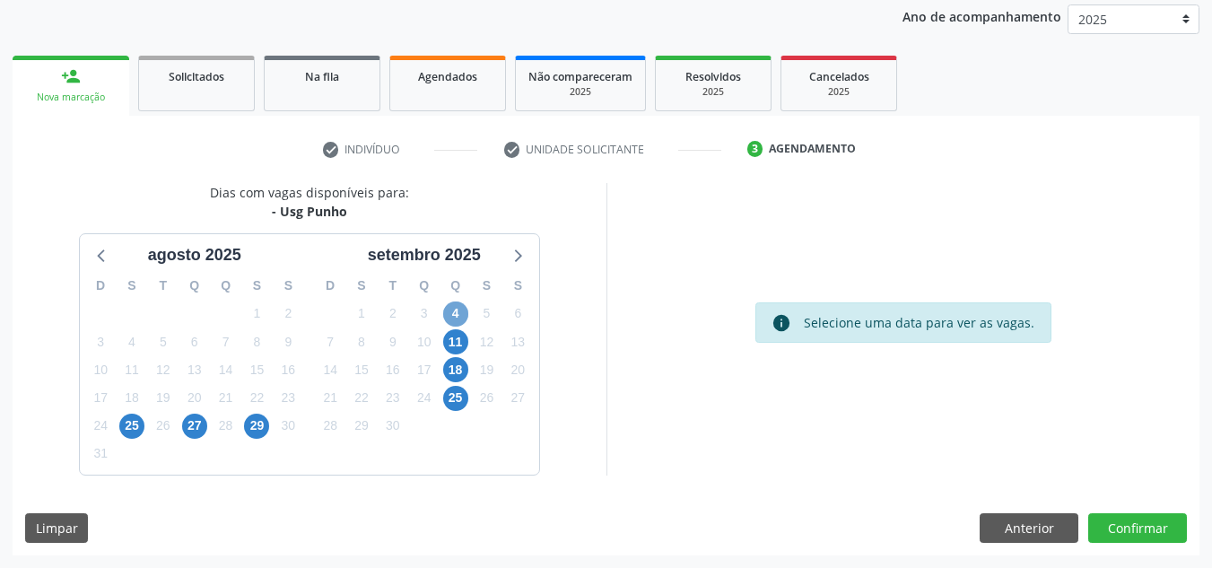
click at [458, 325] on span "4" at bounding box center [455, 313] width 25 height 25
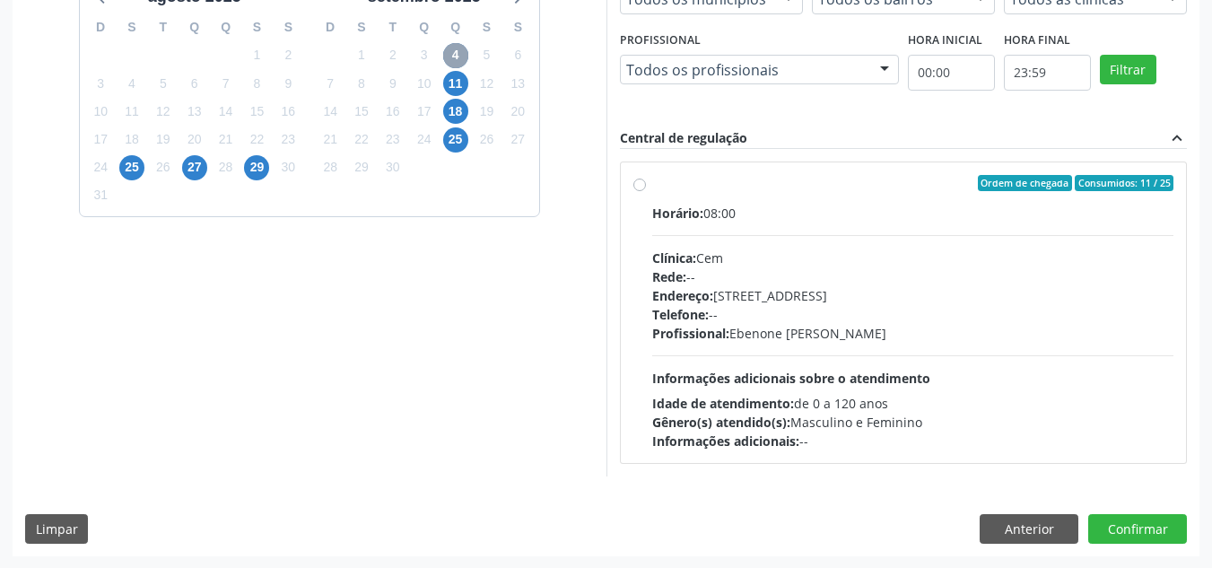
scroll to position [472, 0]
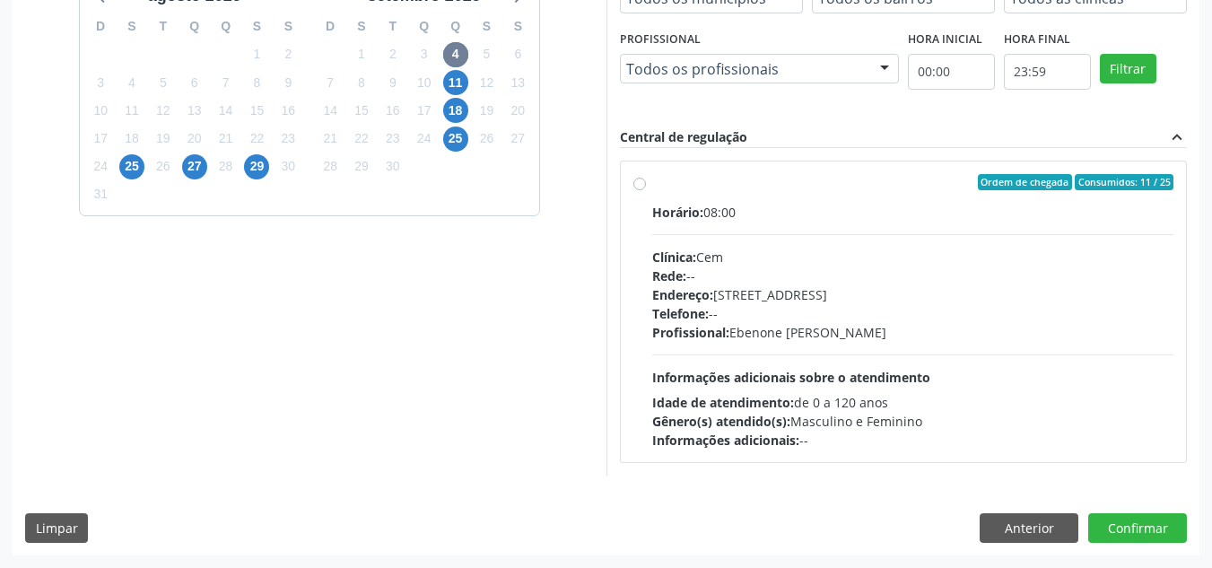
click at [652, 180] on label "Ordem de chegada Consumidos: 11 / 25 Horário: 08:00 Clínica: Cem Rede: -- Ender…" at bounding box center [913, 311] width 522 height 275
click at [637, 180] on input "Ordem de chegada Consumidos: 11 / 25 Horário: 08:00 Clínica: Cem Rede: -- Ender…" at bounding box center [639, 182] width 13 height 16
radio input "true"
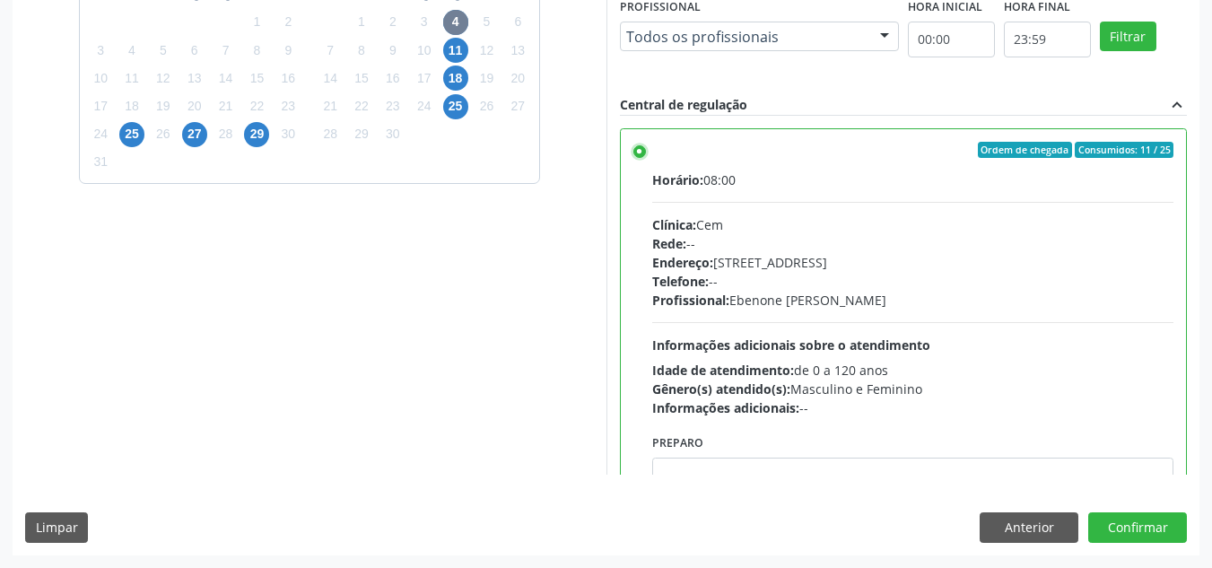
scroll to position [89, 0]
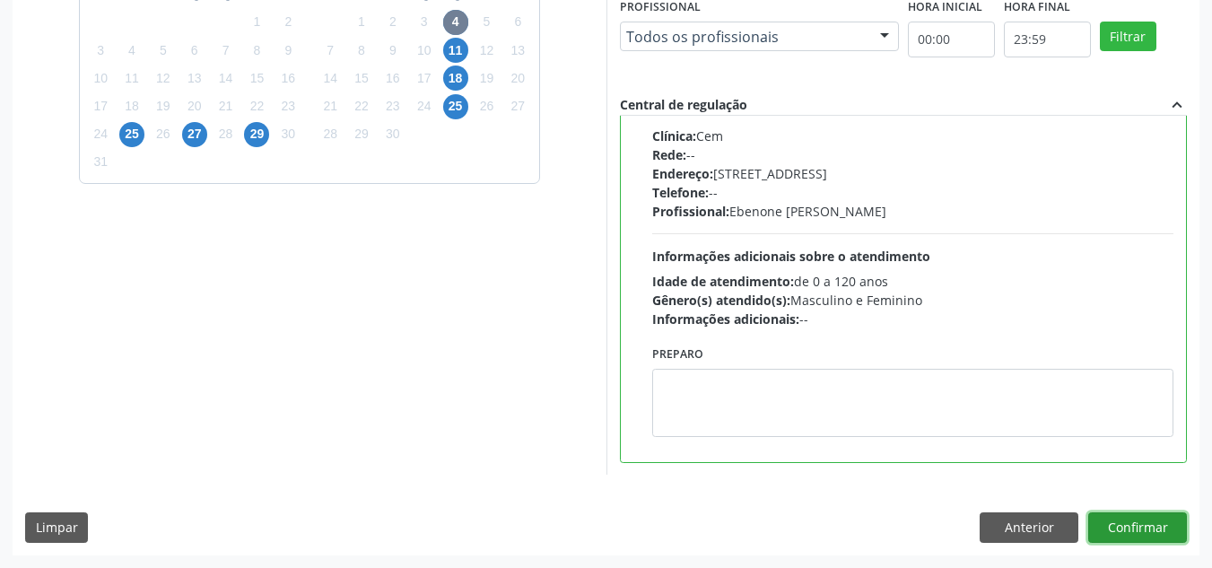
click at [1118, 523] on button "Confirmar" at bounding box center [1137, 527] width 99 height 30
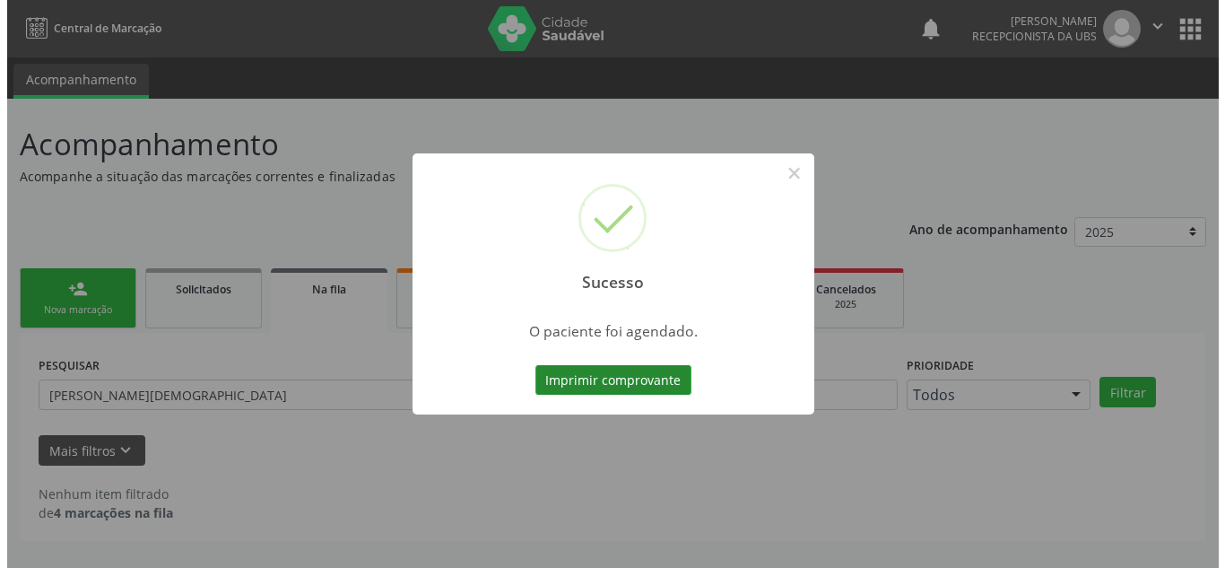
scroll to position [0, 0]
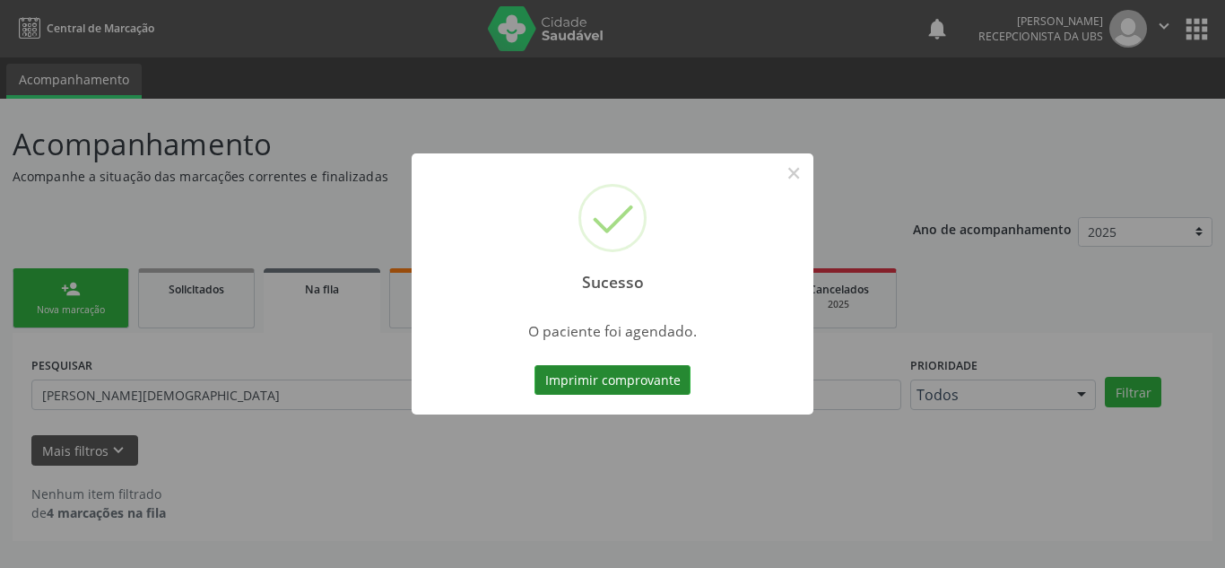
click at [618, 383] on button "Imprimir comprovante" at bounding box center [613, 380] width 156 height 30
